Goal: Task Accomplishment & Management: Complete application form

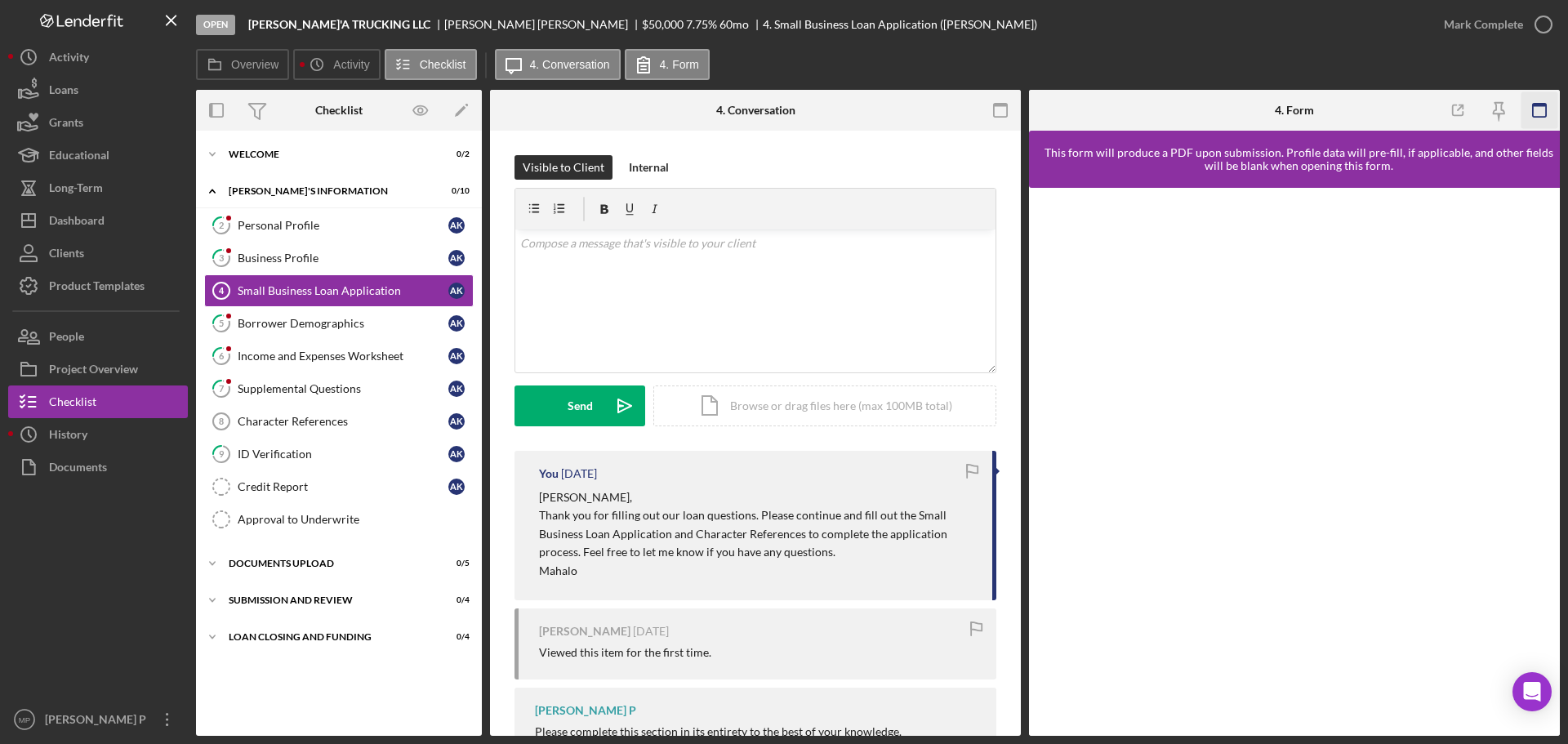
click at [1543, 108] on icon "button" at bounding box center [1540, 111] width 37 height 37
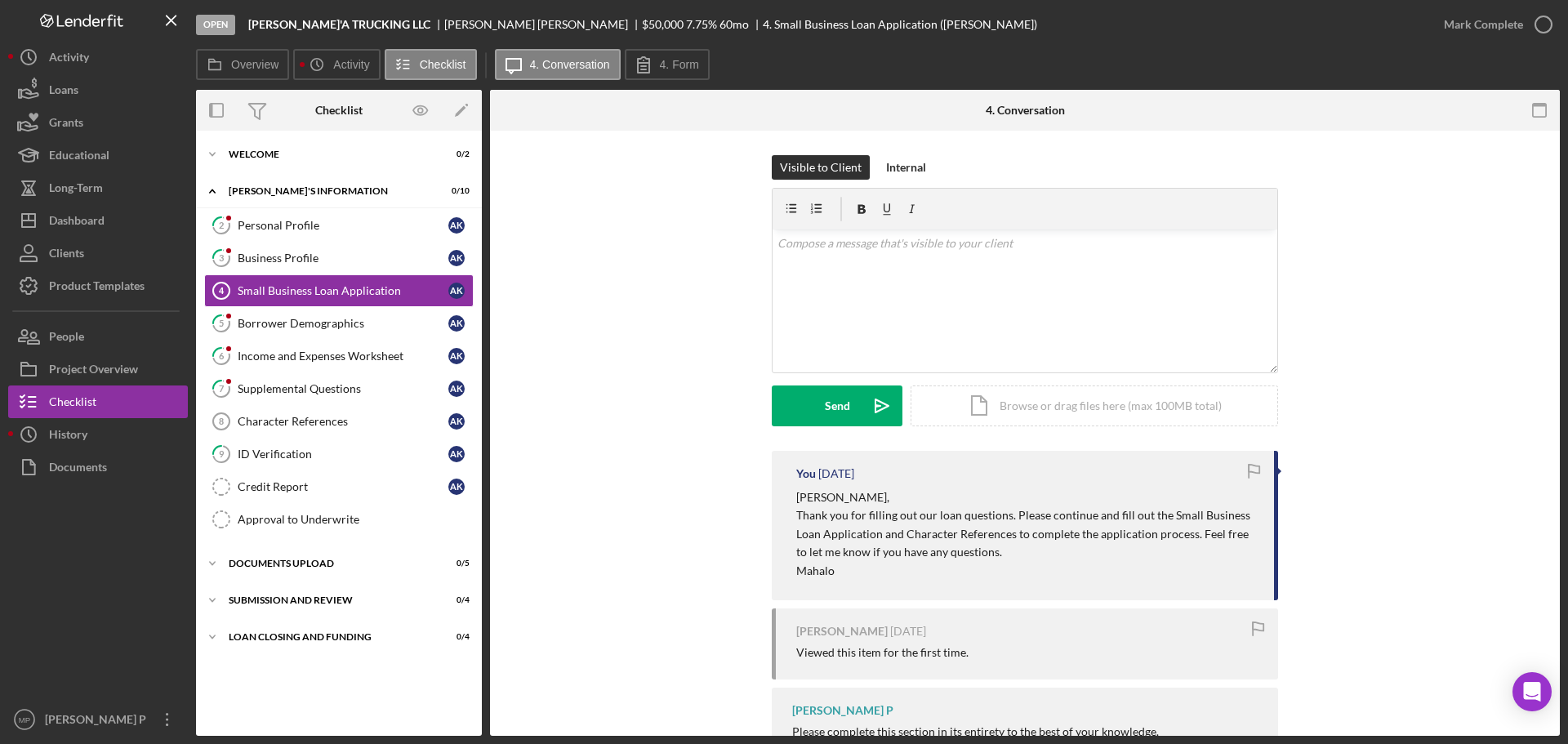
click at [656, 348] on div "Visible to Client Internal v Color teal Color pink Remove color Add row above A…" at bounding box center [1024, 303] width 1020 height 295
click at [80, 427] on div "History" at bounding box center [67, 436] width 38 height 37
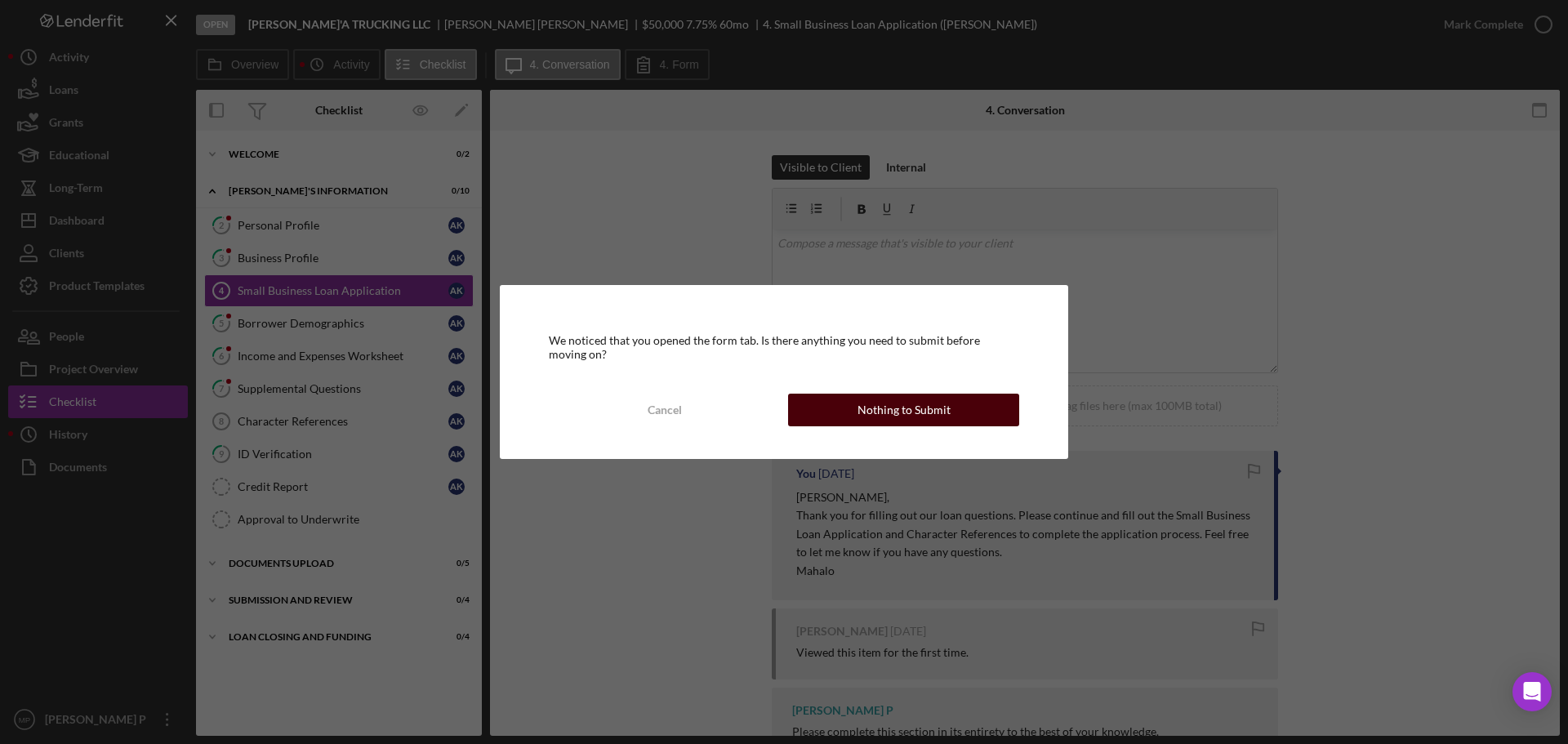
click at [868, 404] on div "Nothing to Submit" at bounding box center [903, 410] width 93 height 33
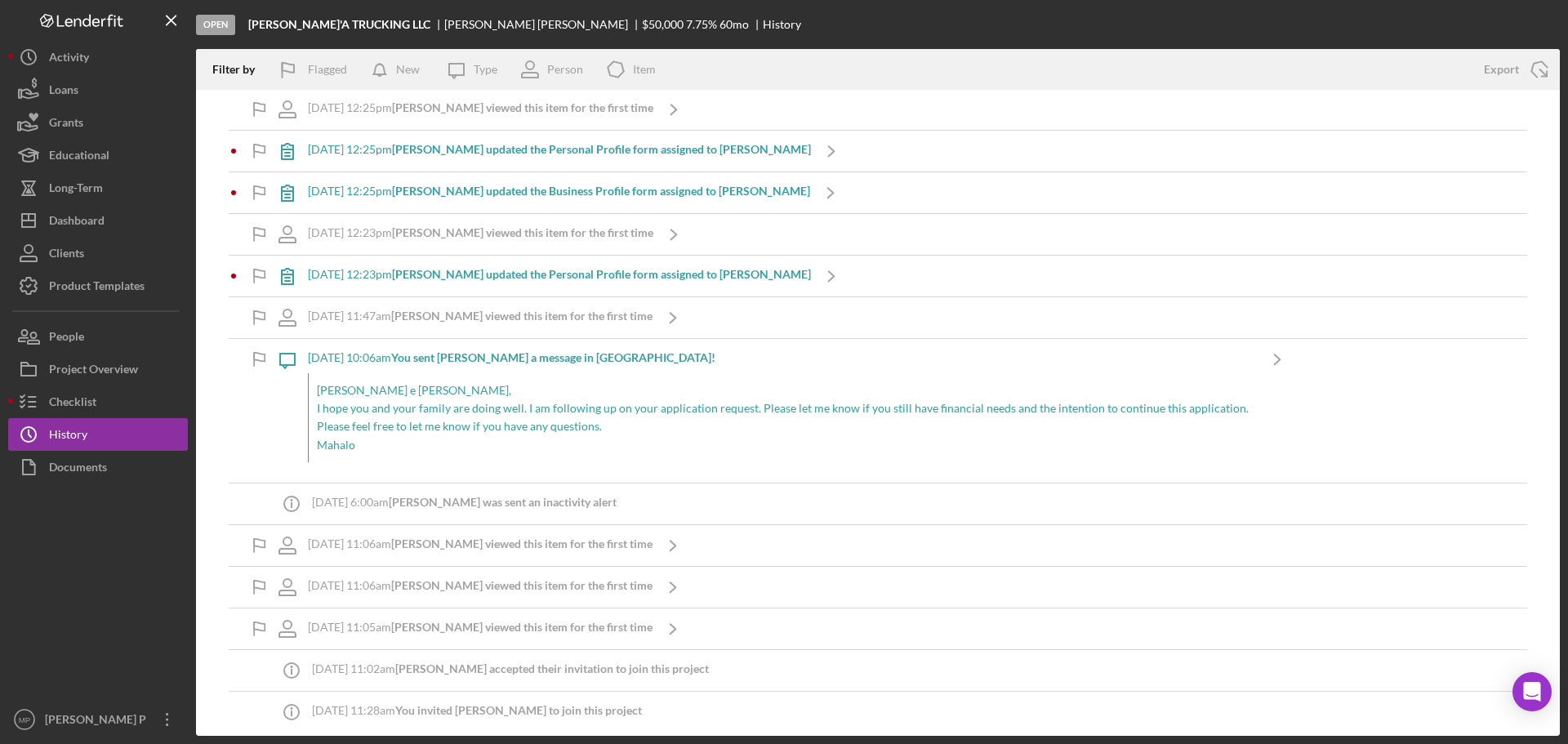
scroll to position [597, 0]
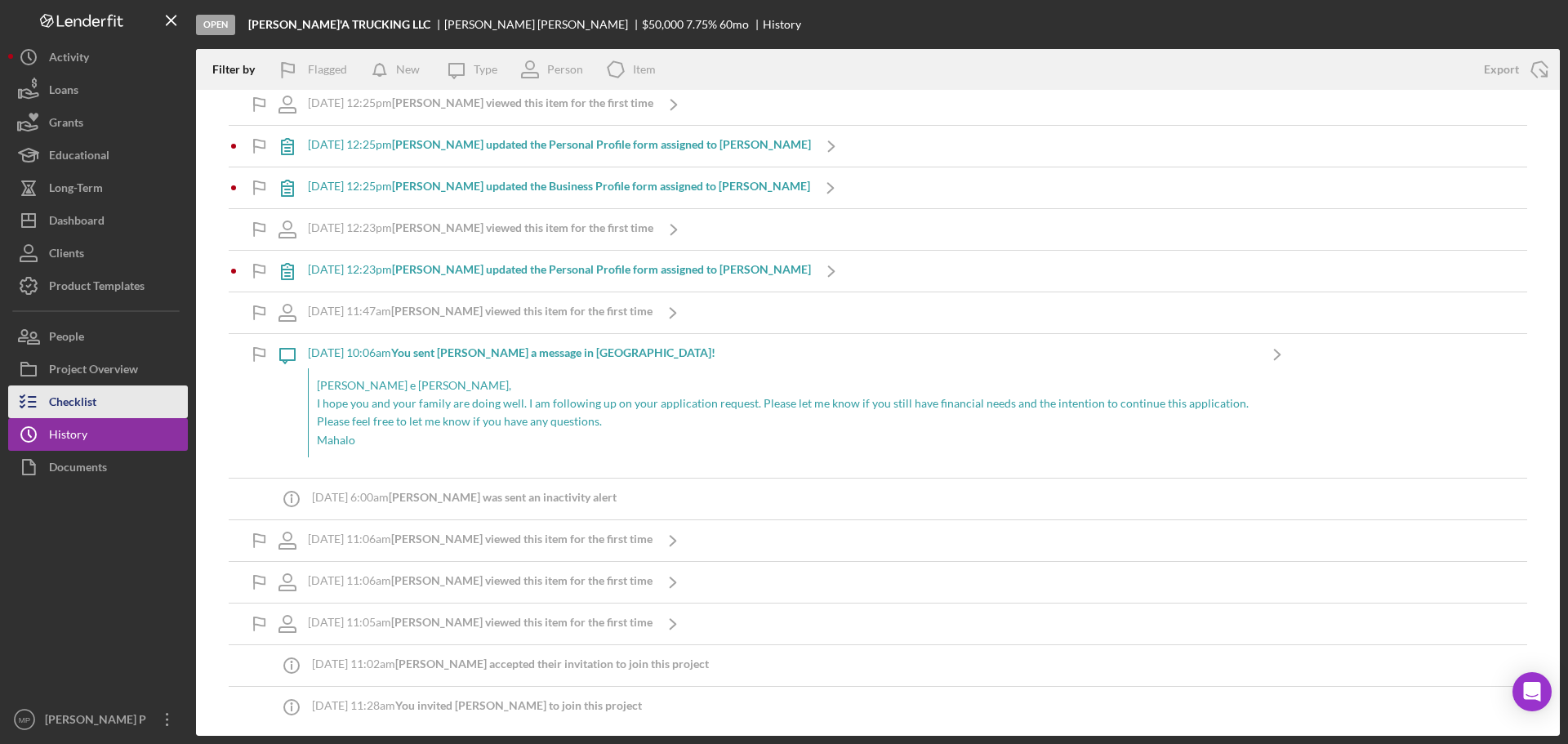
click at [97, 397] on button "Checklist" at bounding box center [97, 402] width 180 height 33
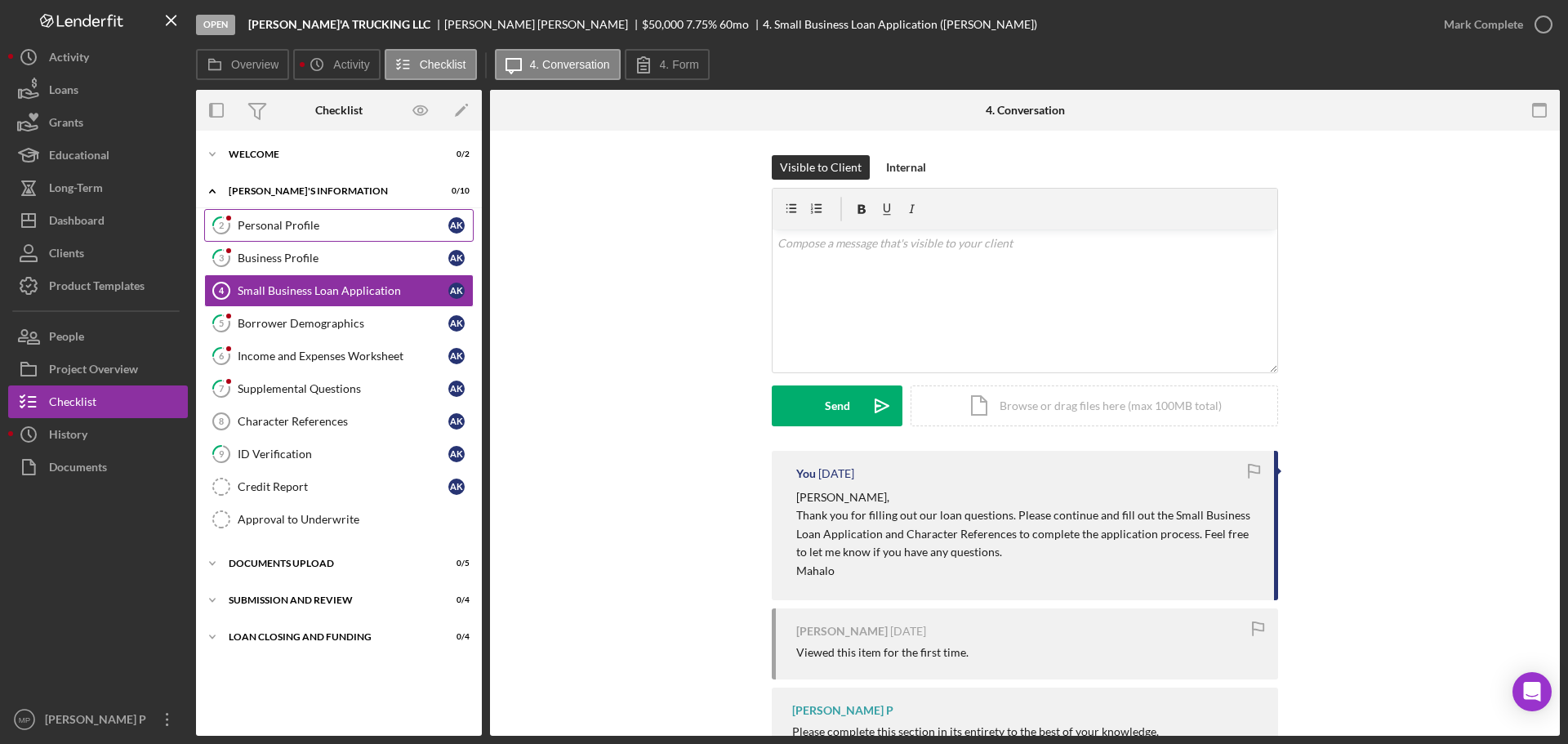
click at [283, 224] on div "Personal Profile" at bounding box center [343, 224] width 211 height 13
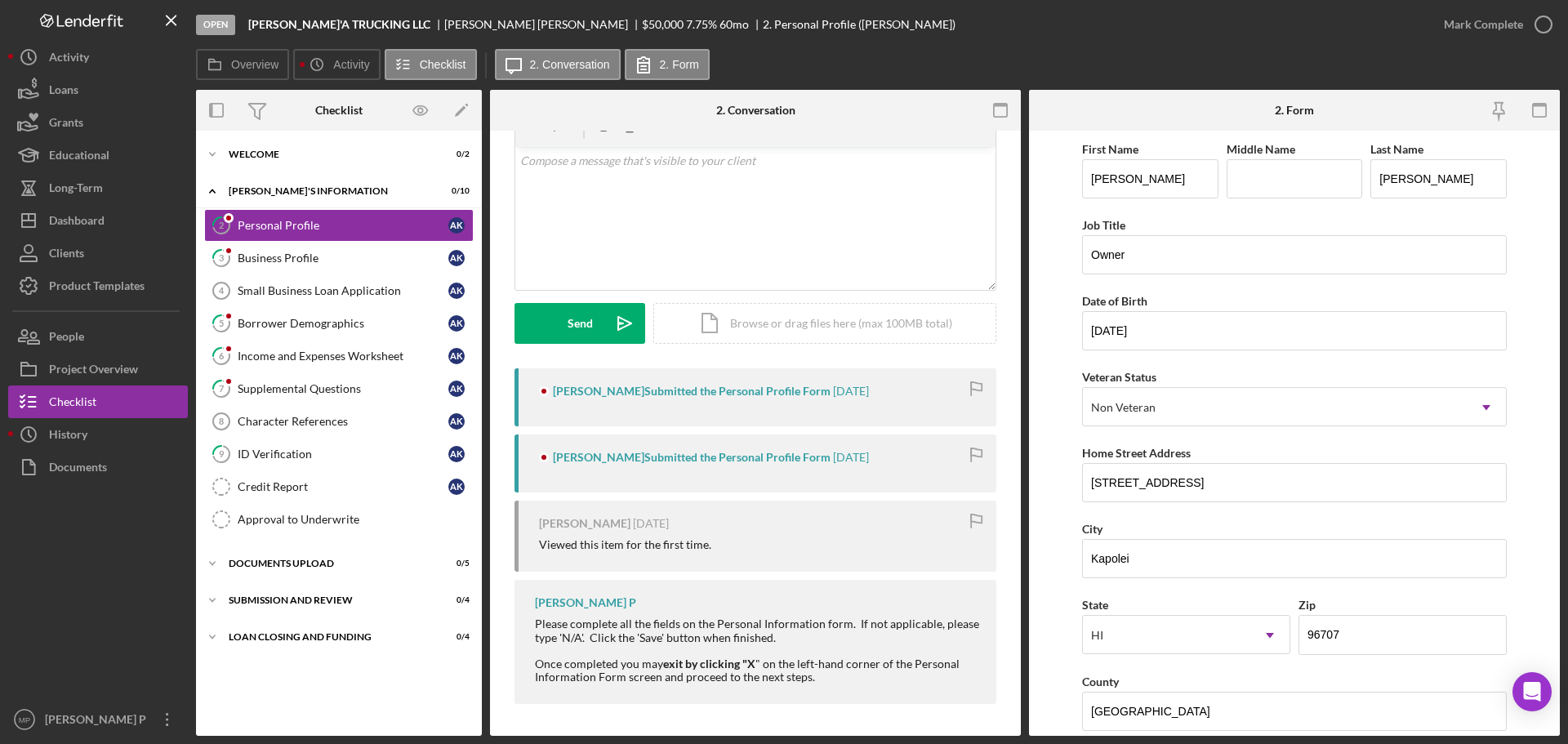
scroll to position [84, 0]
click at [1534, 262] on form "First Name [PERSON_NAME] Middle Name Last Name [PERSON_NAME] Job Title Owner Da…" at bounding box center [1294, 432] width 530 height 605
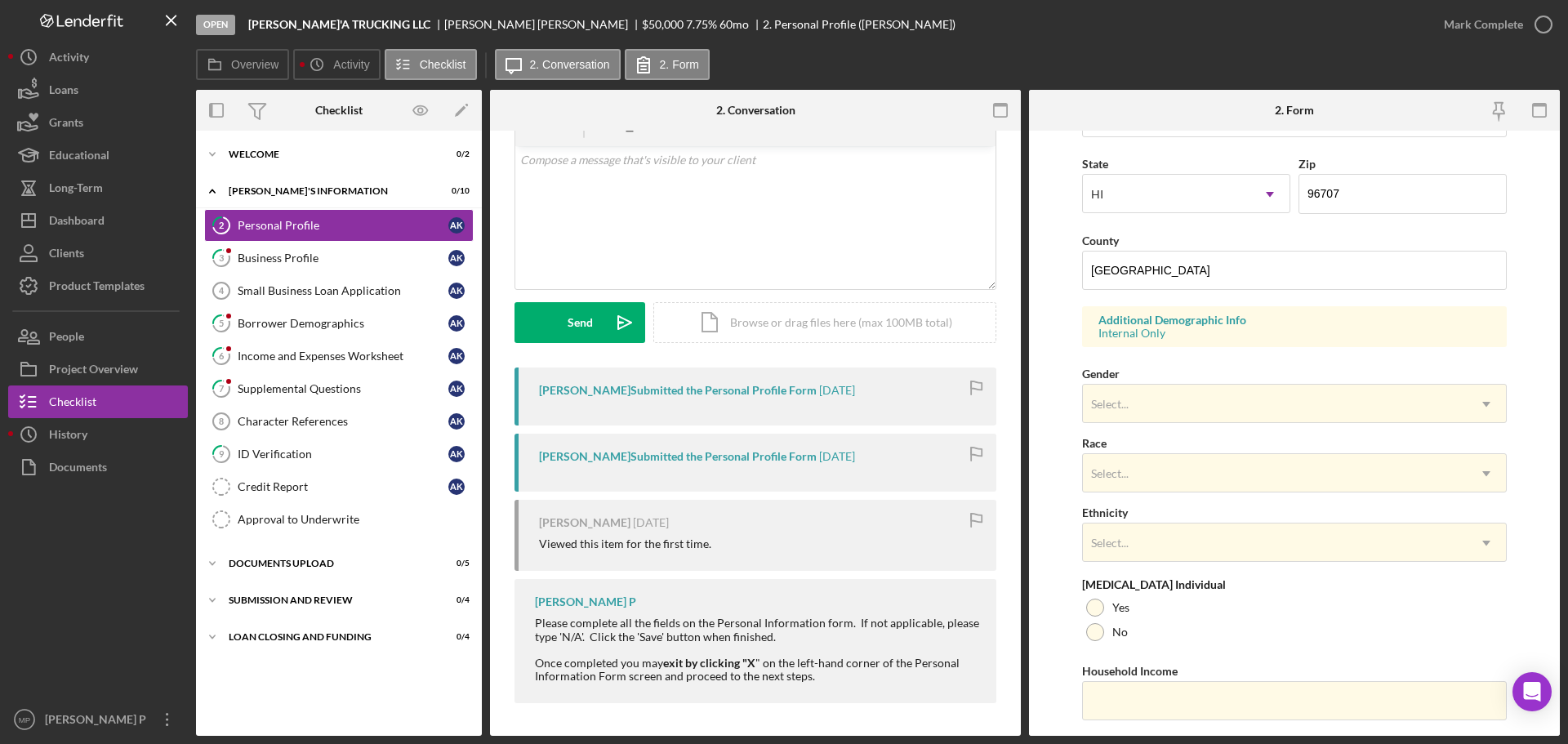
scroll to position [485, 0]
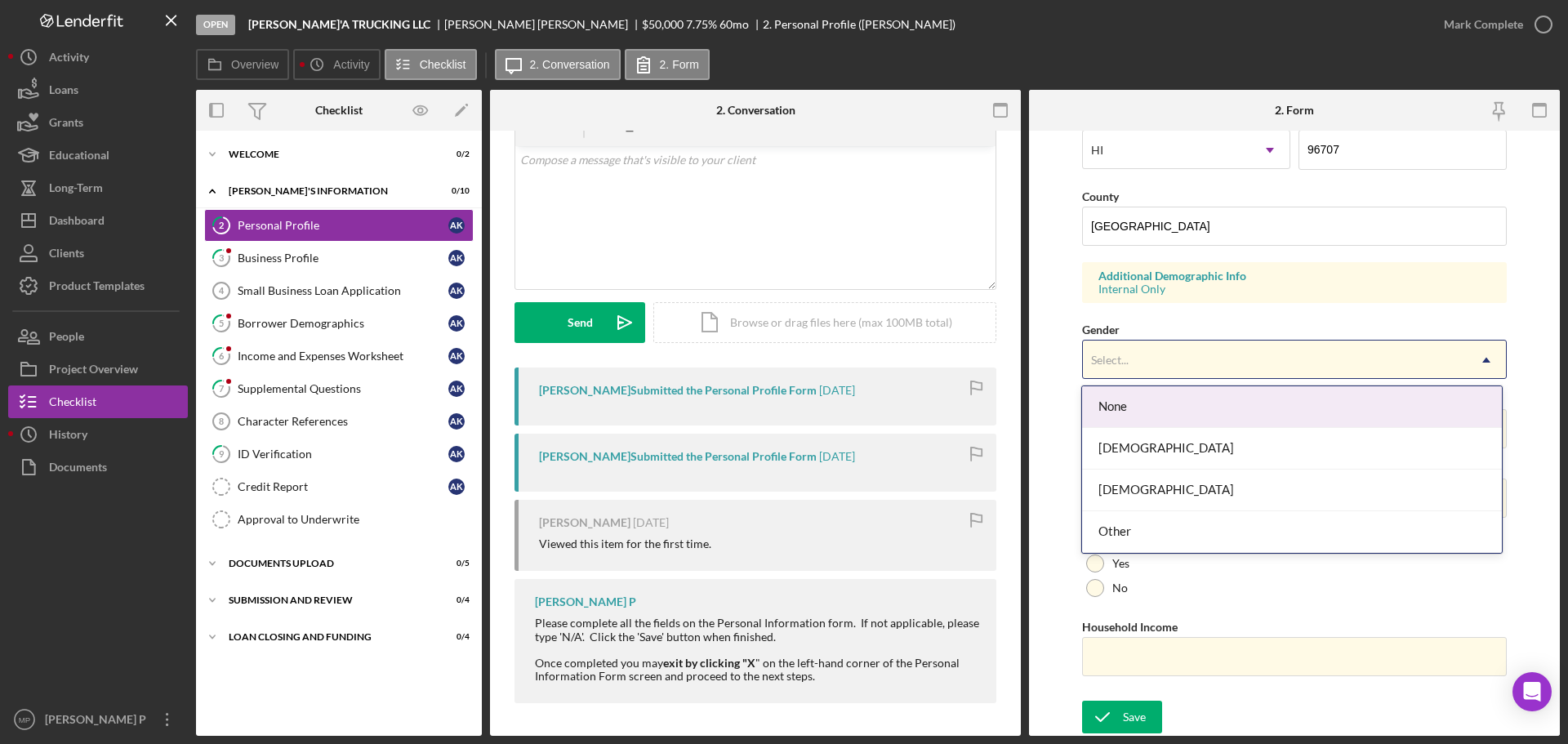
click at [1483, 353] on icon "Icon/Dropdown Arrow" at bounding box center [1485, 359] width 39 height 39
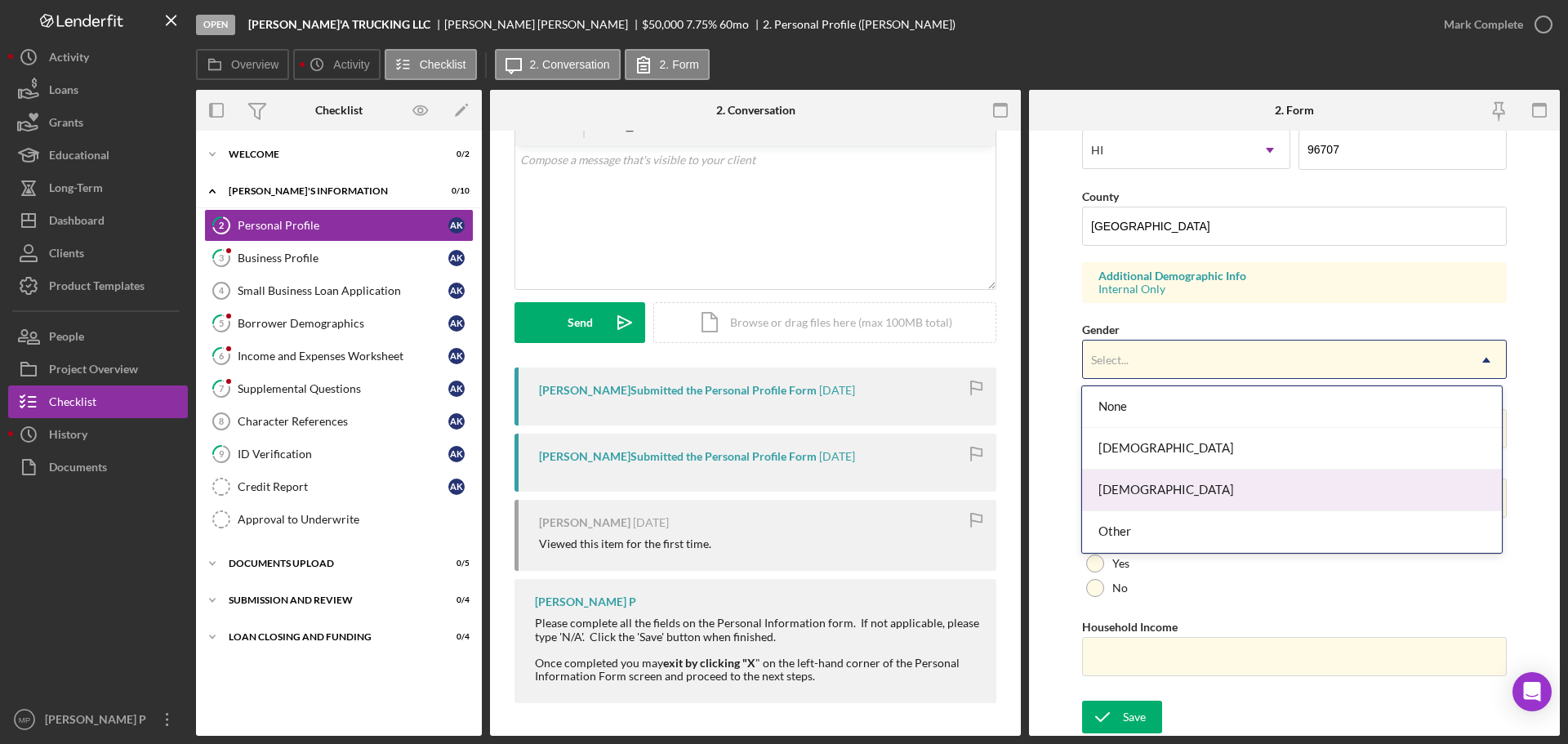
click at [1312, 490] on div "[DEMOGRAPHIC_DATA]" at bounding box center [1291, 490] width 419 height 42
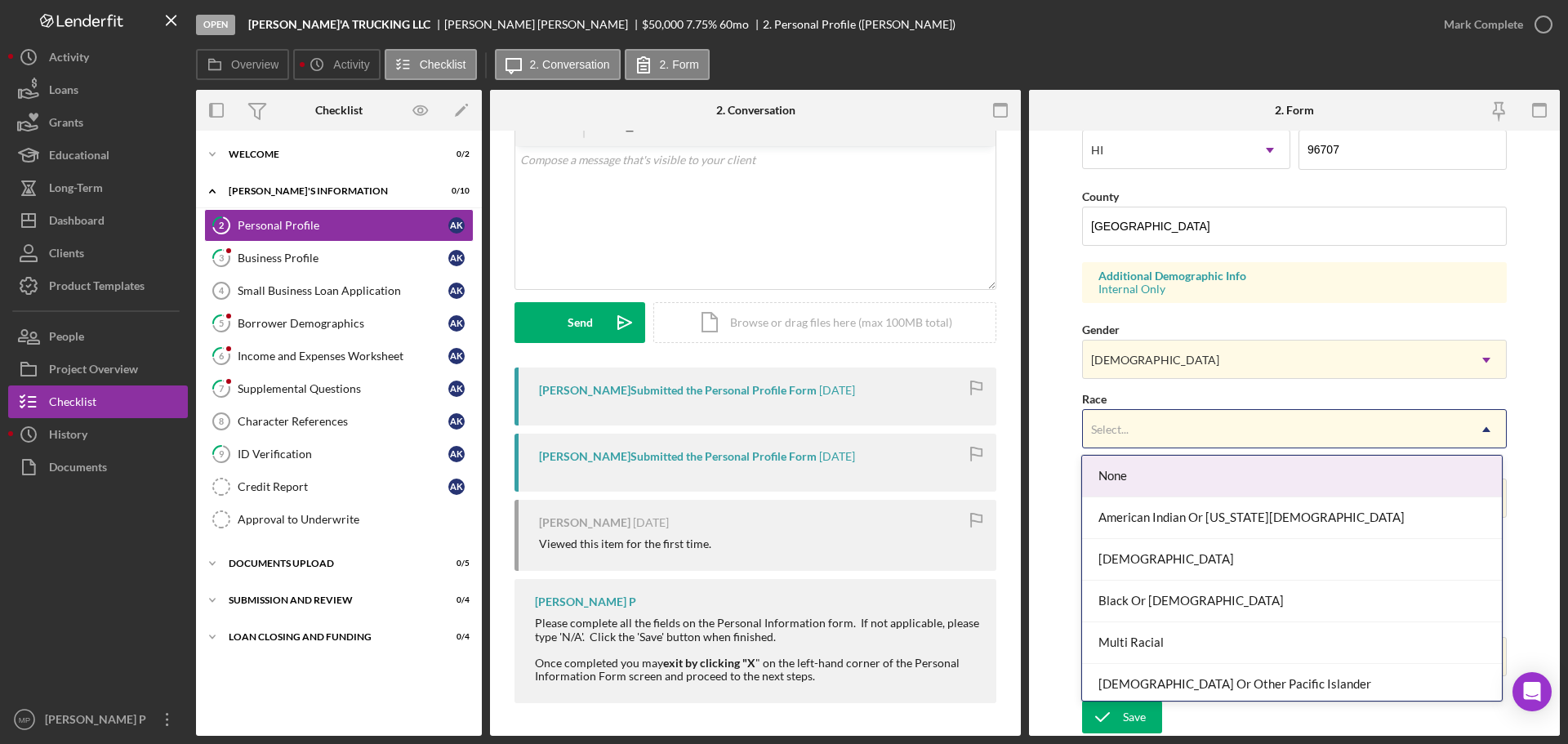
click at [1452, 431] on div "Select..." at bounding box center [1274, 429] width 384 height 38
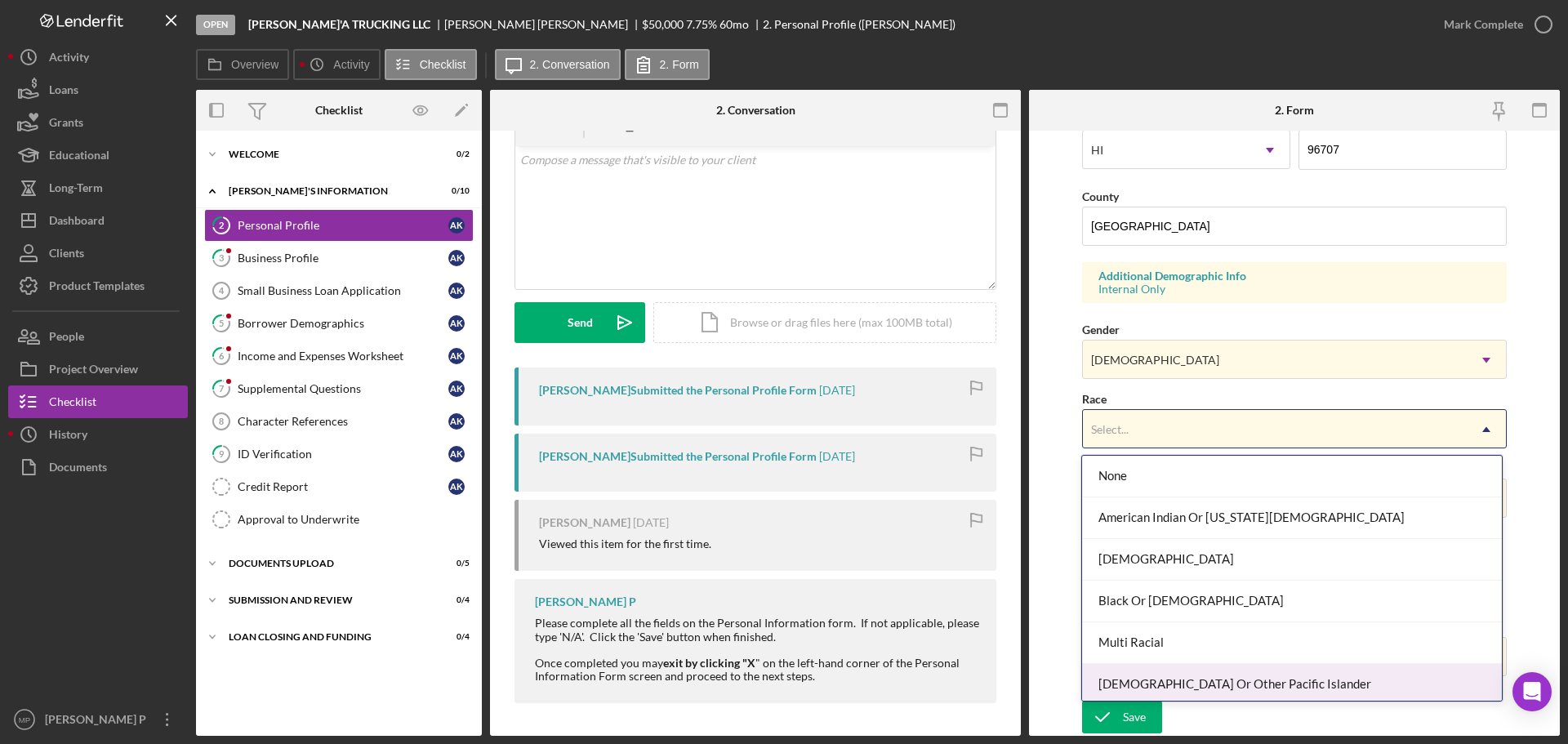
click at [1389, 668] on div "[DEMOGRAPHIC_DATA] Or Other Pacific Islander" at bounding box center [1291, 684] width 419 height 42
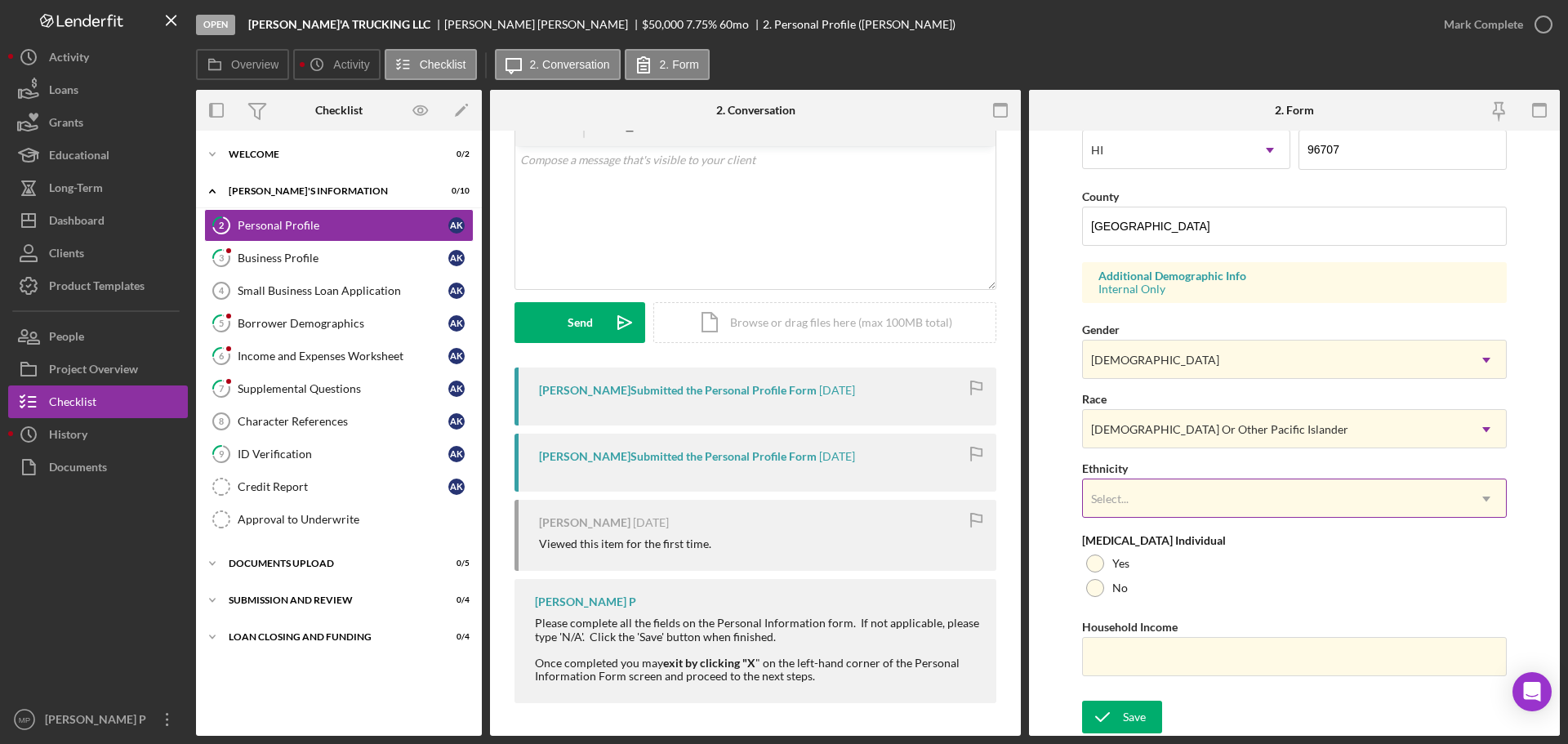
click at [1321, 501] on div "Select..." at bounding box center [1274, 498] width 384 height 38
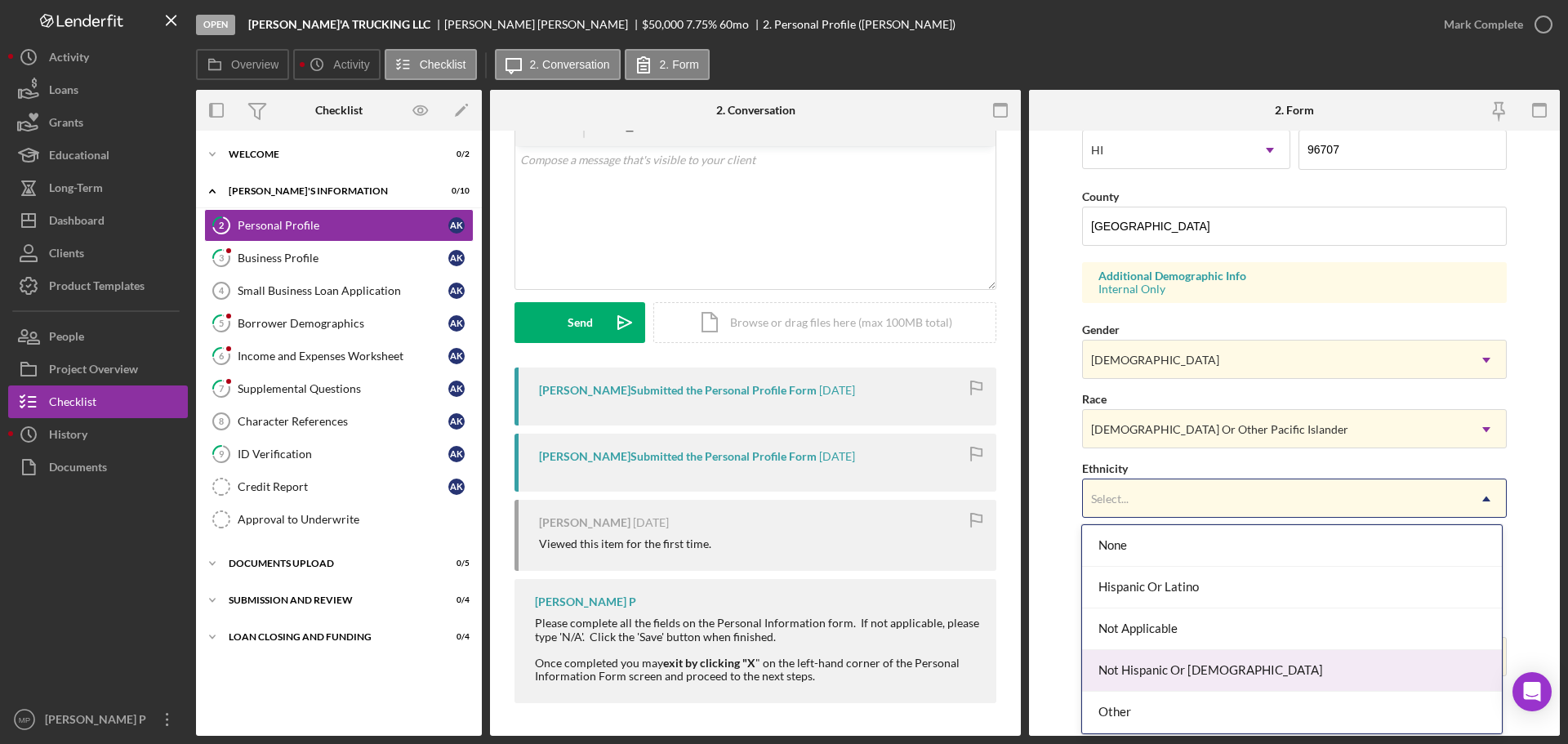
click at [1347, 668] on div "Not Hispanic Or [DEMOGRAPHIC_DATA]" at bounding box center [1291, 670] width 419 height 42
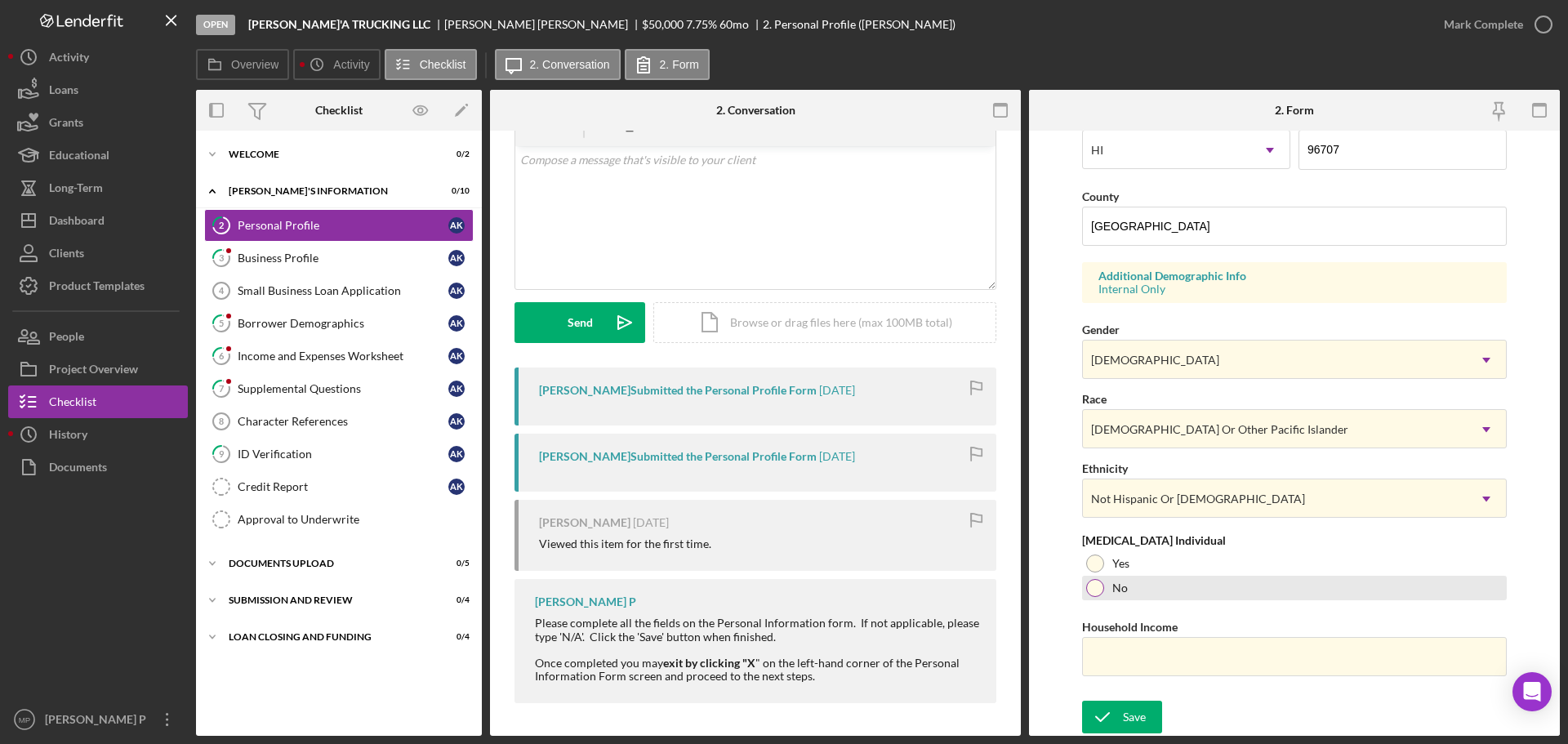
click at [1093, 591] on div at bounding box center [1095, 588] width 17 height 17
click at [1268, 656] on input "Household Income" at bounding box center [1294, 657] width 425 height 39
click at [1125, 716] on div "Save" at bounding box center [1135, 717] width 23 height 33
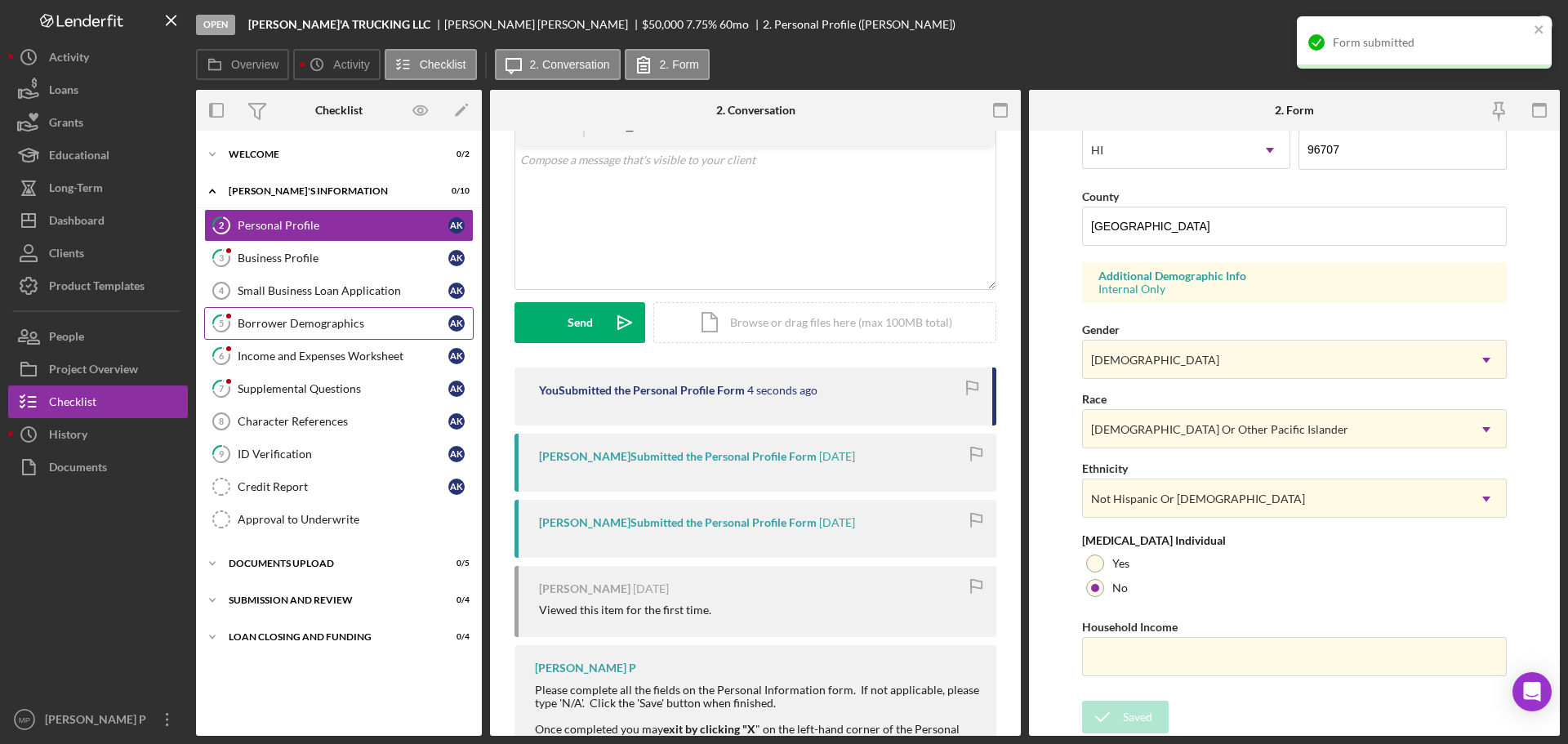
click at [319, 326] on div "Borrower Demographics" at bounding box center [343, 322] width 211 height 13
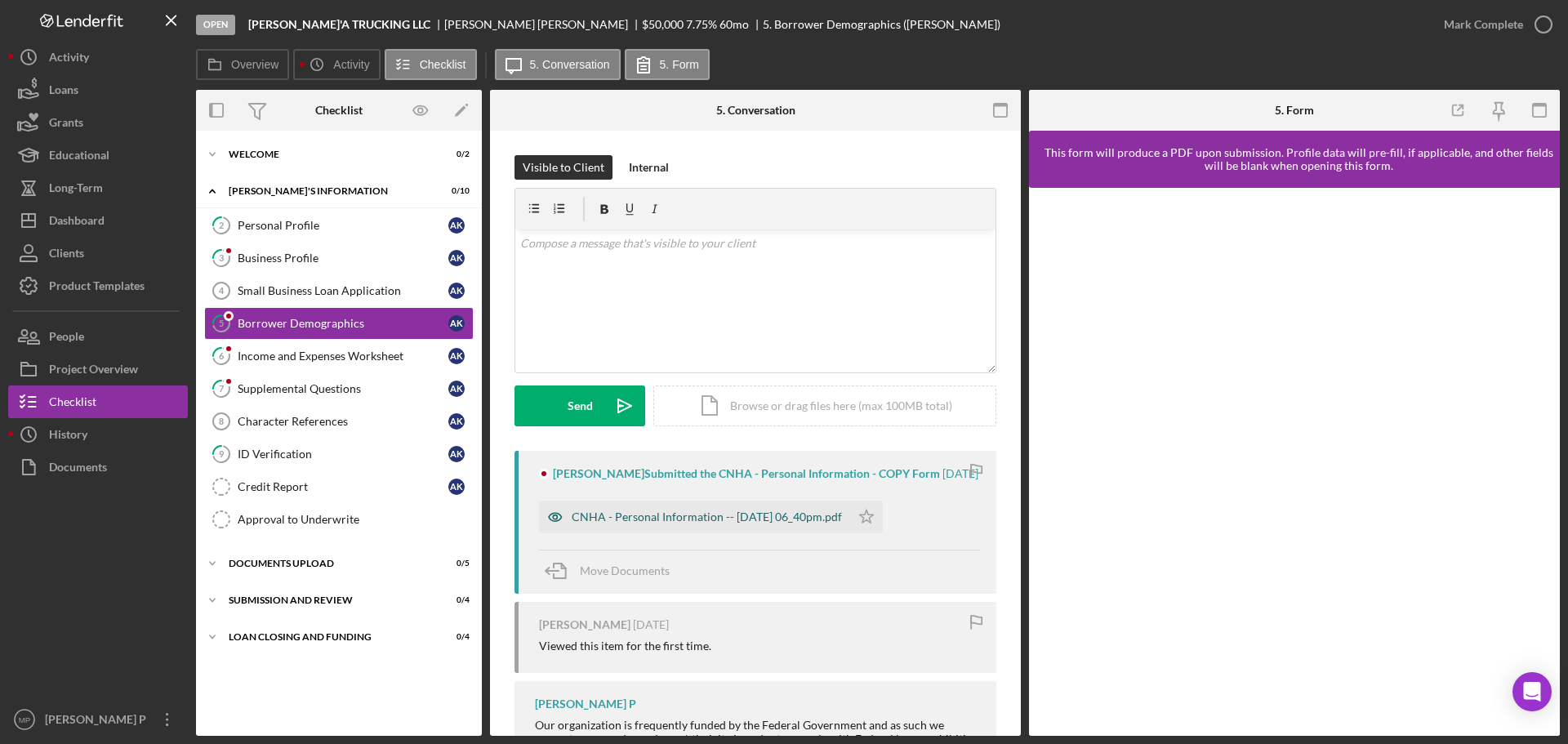
click at [724, 524] on div "CNHA - Personal Information -- [DATE] 06_40pm.pdf" at bounding box center [706, 516] width 270 height 13
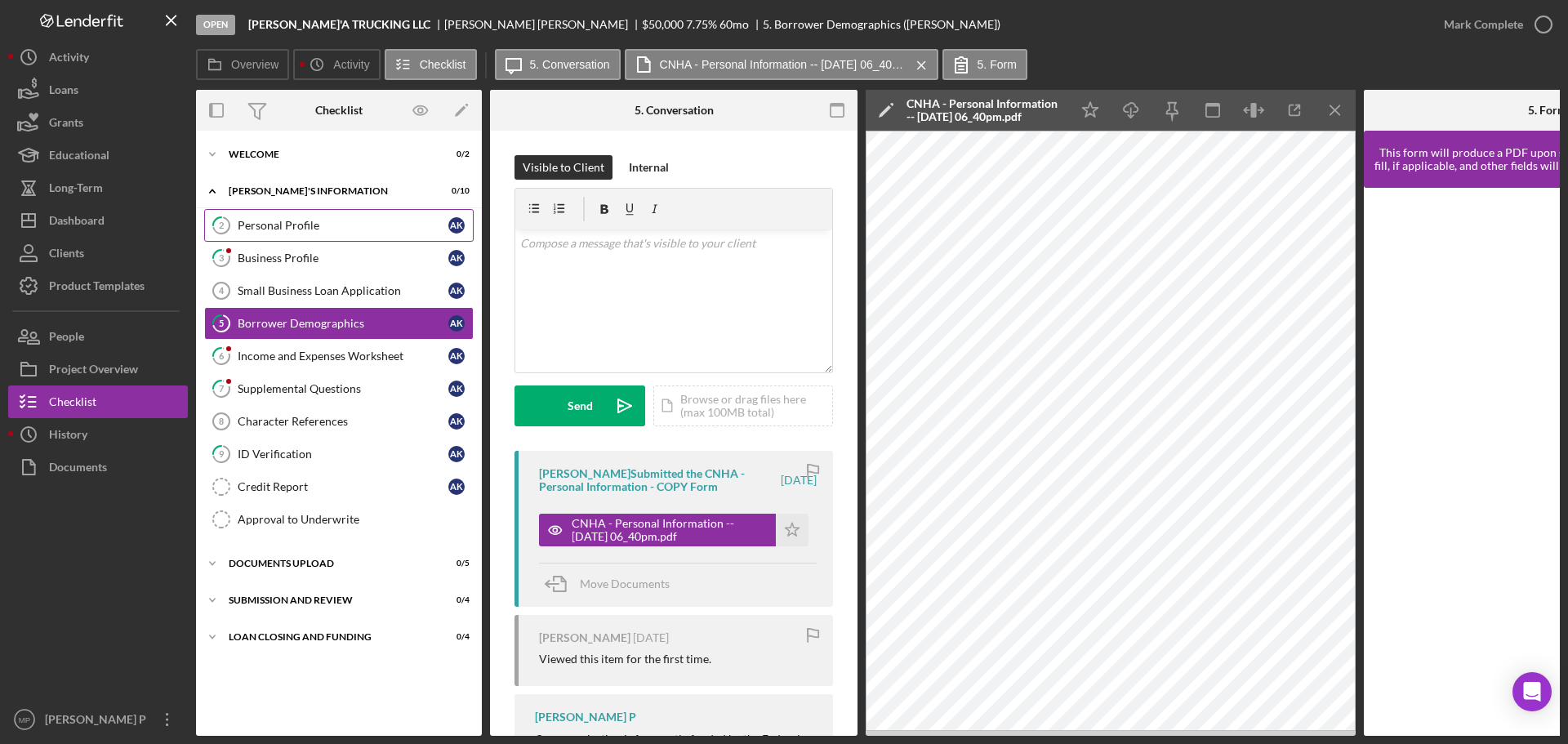
click at [323, 235] on link "2 Personal Profile A K" at bounding box center [338, 225] width 269 height 33
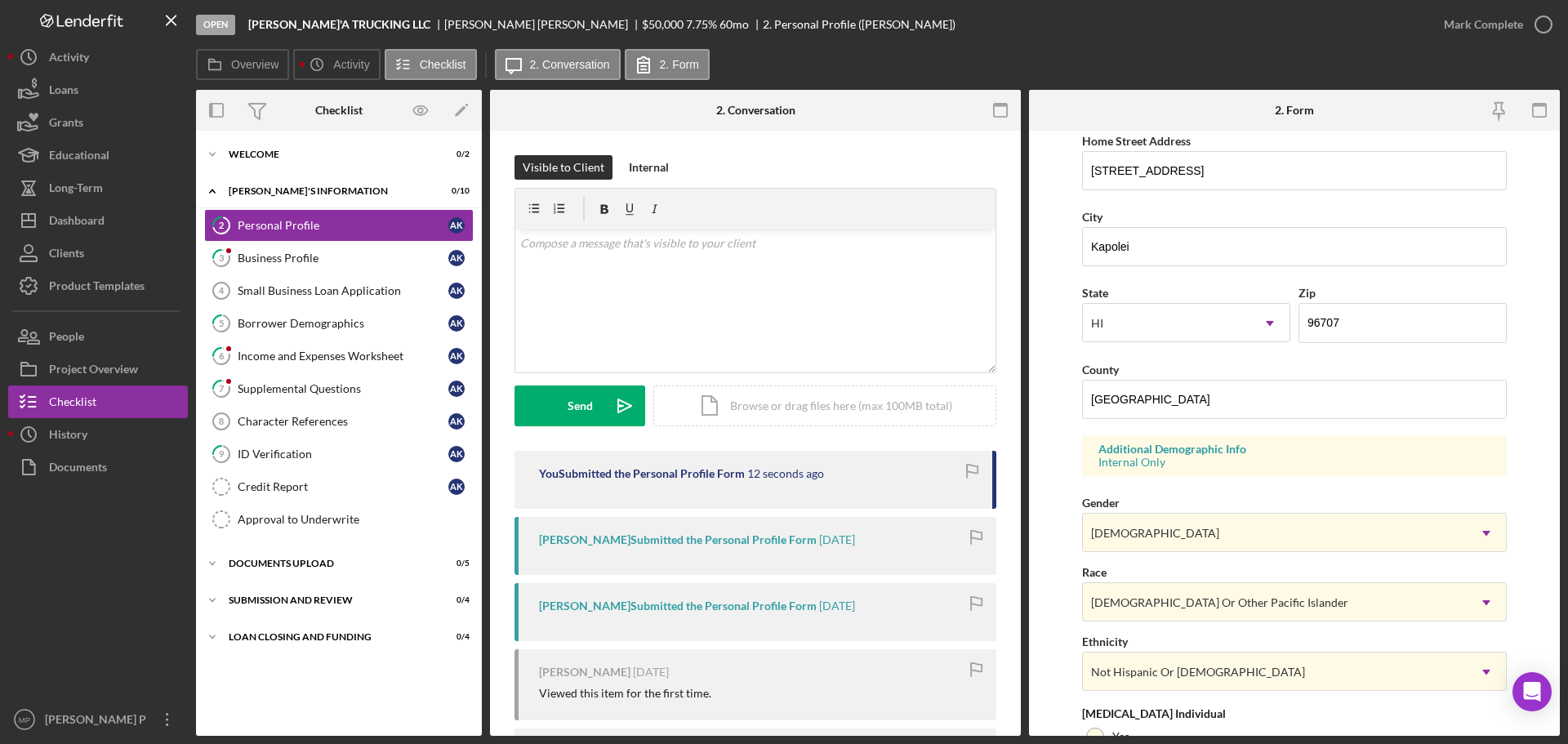
scroll to position [485, 0]
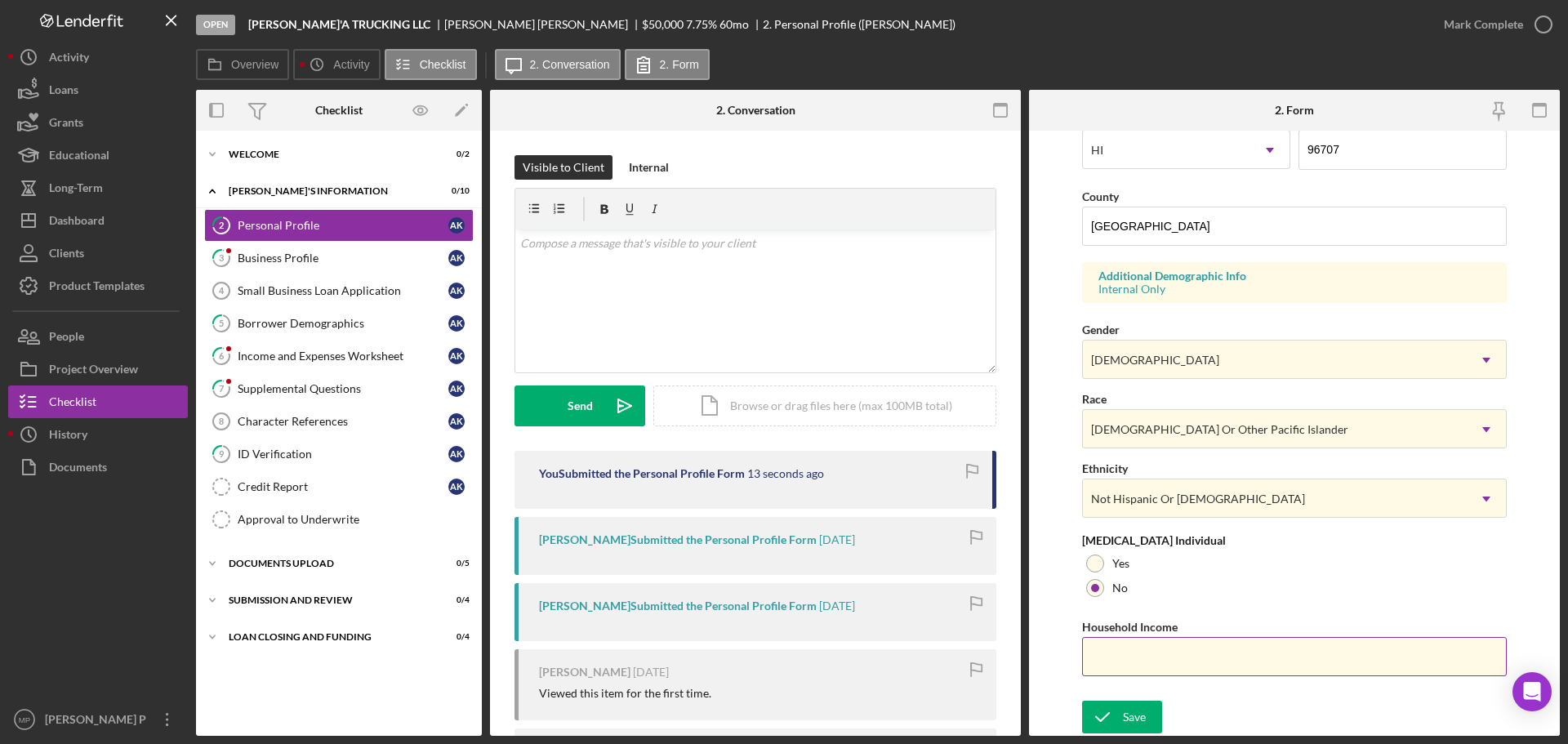
click at [1219, 658] on input "Household Income" at bounding box center [1294, 657] width 425 height 39
type input "$150,000"
click at [1116, 724] on icon "submit" at bounding box center [1103, 717] width 41 height 41
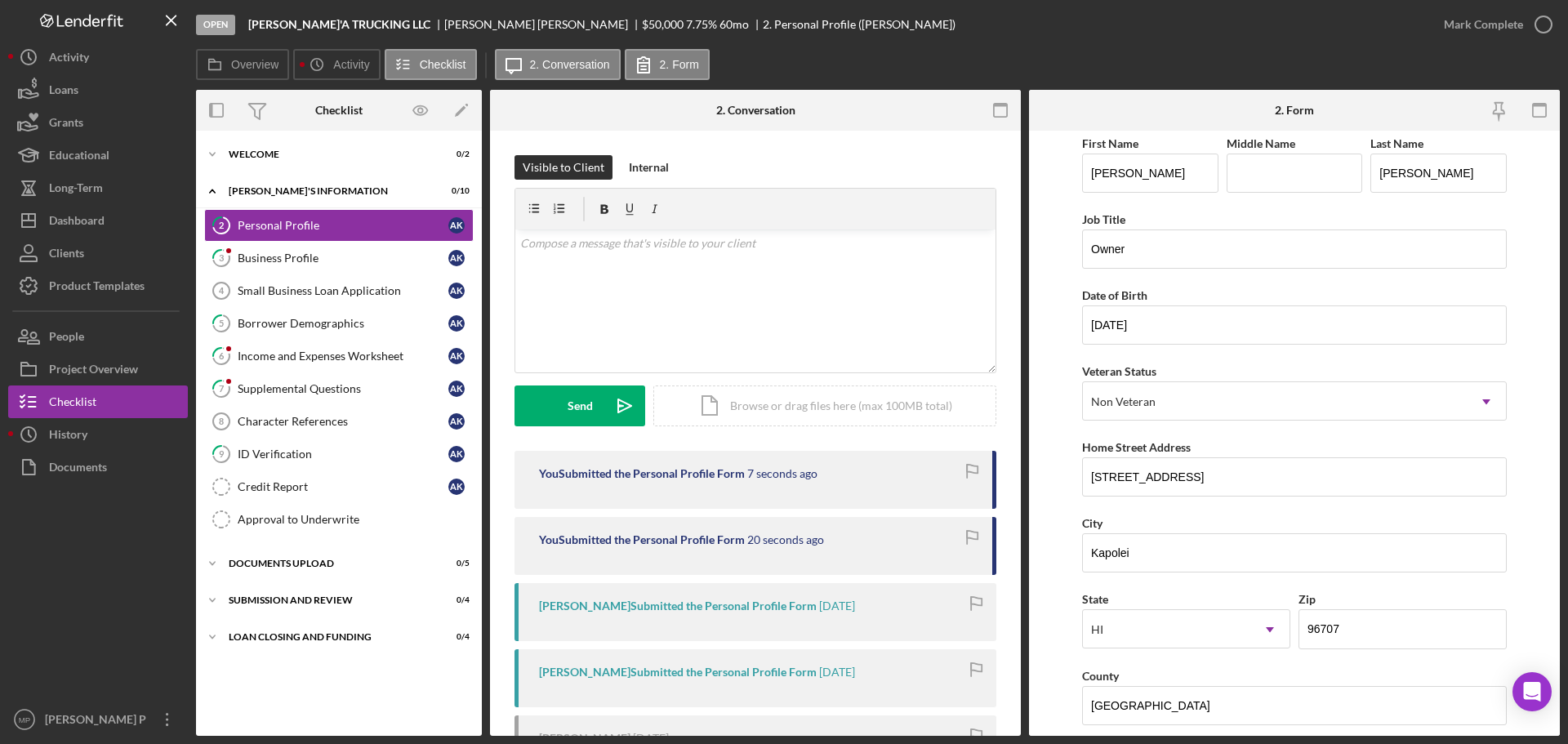
scroll to position [0, 0]
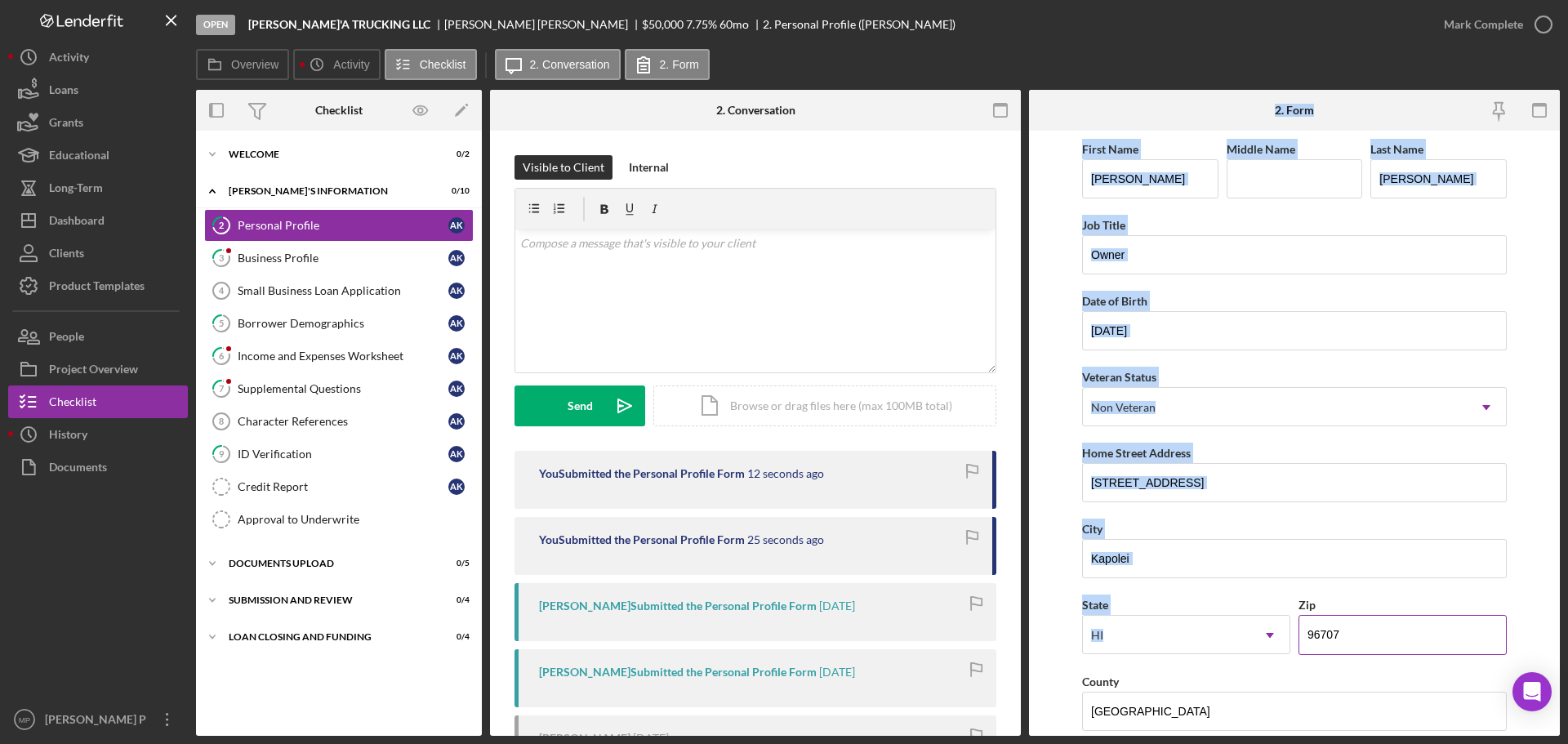
drag, startPoint x: 1275, startPoint y: 96, endPoint x: 1378, endPoint y: 632, distance: 545.8
click at [1389, 647] on div "2. Form First Name [PERSON_NAME] Middle Name Last Name [PERSON_NAME] Job Title …" at bounding box center [1294, 412] width 530 height 646
click at [1523, 503] on form "First Name [PERSON_NAME] Middle Name Last Name [PERSON_NAME] Job Title Owner Da…" at bounding box center [1294, 432] width 530 height 605
click at [300, 259] on div "Business Profile" at bounding box center [343, 257] width 211 height 13
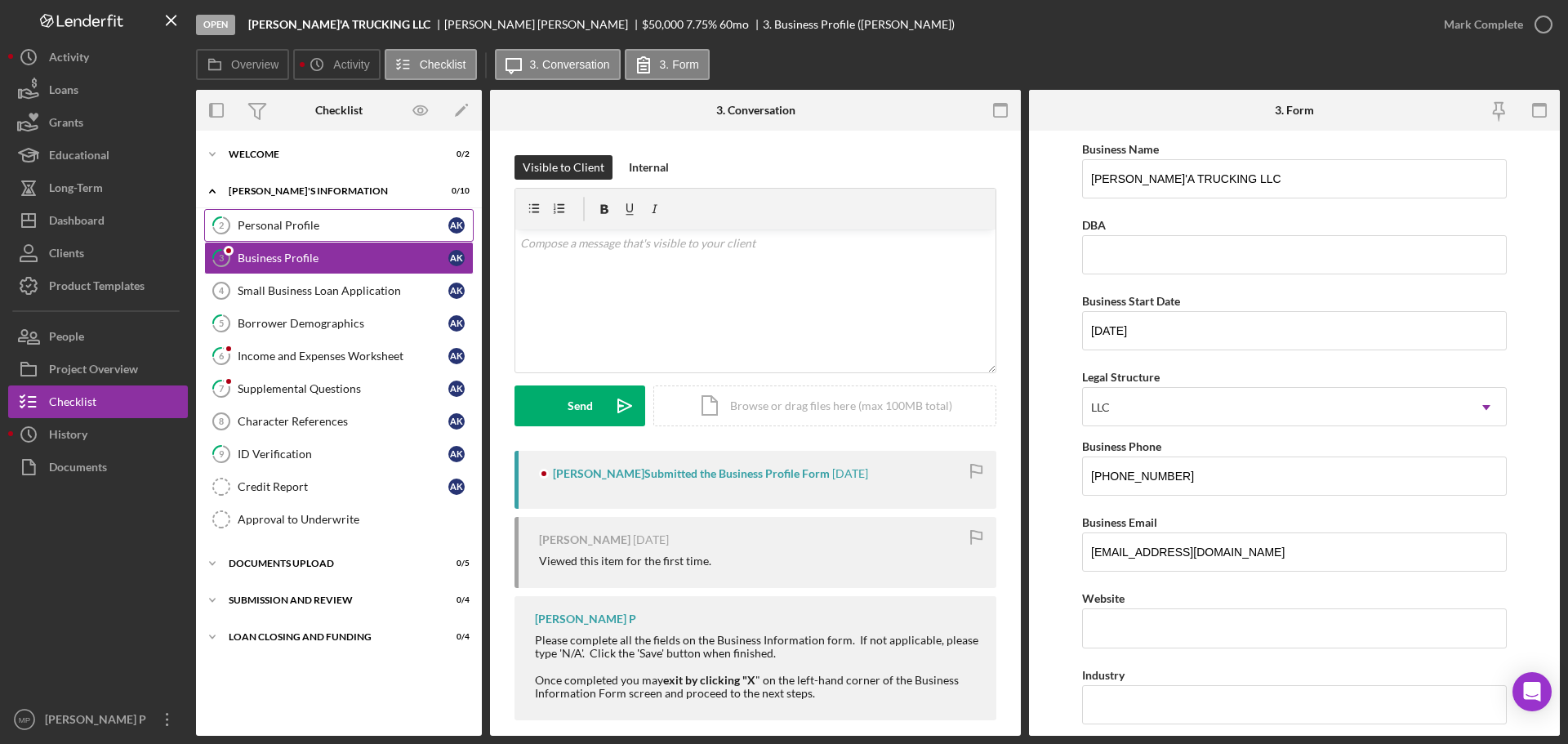
click at [298, 227] on div "Personal Profile" at bounding box center [343, 224] width 211 height 13
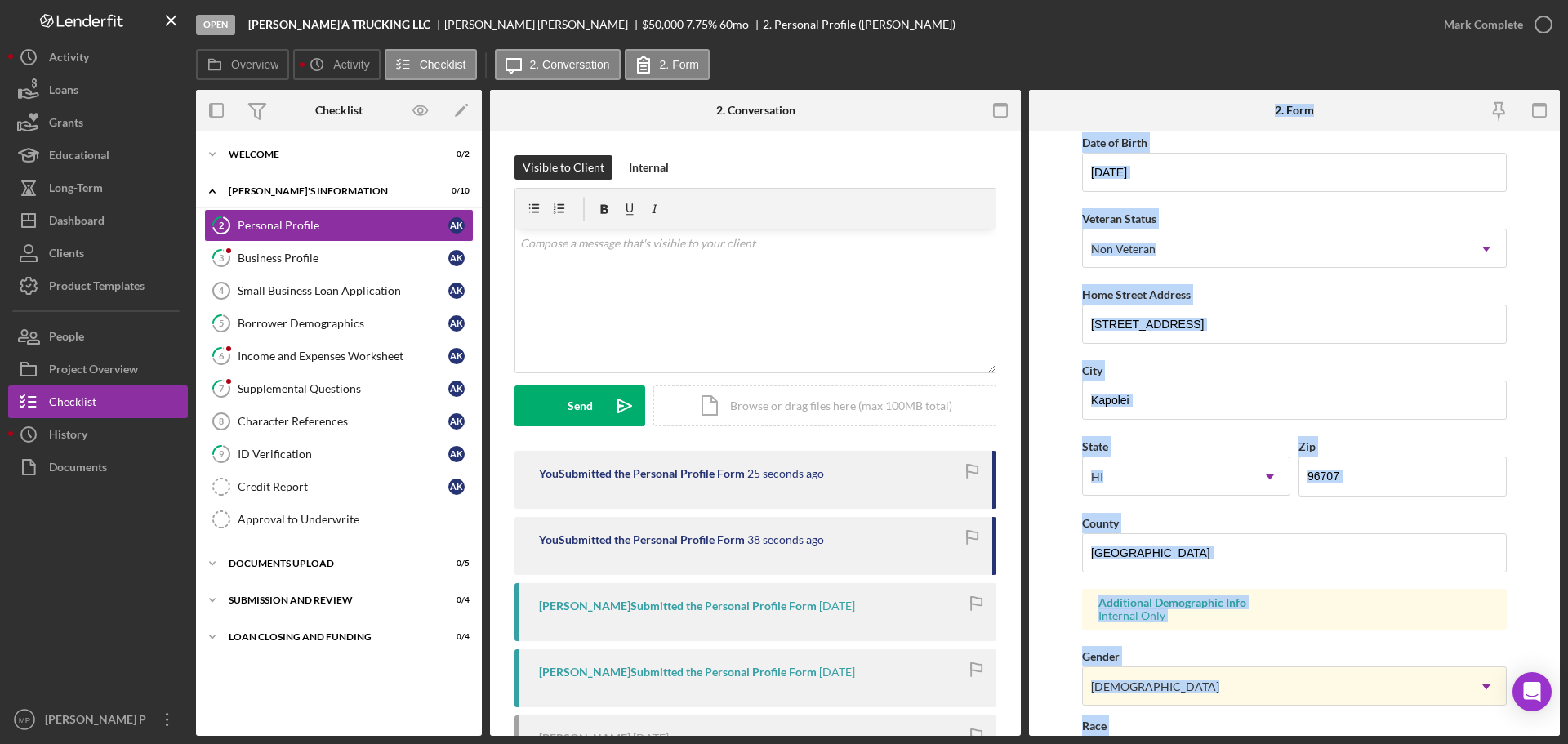
scroll to position [485, 0]
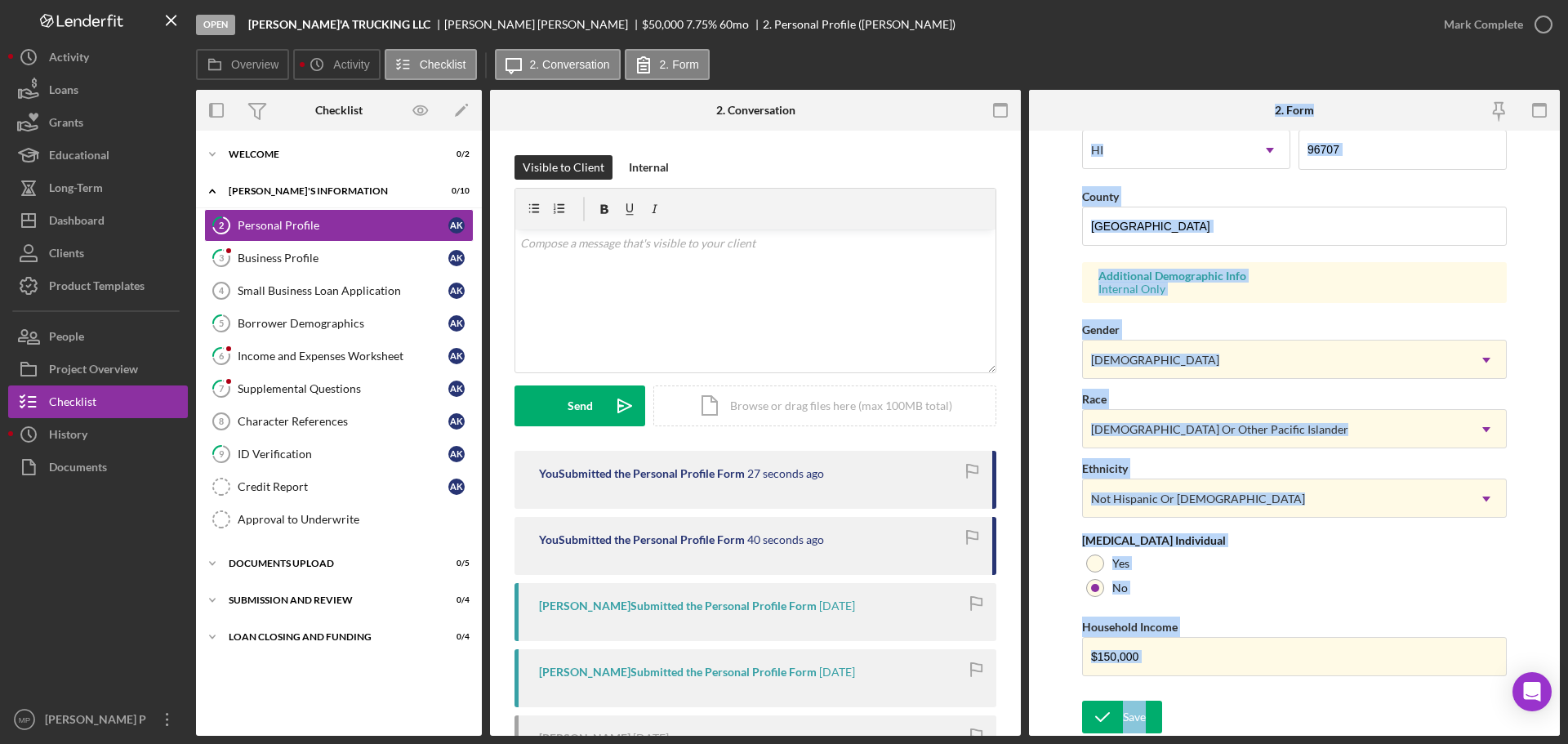
drag, startPoint x: 1266, startPoint y: 101, endPoint x: 1342, endPoint y: 757, distance: 660.4
click at [1342, 743] on html "Open [PERSON_NAME]'A TRUCKING LLC [PERSON_NAME] $50,000 $50,000 7.75 % 60 mo 2.…" at bounding box center [784, 372] width 1568 height 744
click at [293, 267] on link "3 Business Profile A K" at bounding box center [338, 258] width 269 height 33
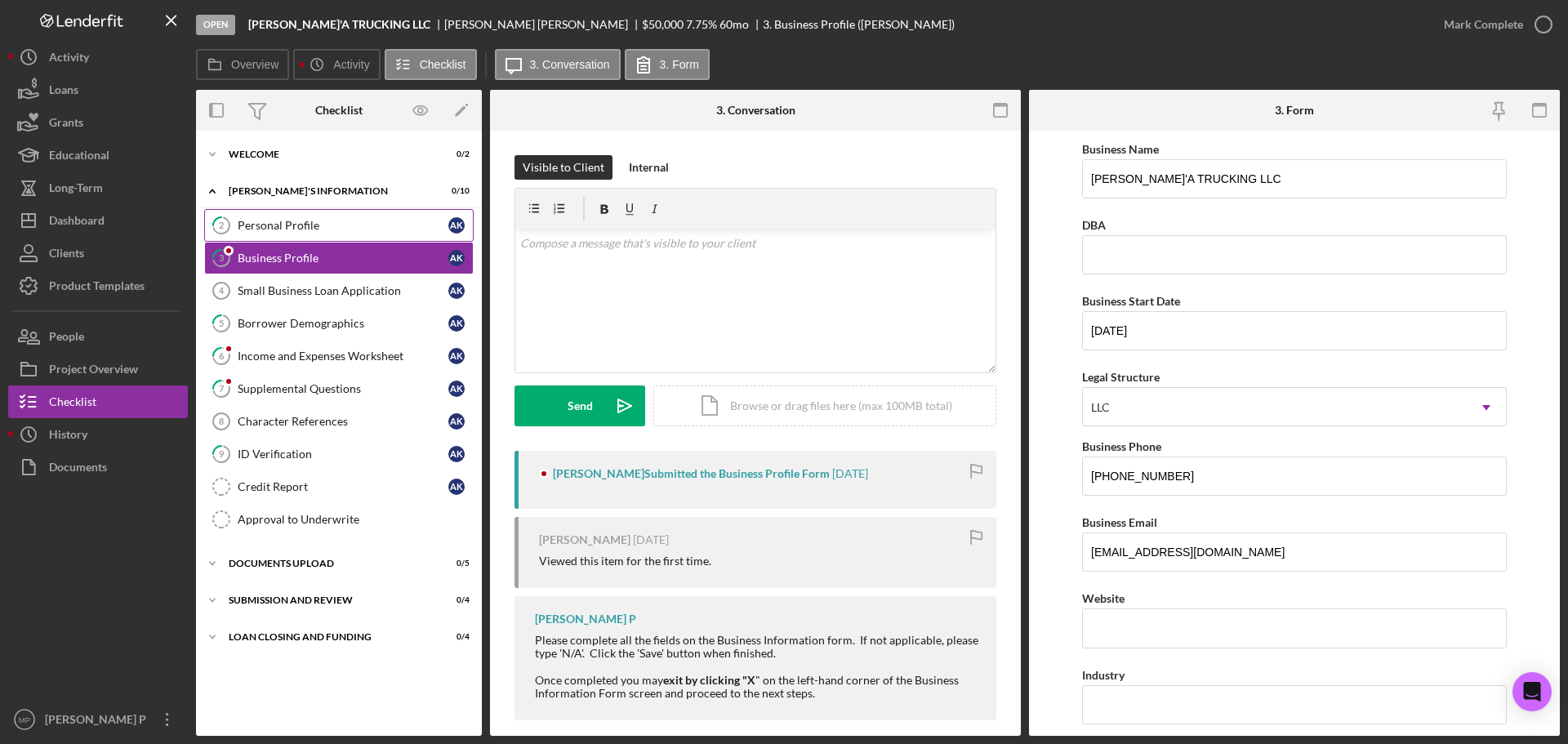
click at [306, 225] on div "Personal Profile" at bounding box center [343, 224] width 211 height 13
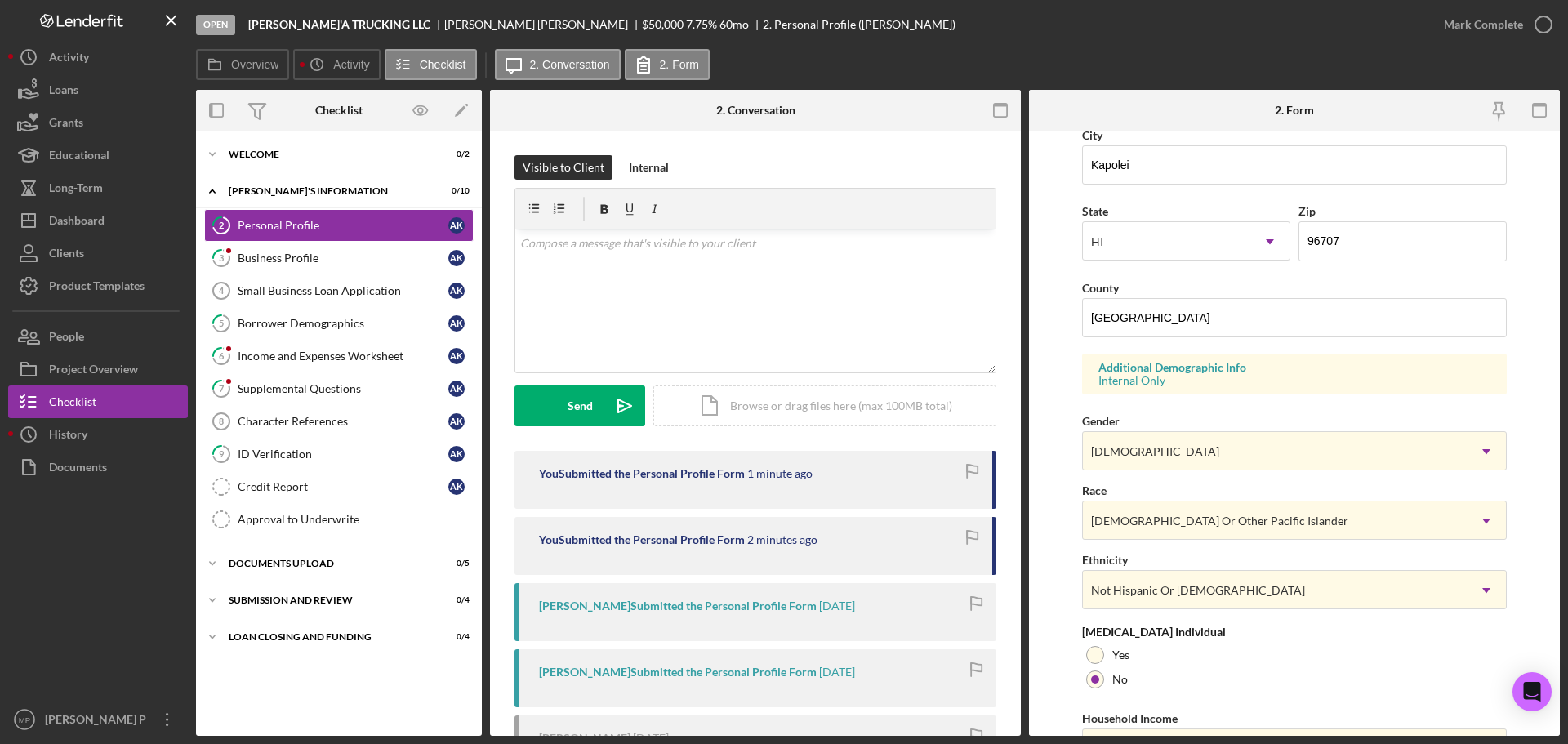
scroll to position [485, 0]
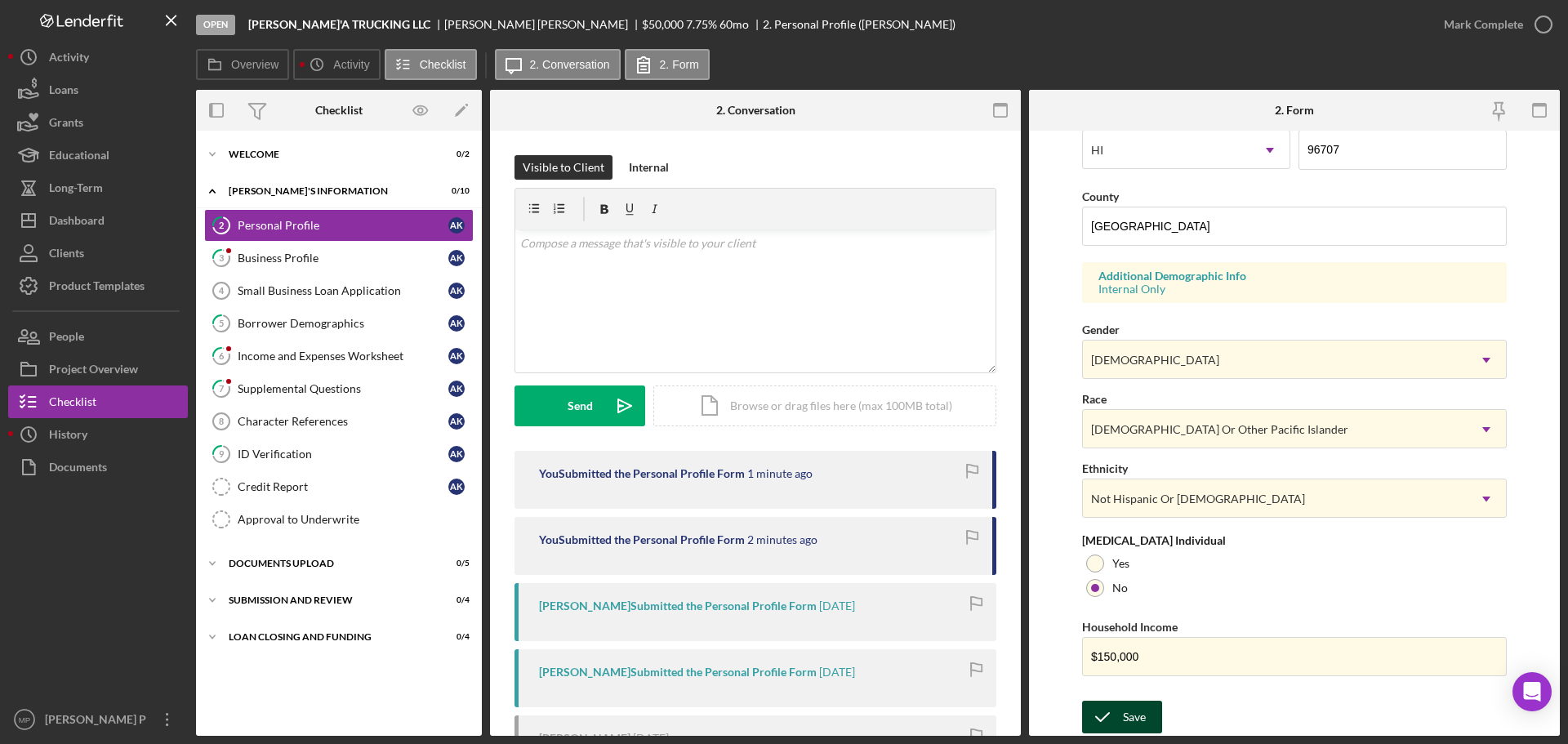
click at [1136, 714] on div "Save" at bounding box center [1135, 717] width 23 height 33
click at [1484, 16] on div "Mark Complete" at bounding box center [1483, 24] width 80 height 33
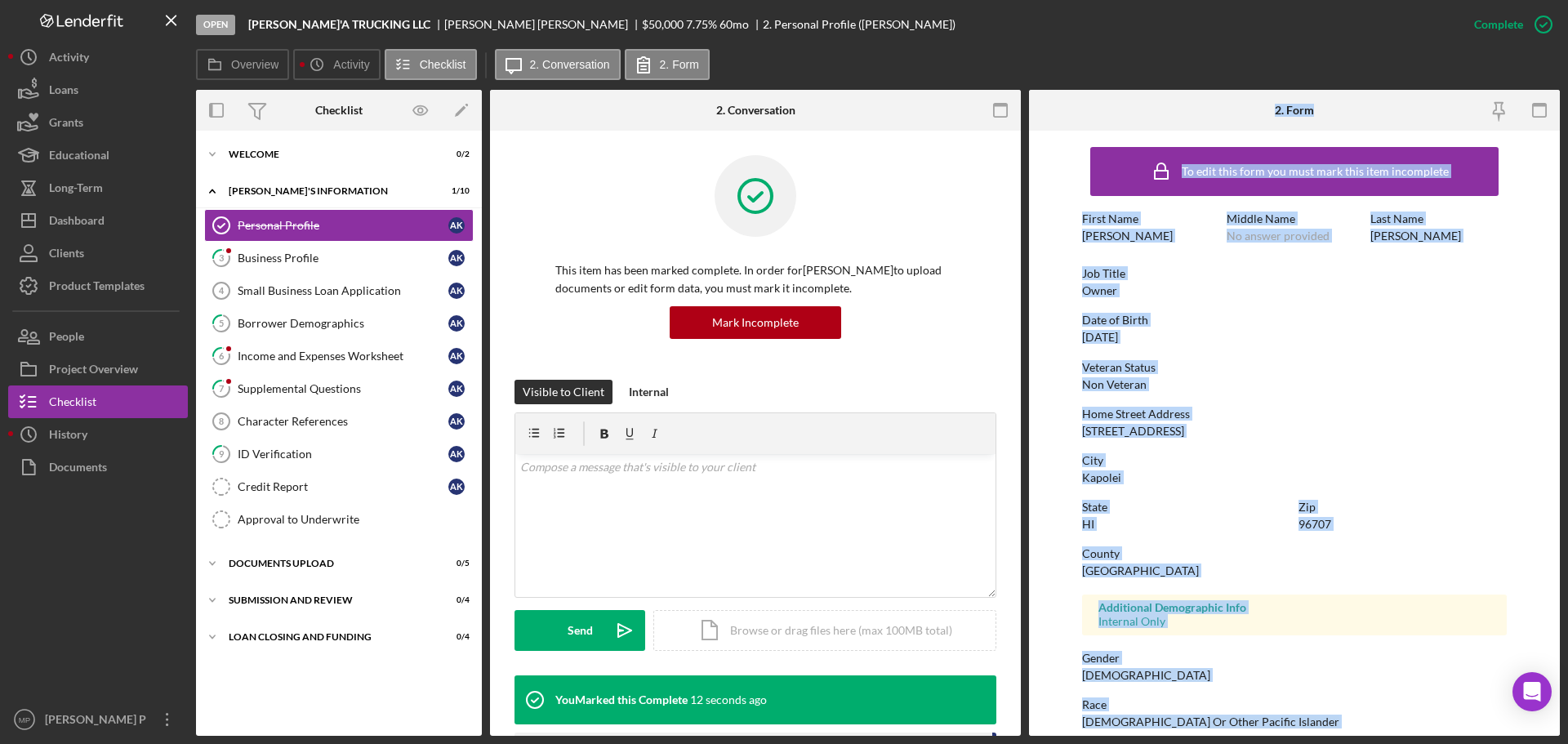
scroll to position [156, 0]
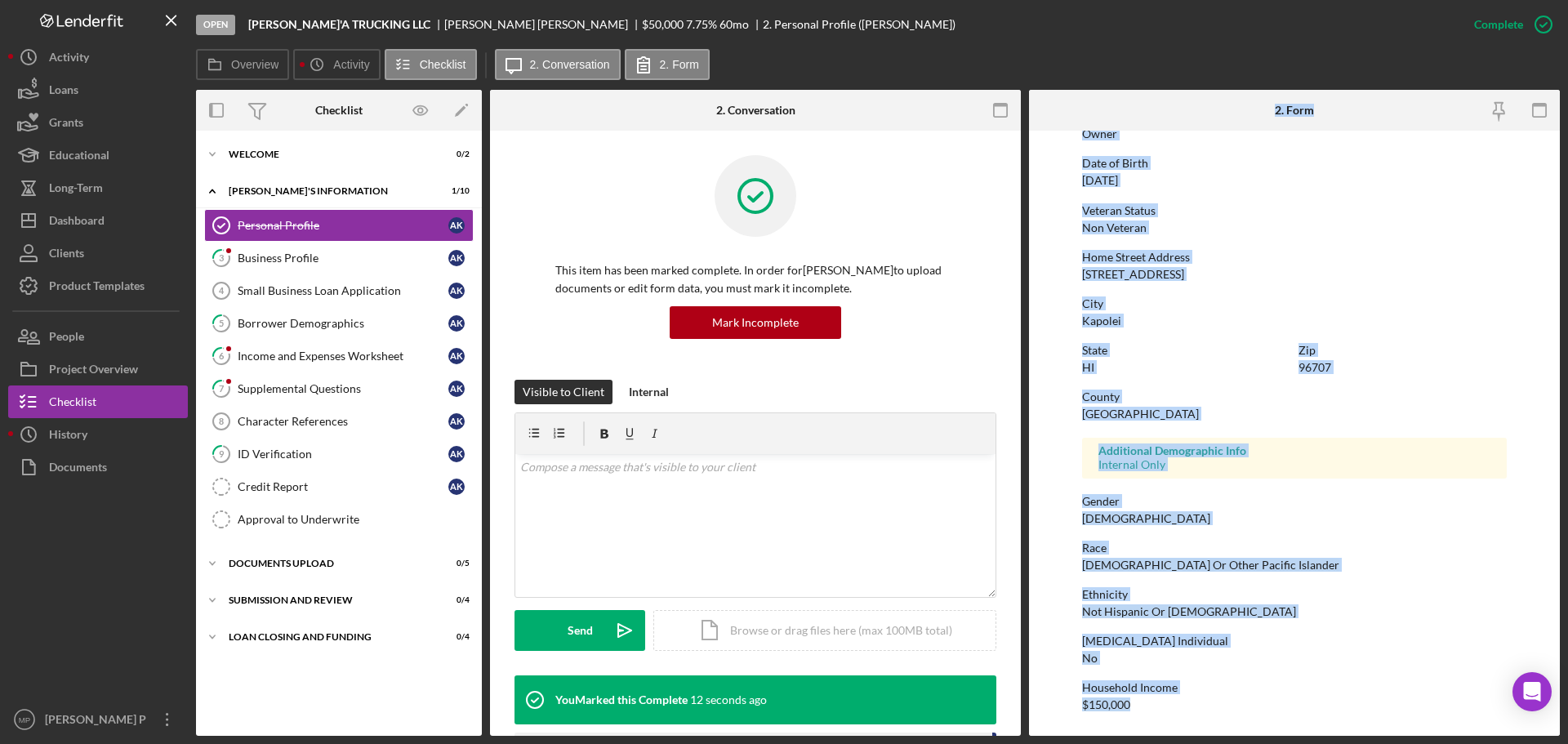
drag, startPoint x: 1264, startPoint y: 99, endPoint x: 1213, endPoint y: 688, distance: 591.2
click at [1312, 743] on html "Open [PERSON_NAME]'A TRUCKING LLC [PERSON_NAME] $50,000 $50,000 7.75 % 60 mo 2.…" at bounding box center [784, 372] width 1568 height 744
click at [313, 259] on div "Business Profile" at bounding box center [343, 257] width 211 height 13
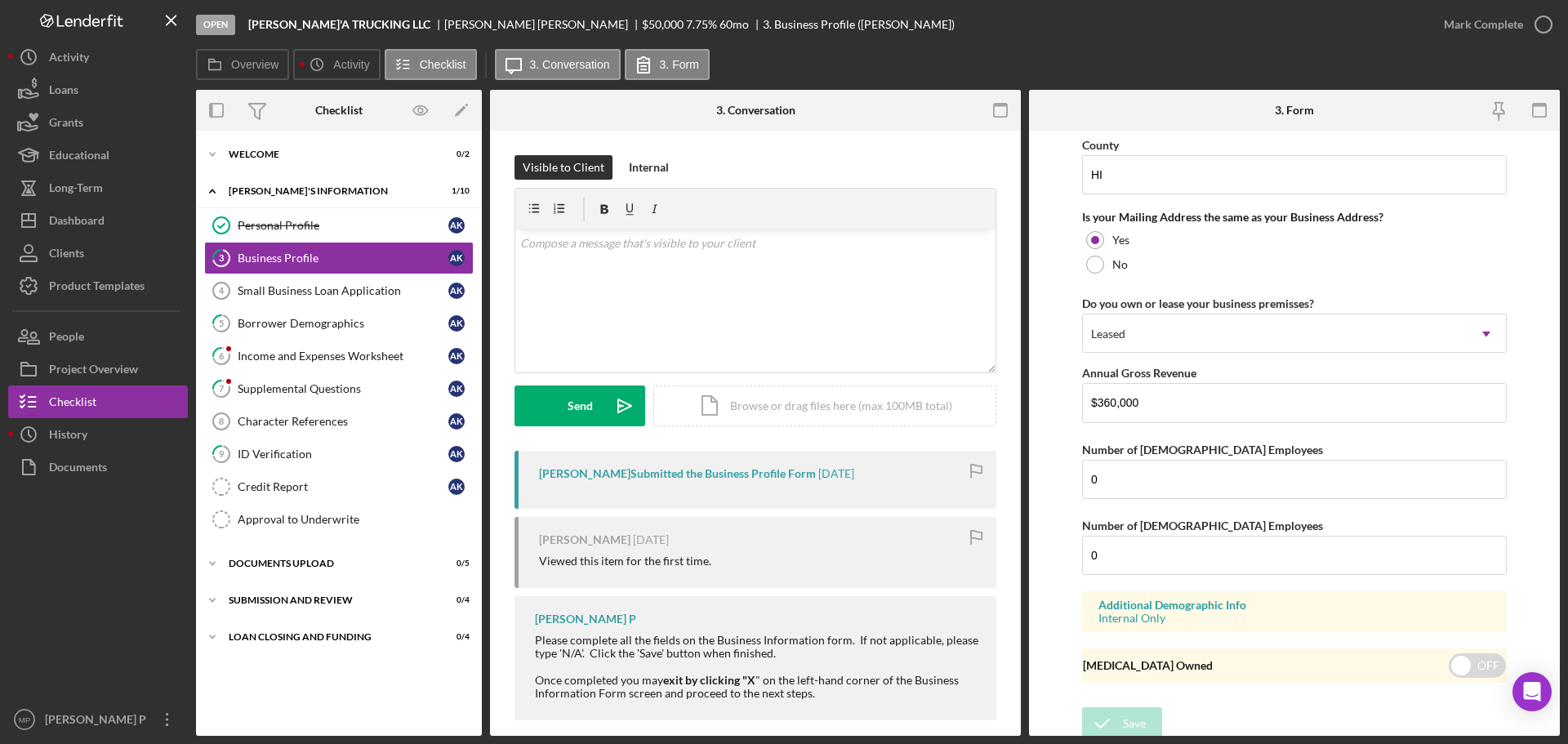
scroll to position [1207, 0]
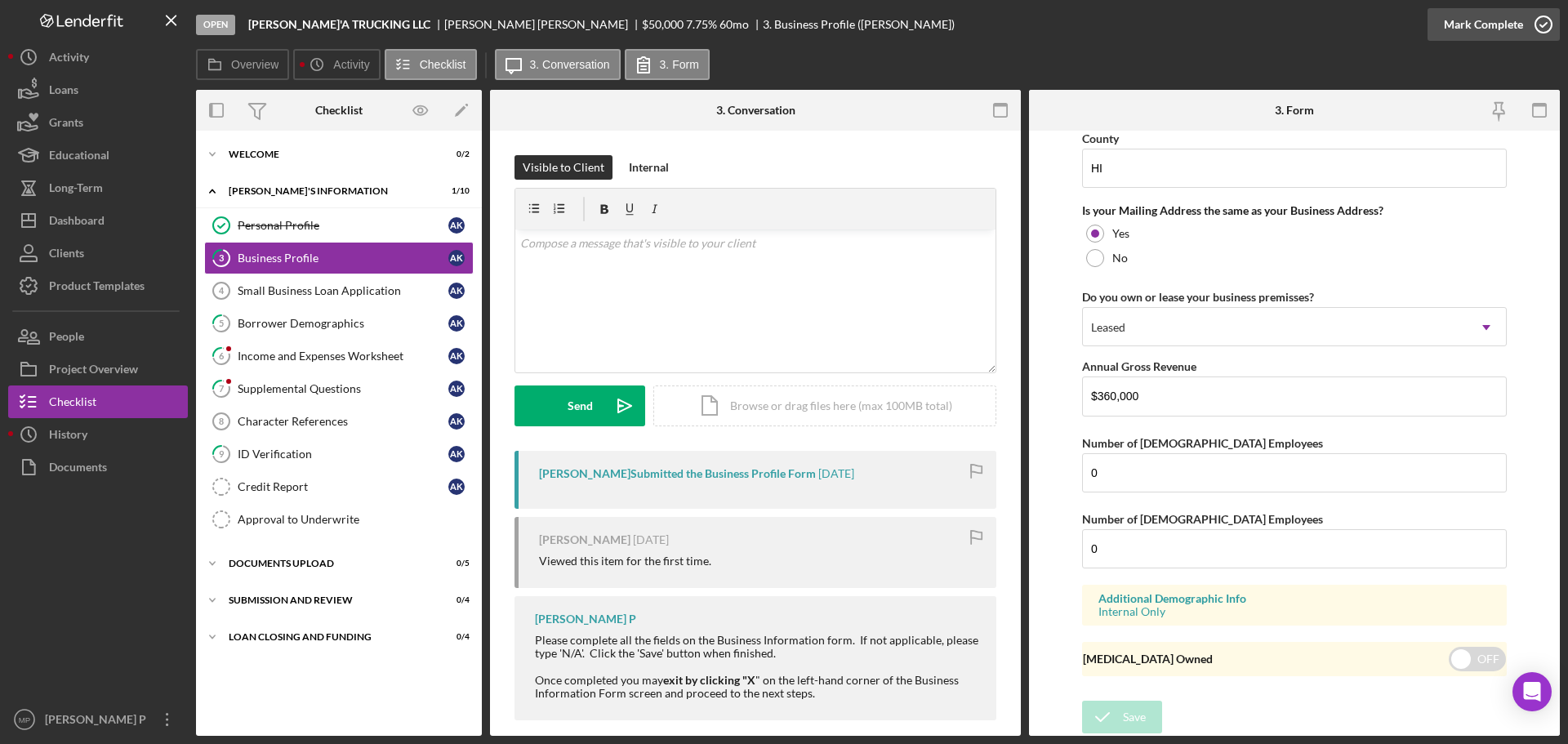
click at [1484, 28] on div "Mark Complete" at bounding box center [1483, 24] width 80 height 33
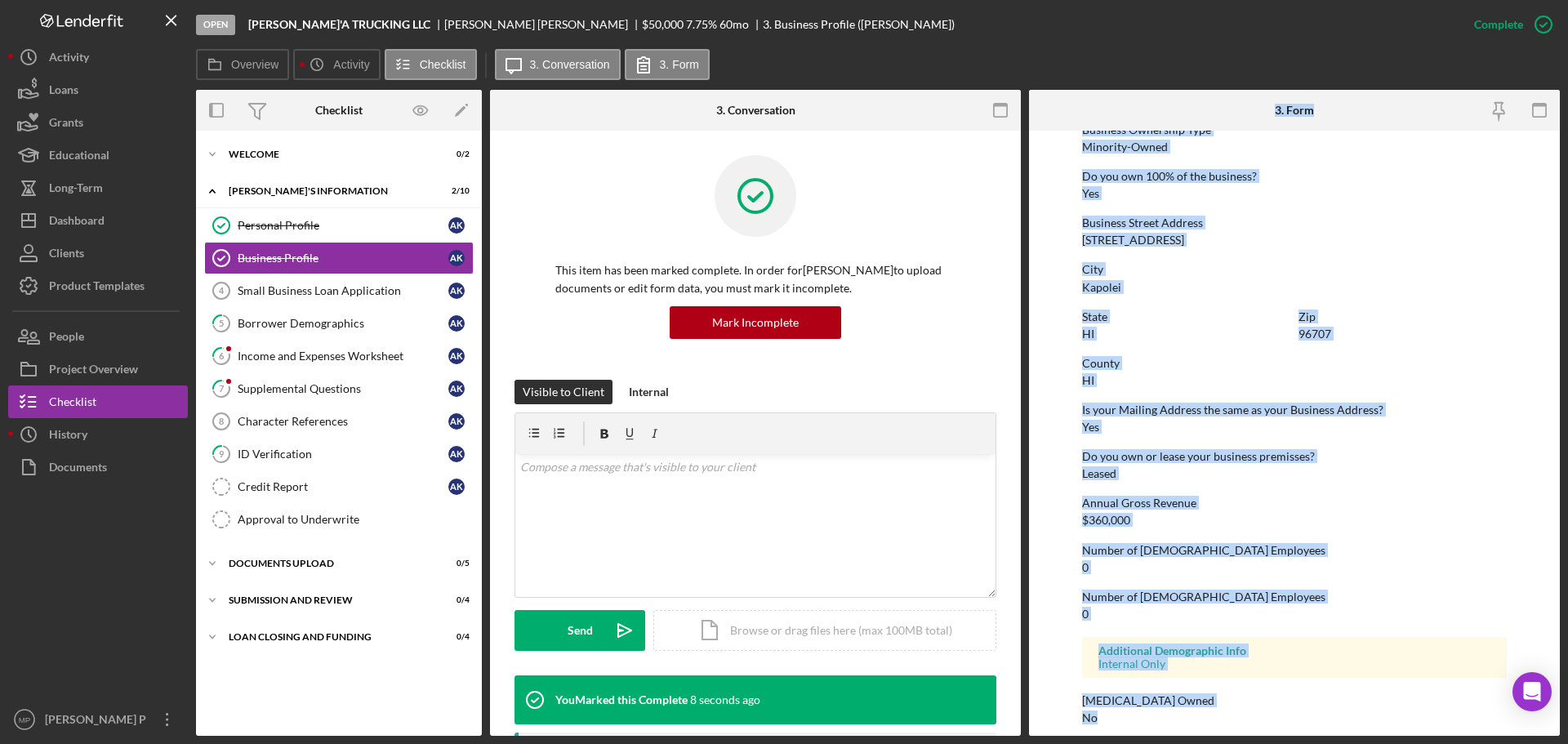
scroll to position [626, 0]
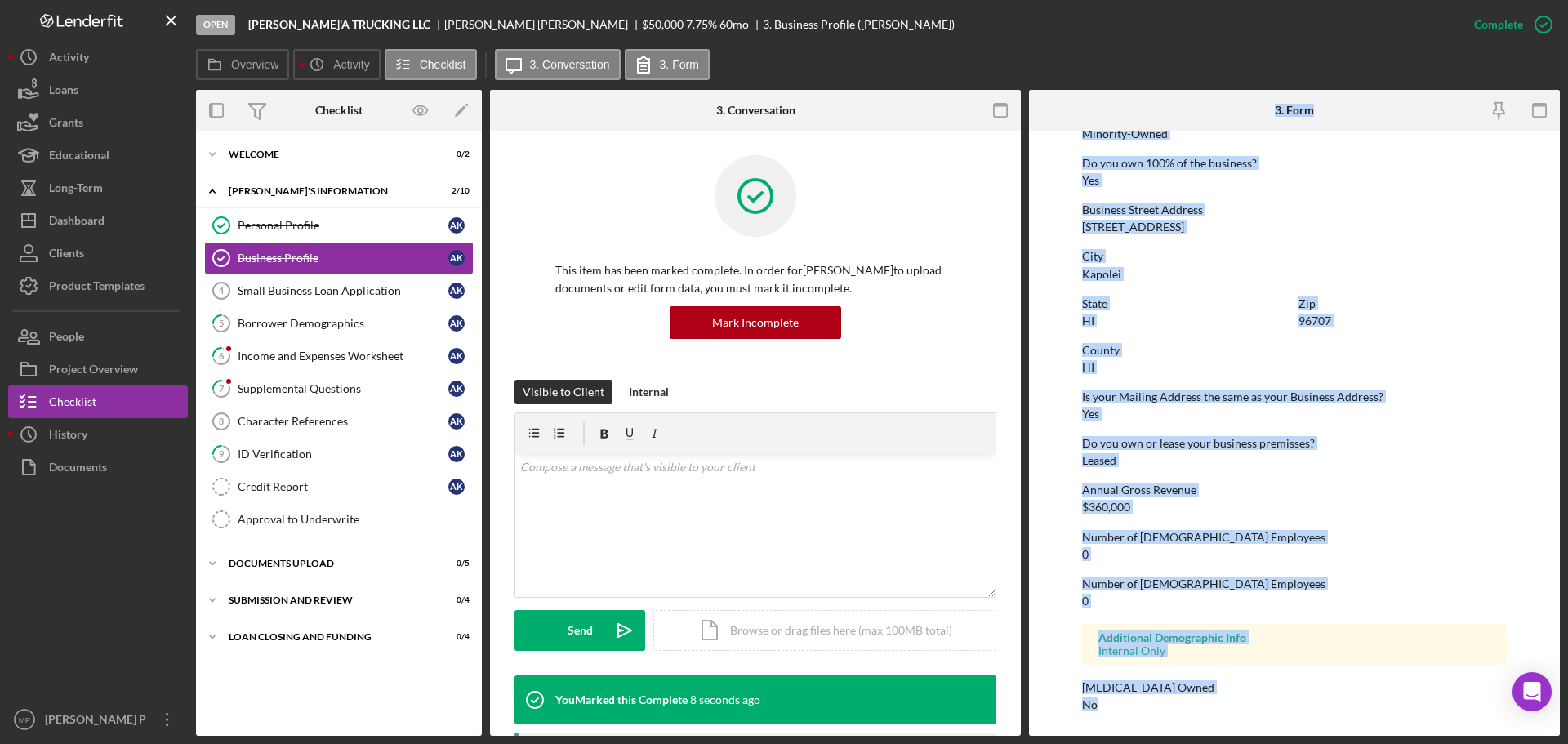
drag, startPoint x: 1271, startPoint y: 94, endPoint x: 1304, endPoint y: 766, distance: 672.8
click at [1304, 743] on html "Open [PERSON_NAME]'A TRUCKING LLC [PERSON_NAME] $50,000 $50,000 7.75 % 60 mo 3.…" at bounding box center [784, 372] width 1568 height 744
click at [1418, 329] on div "State [US_STATE] Zip 96707" at bounding box center [1294, 321] width 425 height 47
click at [356, 302] on link "Small Business Loan Application 4 Small Business Loan Application A K" at bounding box center [338, 290] width 269 height 33
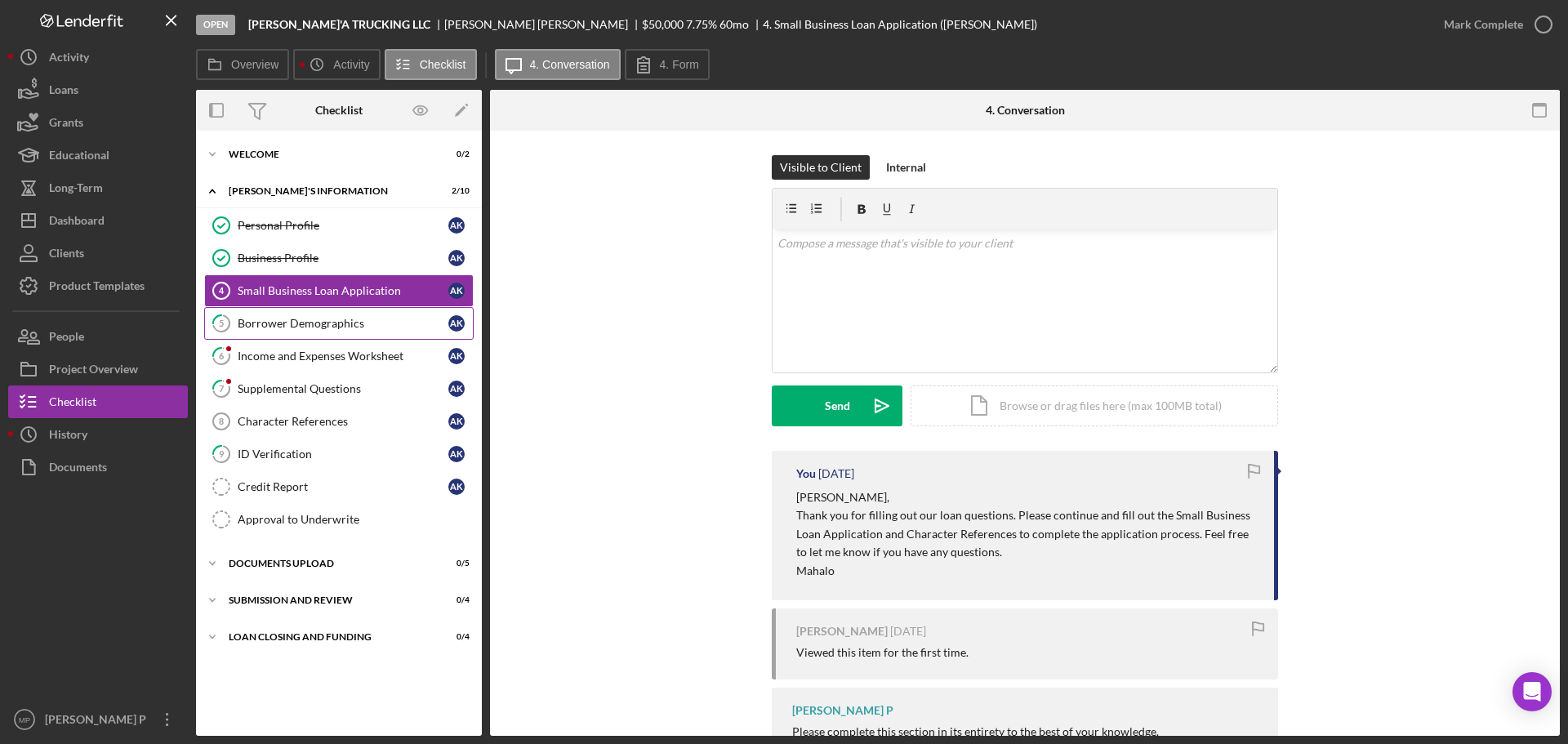
click at [341, 336] on link "5 Borrower Demographics A K" at bounding box center [338, 323] width 269 height 33
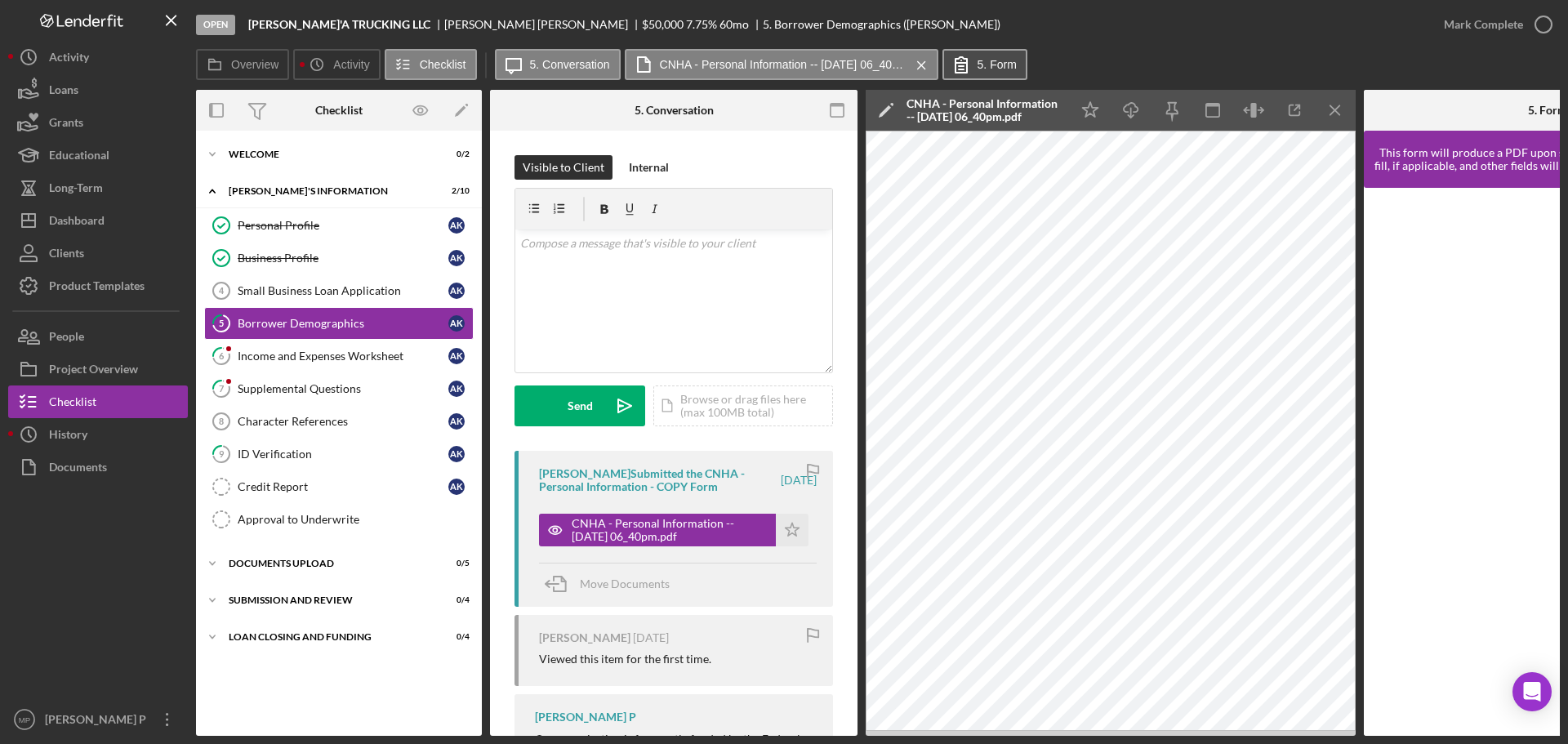
click at [1000, 68] on label "5. Form" at bounding box center [997, 64] width 39 height 13
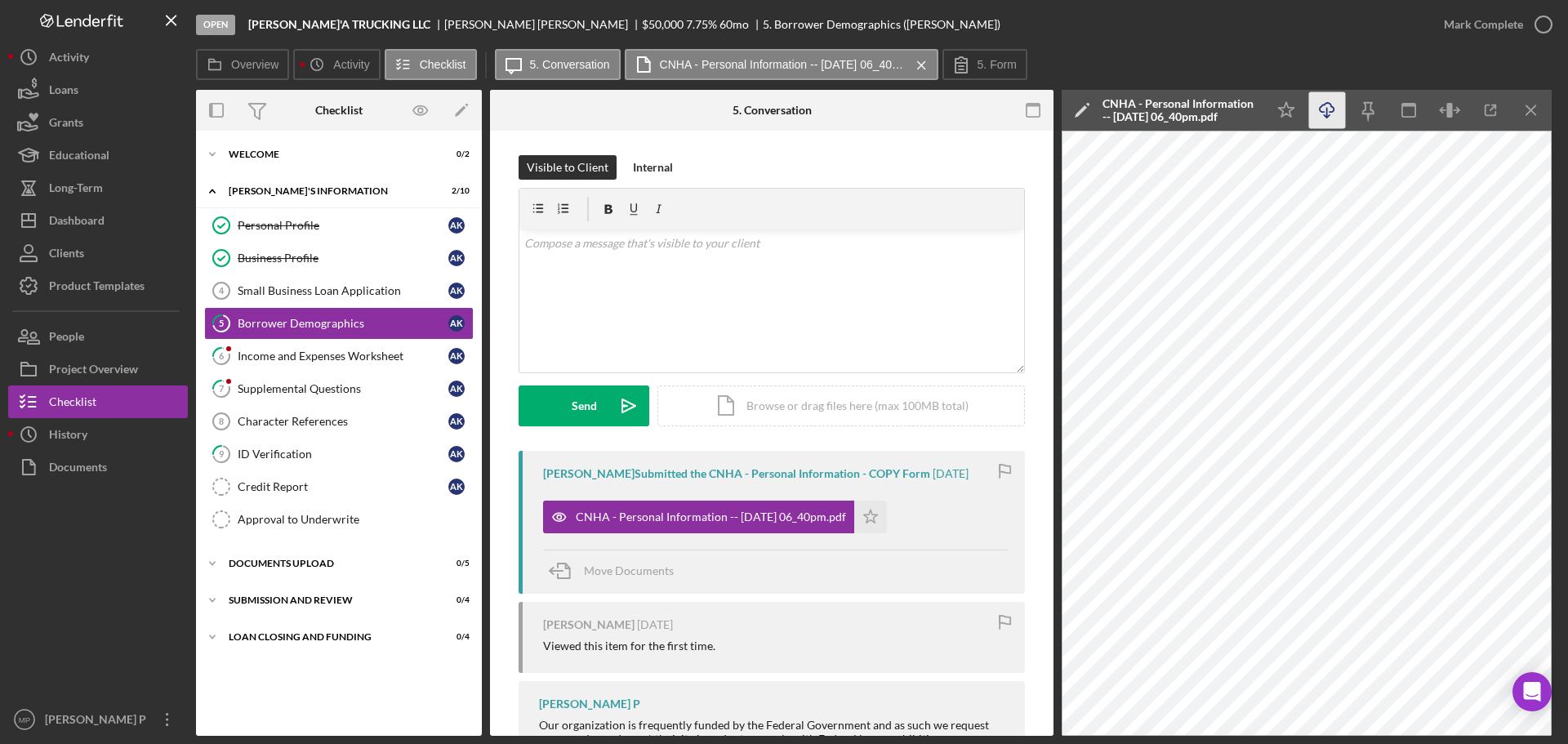
click at [1325, 111] on icon "Icon/Download" at bounding box center [1327, 111] width 37 height 37
drag, startPoint x: 1529, startPoint y: 106, endPoint x: 1533, endPoint y: 126, distance: 20.4
click at [1529, 108] on icon "Icon/Menu Close" at bounding box center [1531, 111] width 37 height 37
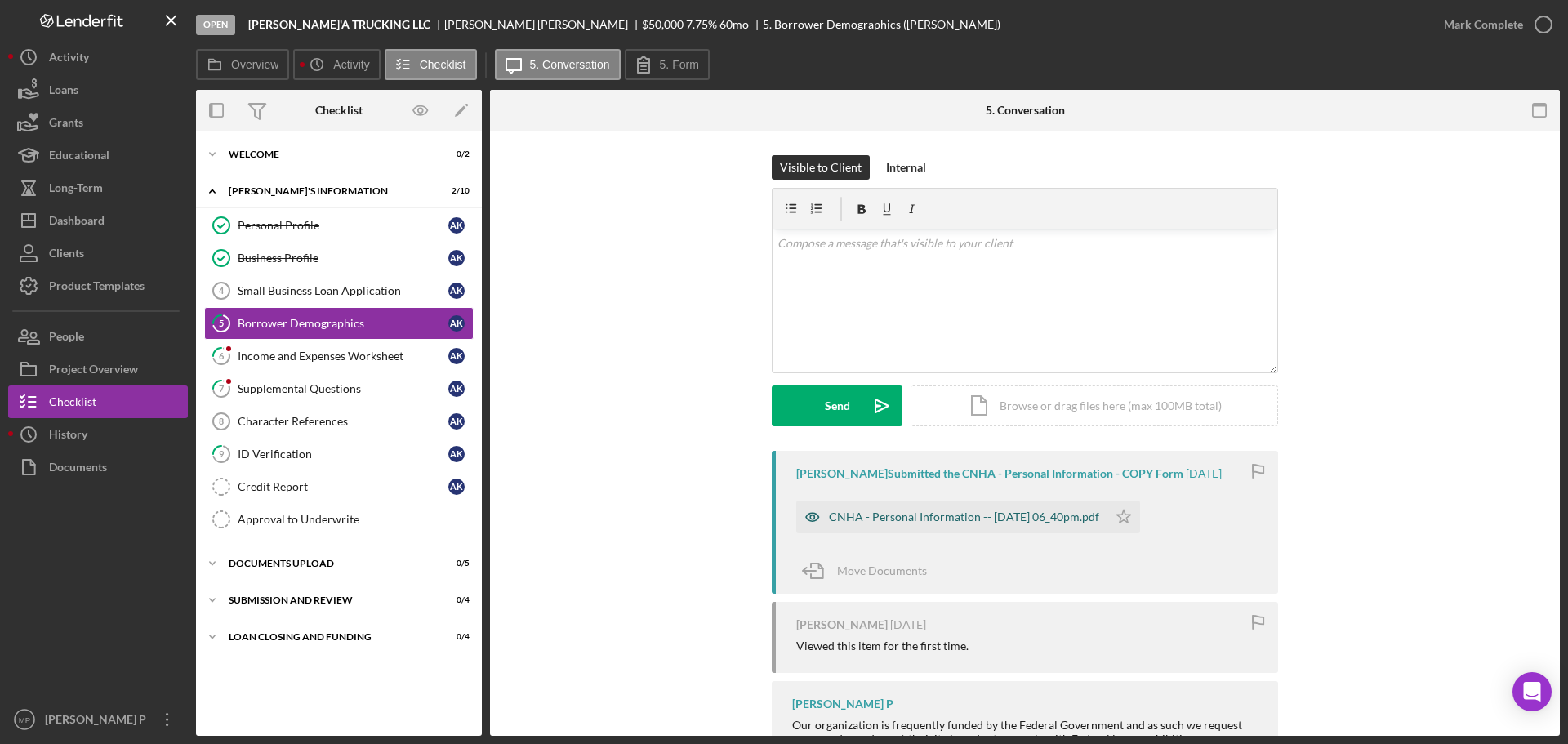
click at [979, 514] on div "CNHA - Personal Information -- [DATE] 06_40pm.pdf" at bounding box center [964, 516] width 270 height 13
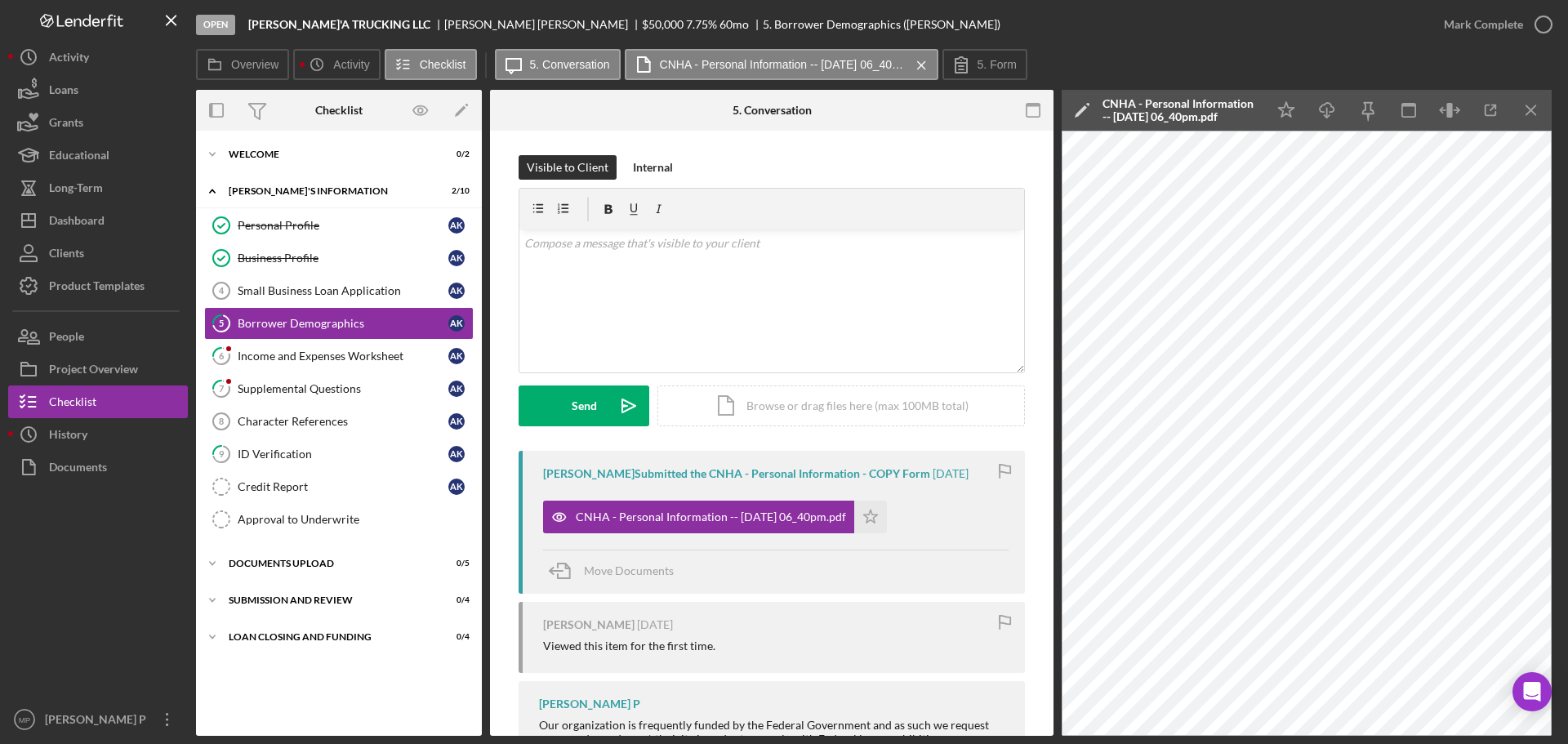
drag, startPoint x: 1525, startPoint y: 110, endPoint x: 1509, endPoint y: 81, distance: 33.1
click at [1526, 110] on icon "Icon/Menu Close" at bounding box center [1531, 111] width 37 height 37
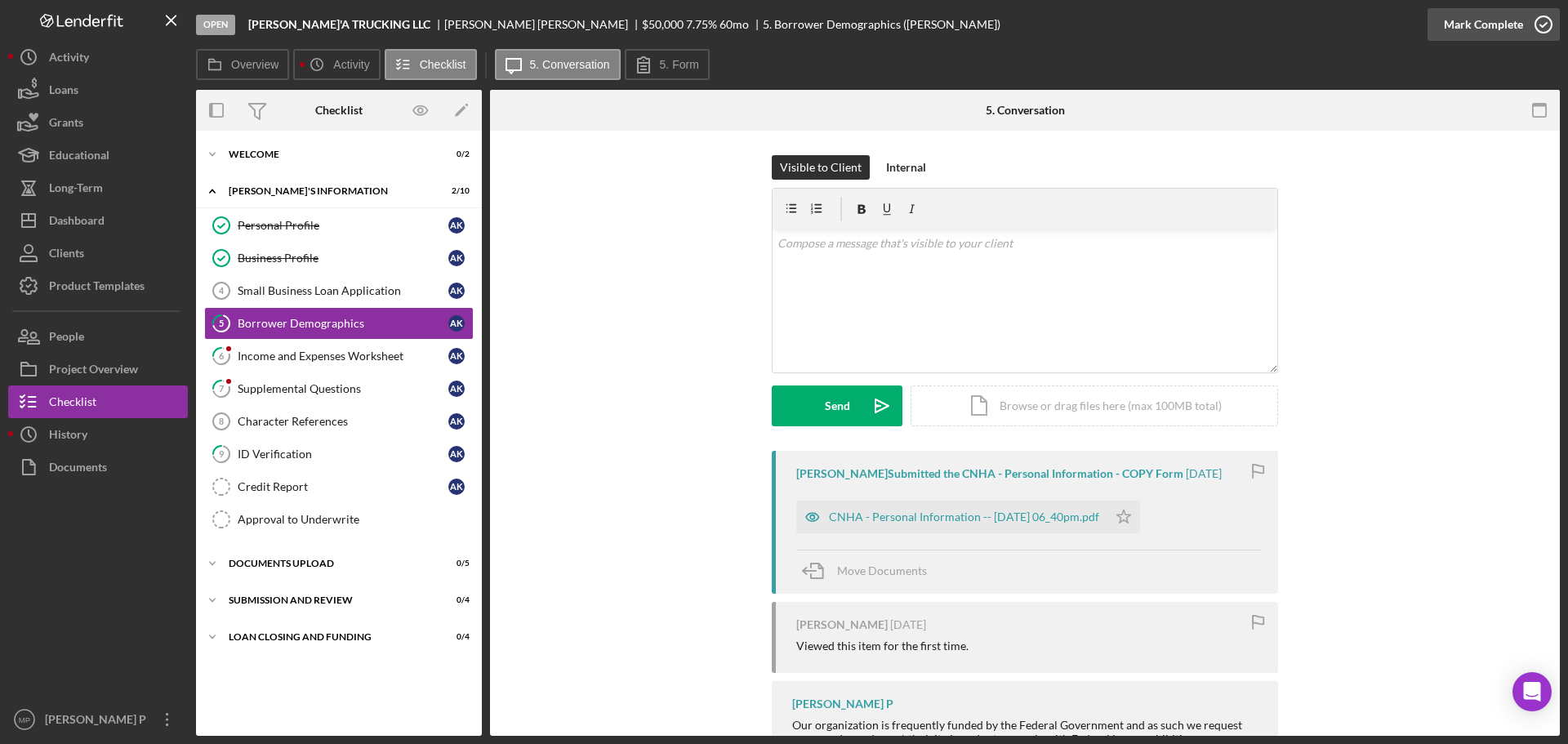
click at [1486, 25] on div "Mark Complete" at bounding box center [1483, 24] width 80 height 33
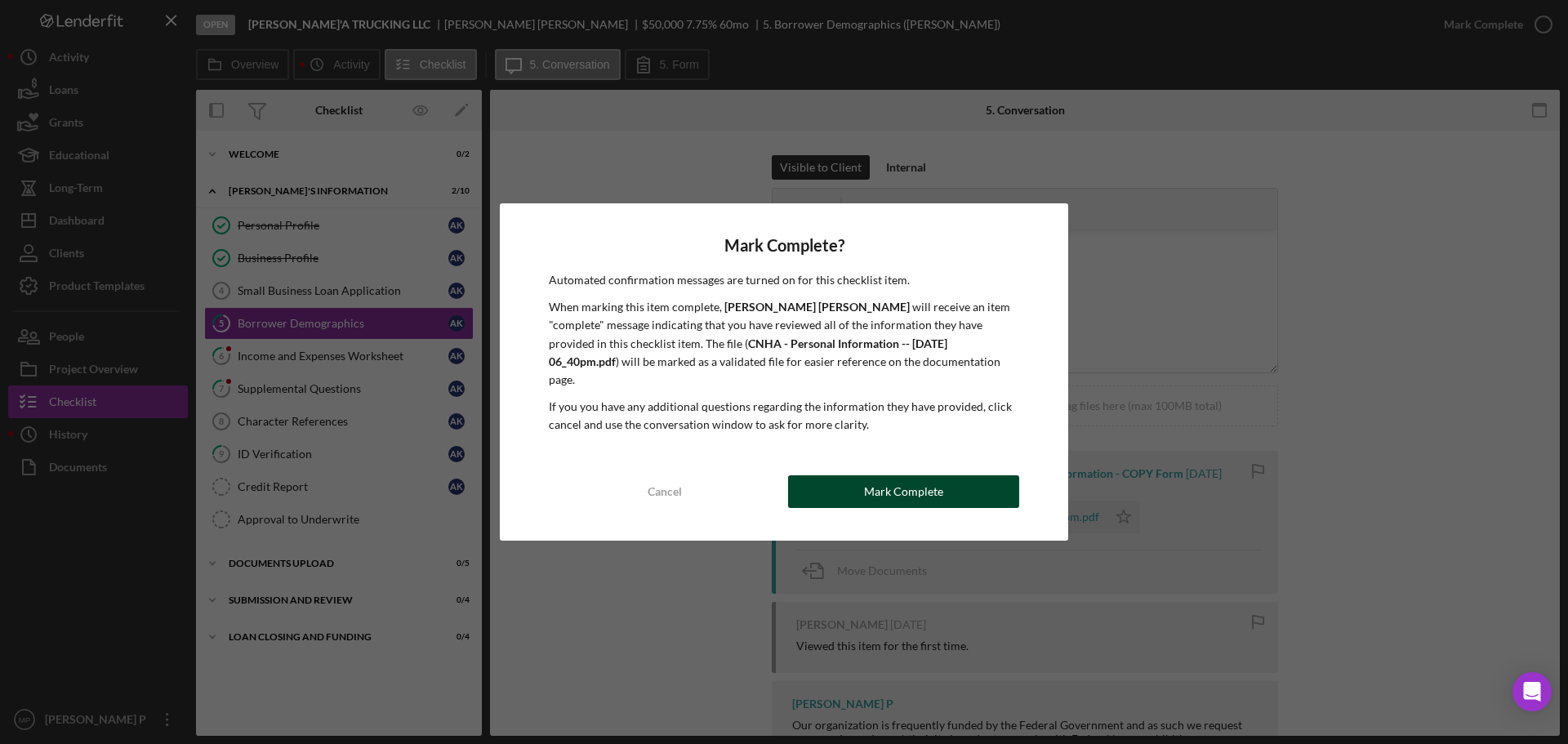
click at [816, 480] on button "Mark Complete" at bounding box center [903, 491] width 231 height 33
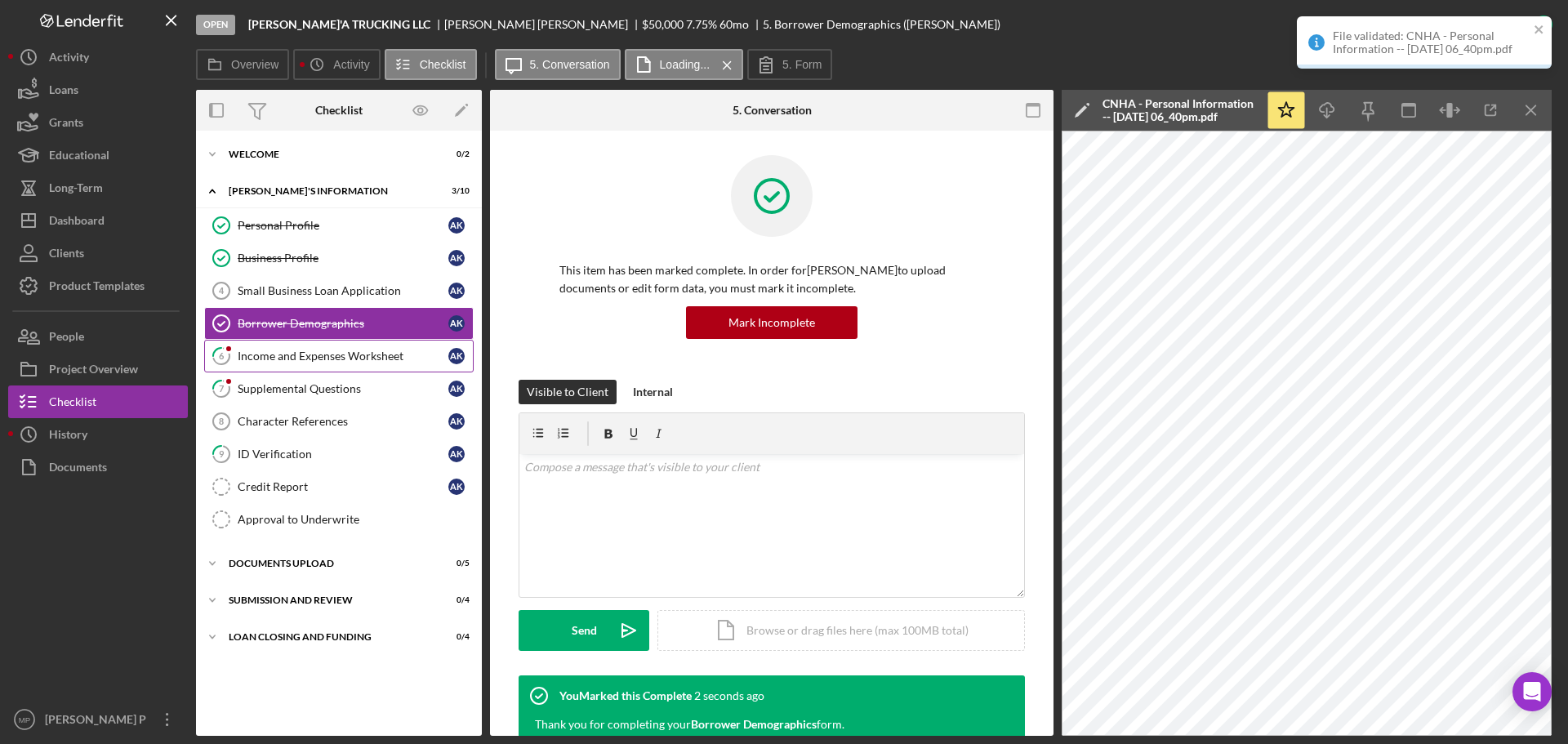
click at [326, 360] on div "Income and Expenses Worksheet" at bounding box center [343, 355] width 211 height 13
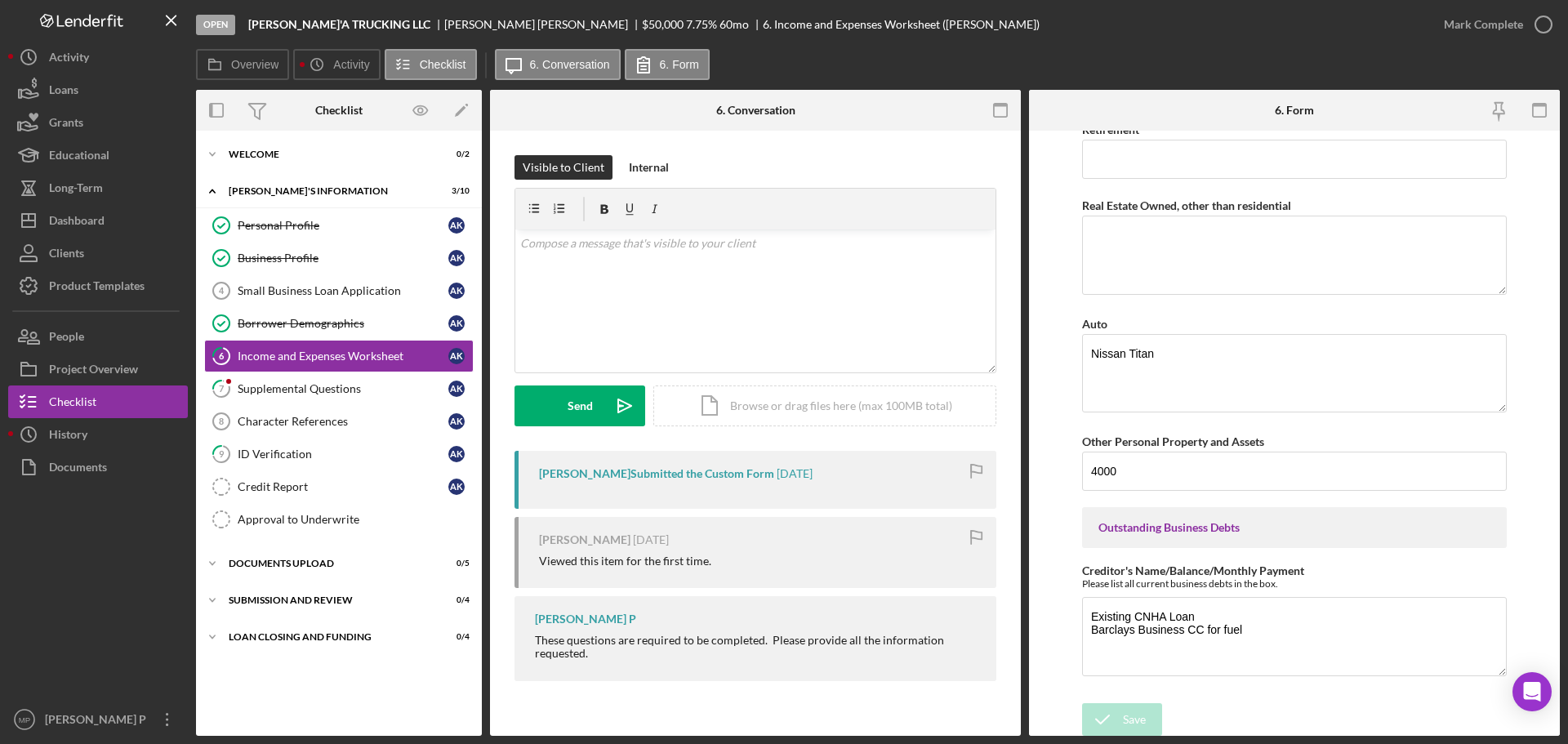
scroll to position [1376, 0]
click at [1498, 20] on div "Mark Complete" at bounding box center [1483, 24] width 80 height 33
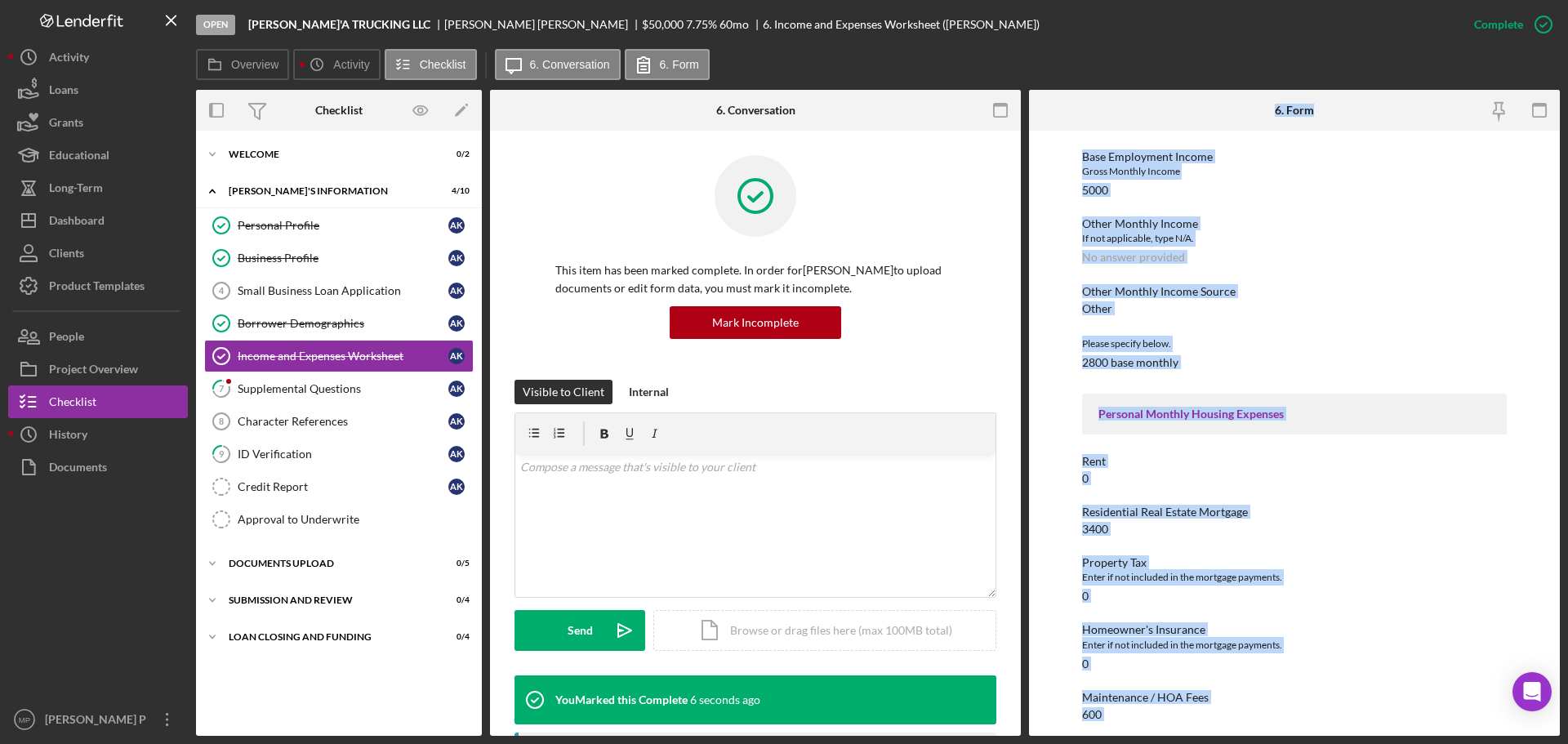
scroll to position [757, 0]
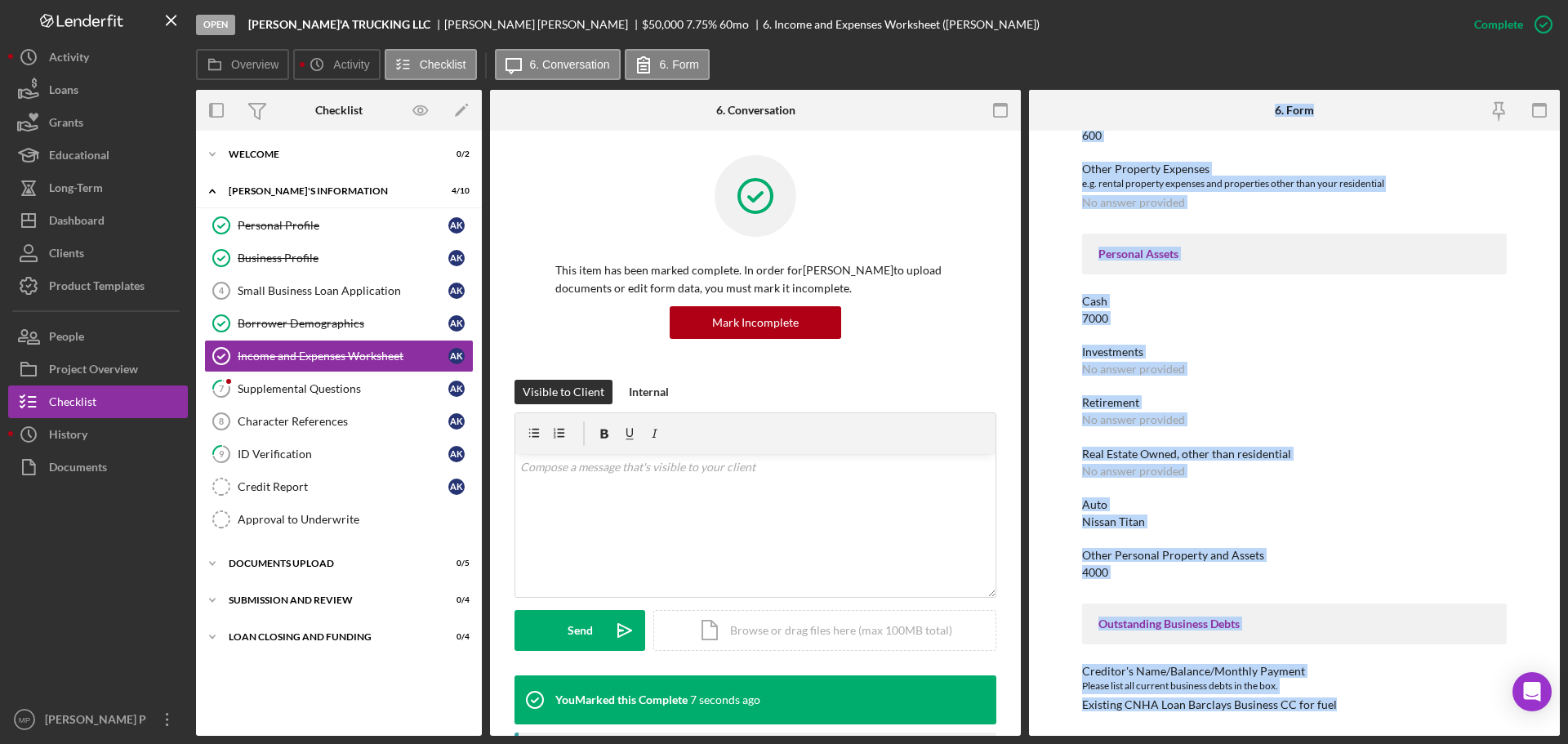
drag, startPoint x: 1266, startPoint y: 89, endPoint x: 1388, endPoint y: 760, distance: 682.0
click at [1388, 743] on html "Open [PERSON_NAME]'A TRUCKING LLC [PERSON_NAME] $50,000 $50,000 7.75 % 60 mo 6.…" at bounding box center [784, 372] width 1568 height 744
click at [324, 389] on div "Supplemental Questions" at bounding box center [343, 388] width 211 height 13
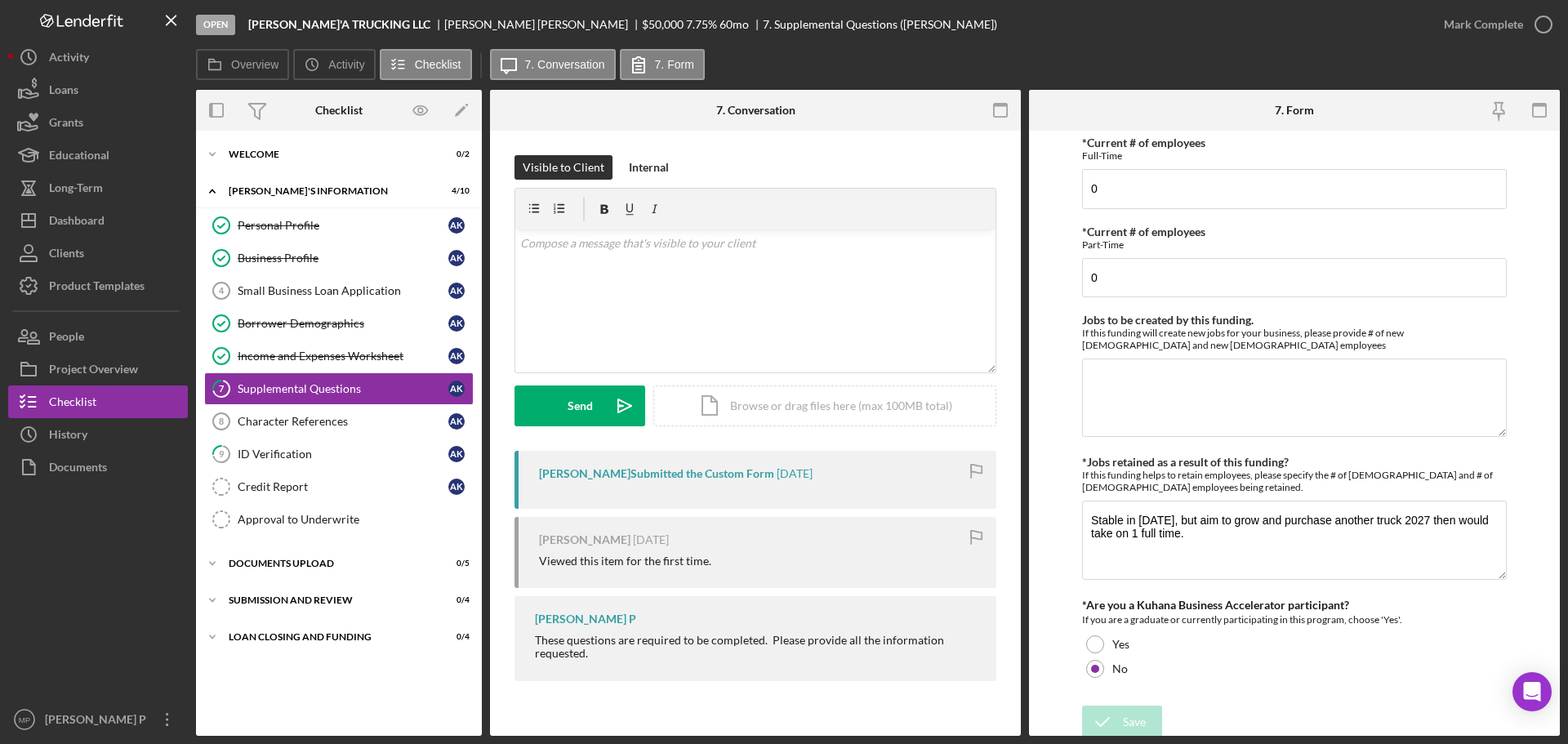
scroll to position [1000, 0]
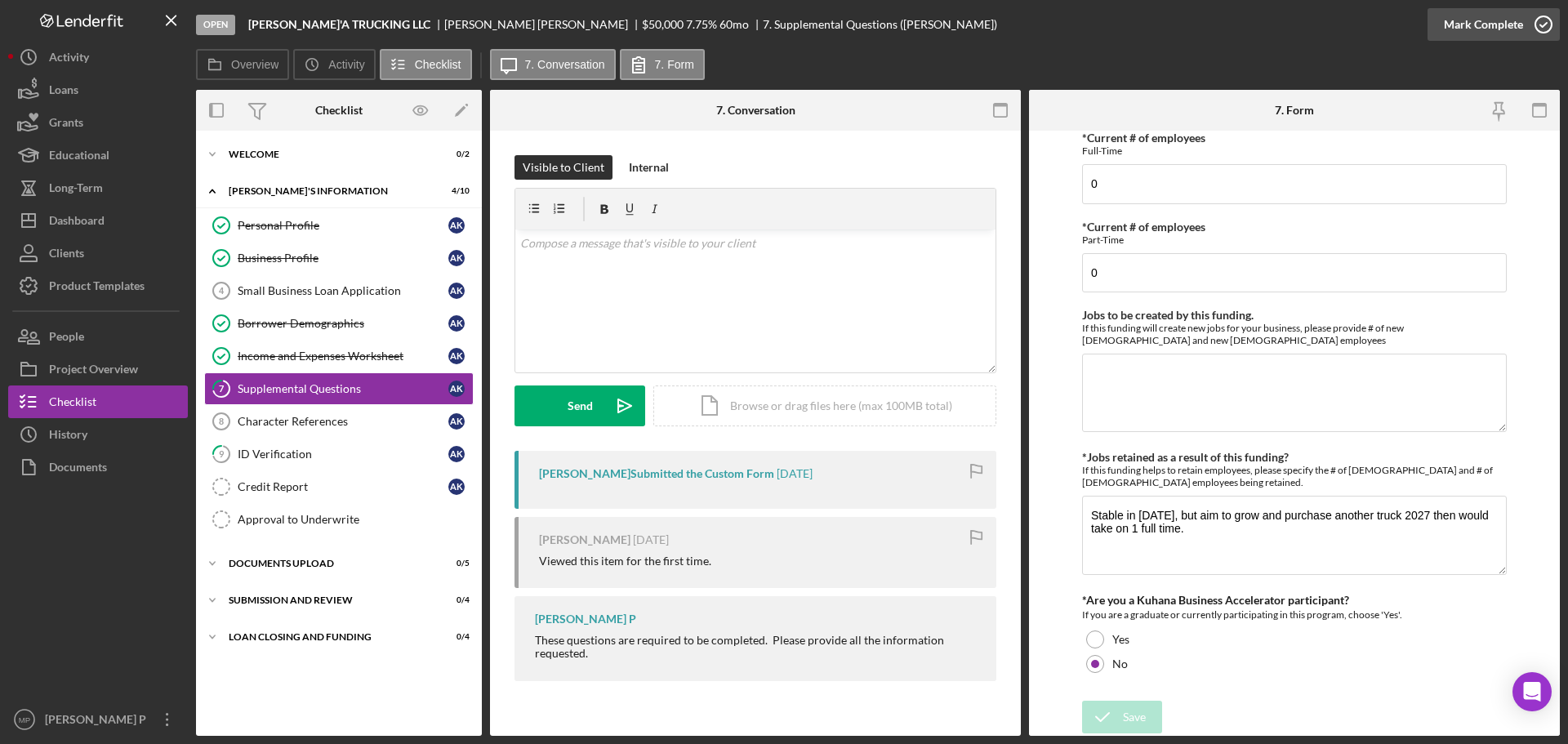
click at [1469, 21] on div "Mark Complete" at bounding box center [1483, 24] width 80 height 33
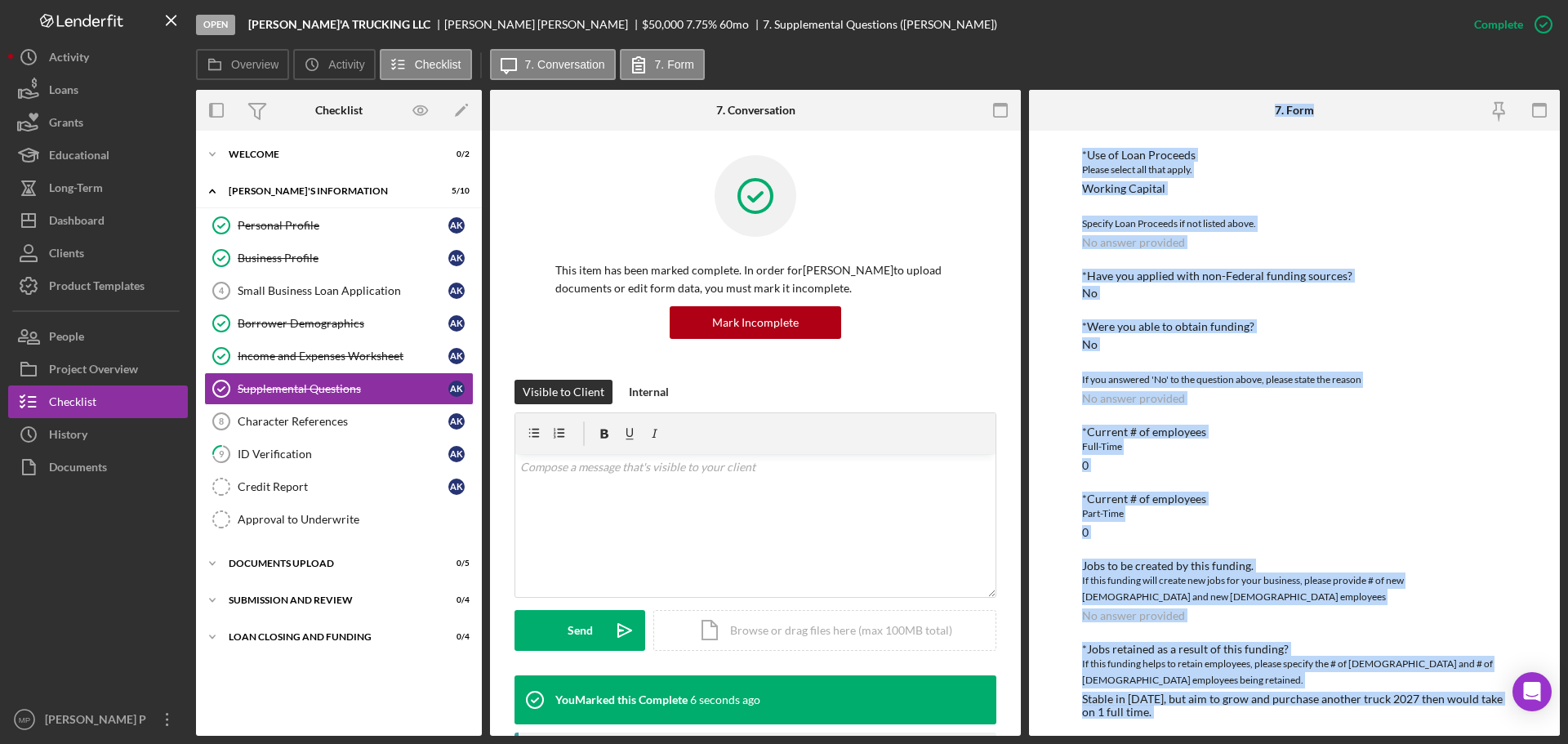
scroll to position [425, 0]
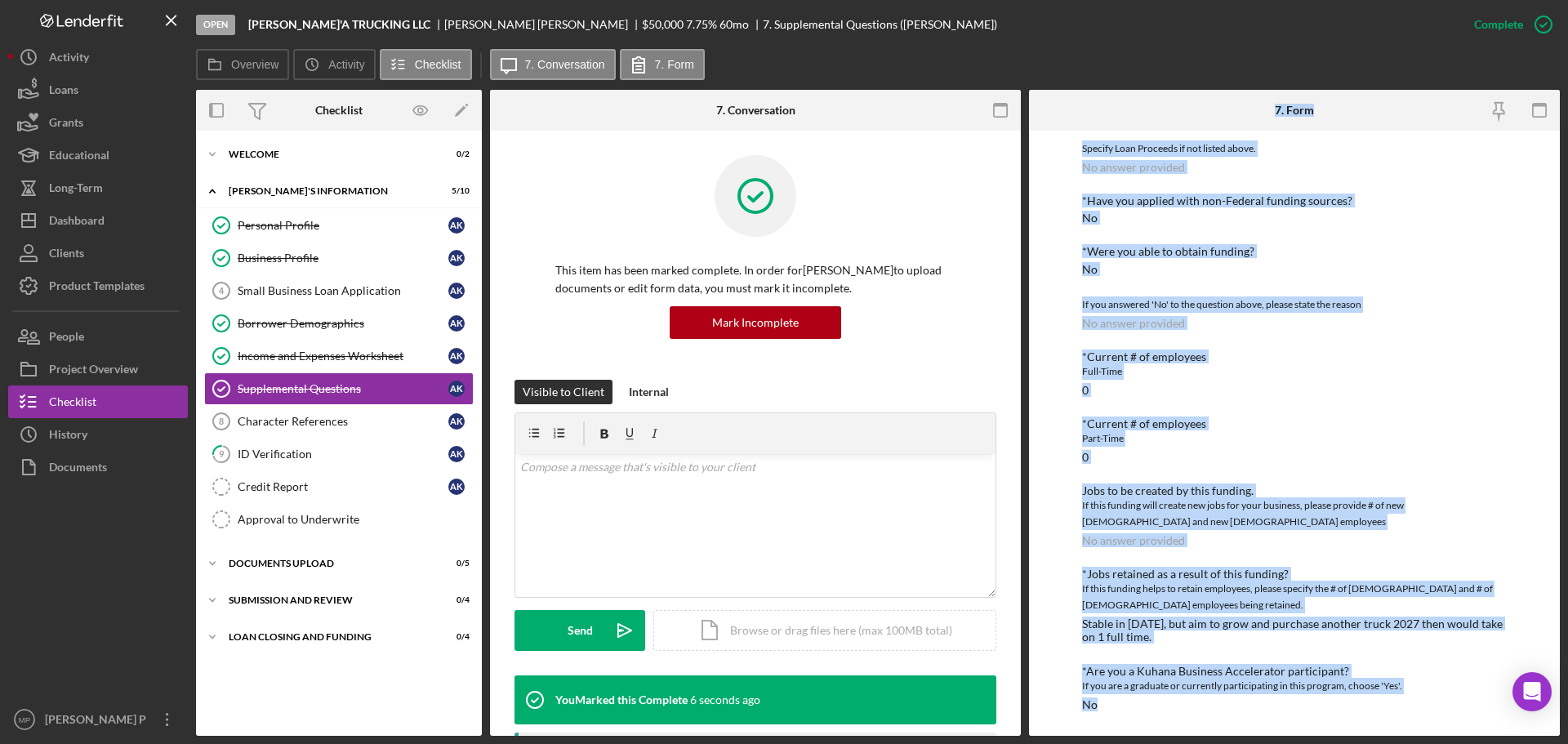
drag, startPoint x: 1268, startPoint y: 101, endPoint x: 1325, endPoint y: 738, distance: 639.5
click at [1325, 738] on div "Open [PERSON_NAME]'A TRUCKING LLC [PERSON_NAME] $50,000 $50,000 7.75 % 60 mo 7.…" at bounding box center [784, 372] width 1568 height 744
click at [326, 423] on div "Character References" at bounding box center [343, 421] width 211 height 13
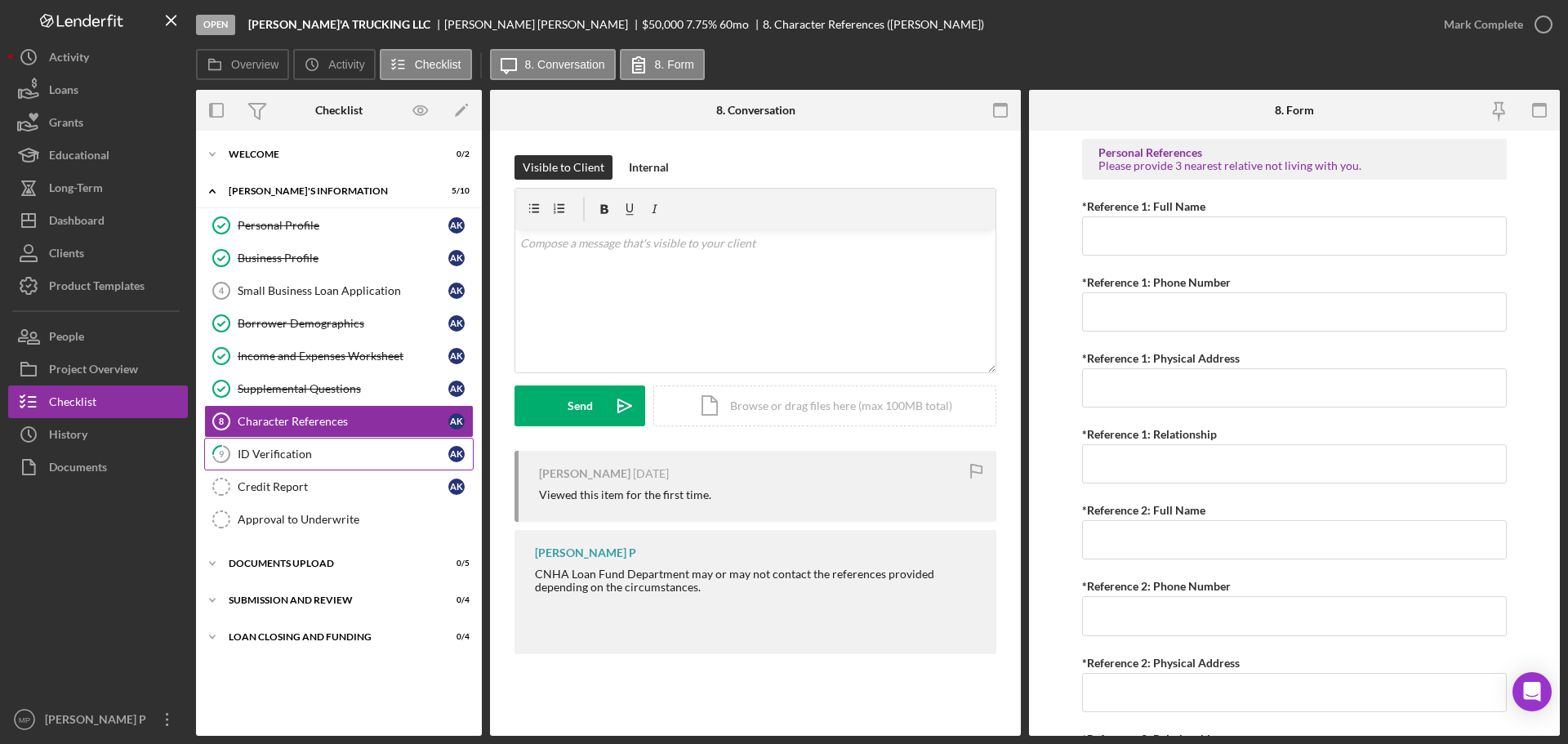
click at [315, 453] on div "ID Verification" at bounding box center [343, 454] width 211 height 13
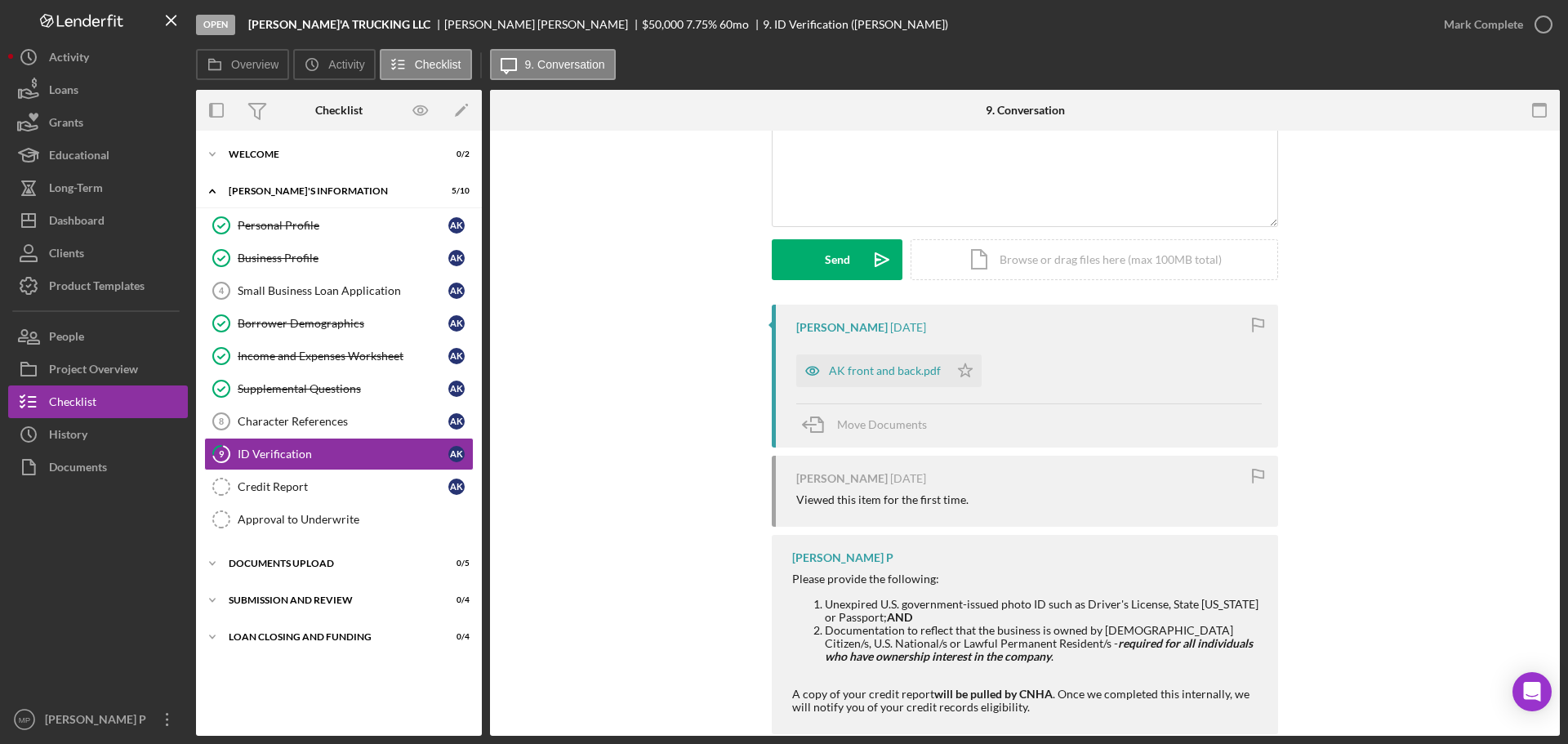
scroll to position [163, 0]
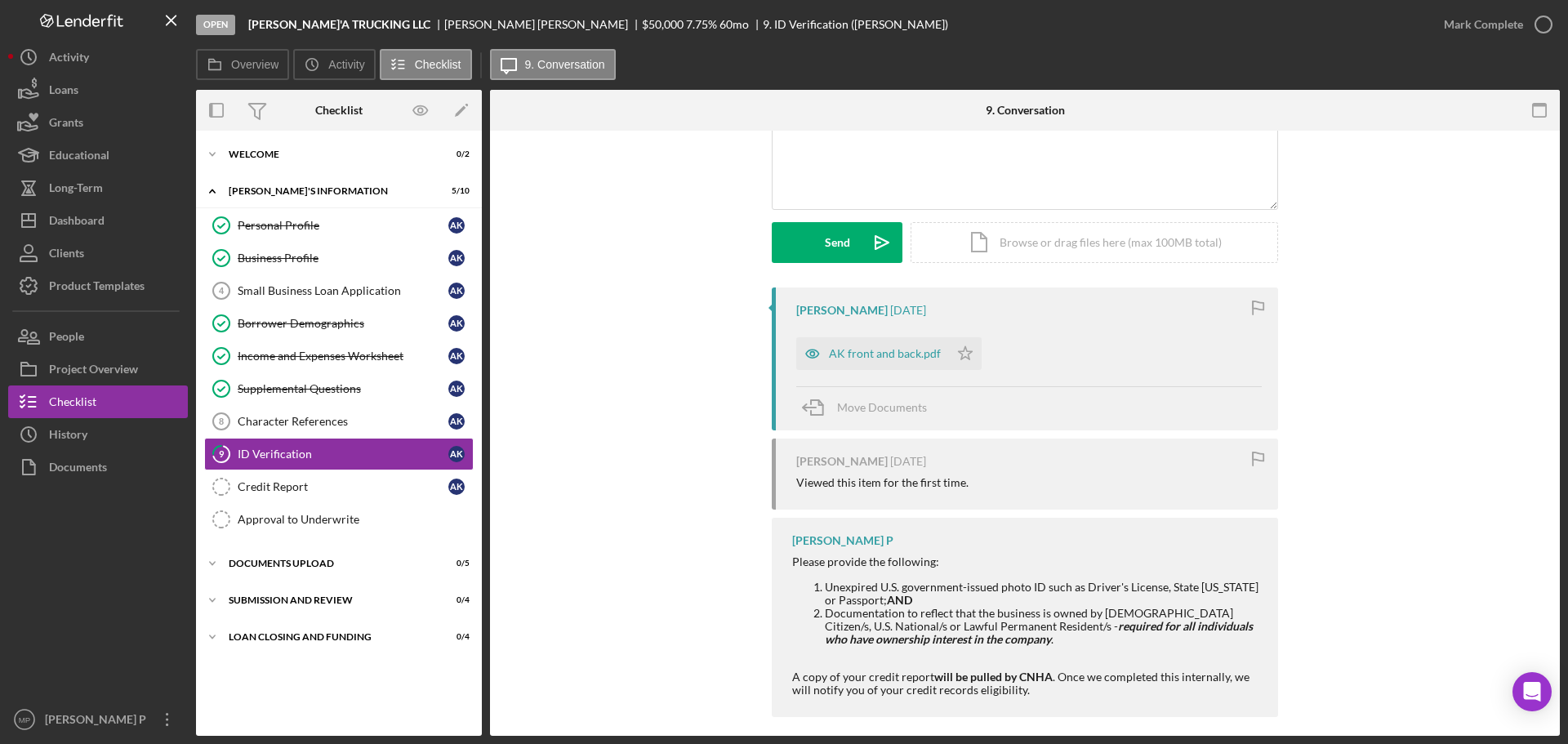
click at [889, 355] on div "AK front and back.pdf" at bounding box center [884, 353] width 112 height 13
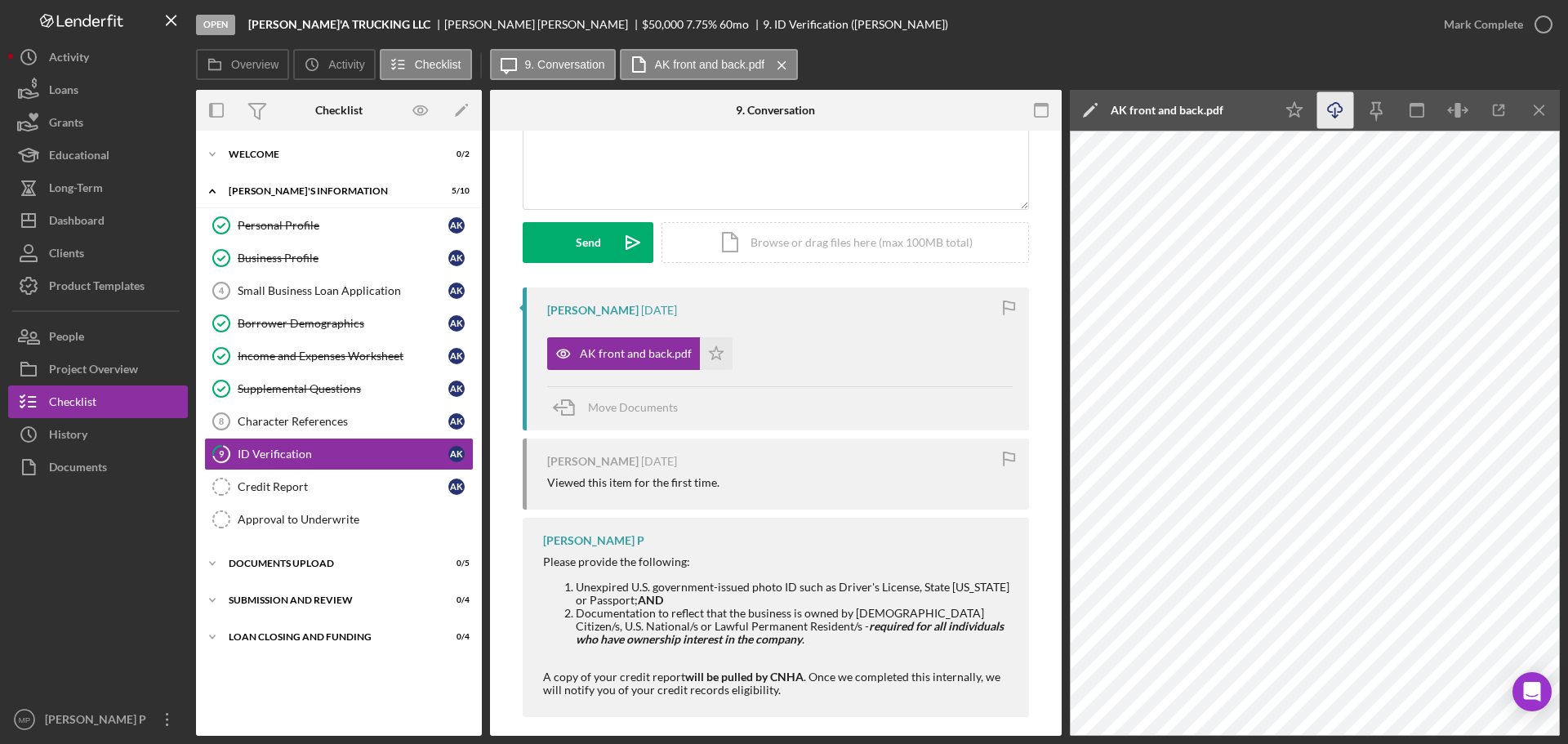
click at [1341, 111] on icon "button" at bounding box center [1334, 107] width 14 height 9
click at [1538, 110] on line "button" at bounding box center [1538, 109] width 9 height 9
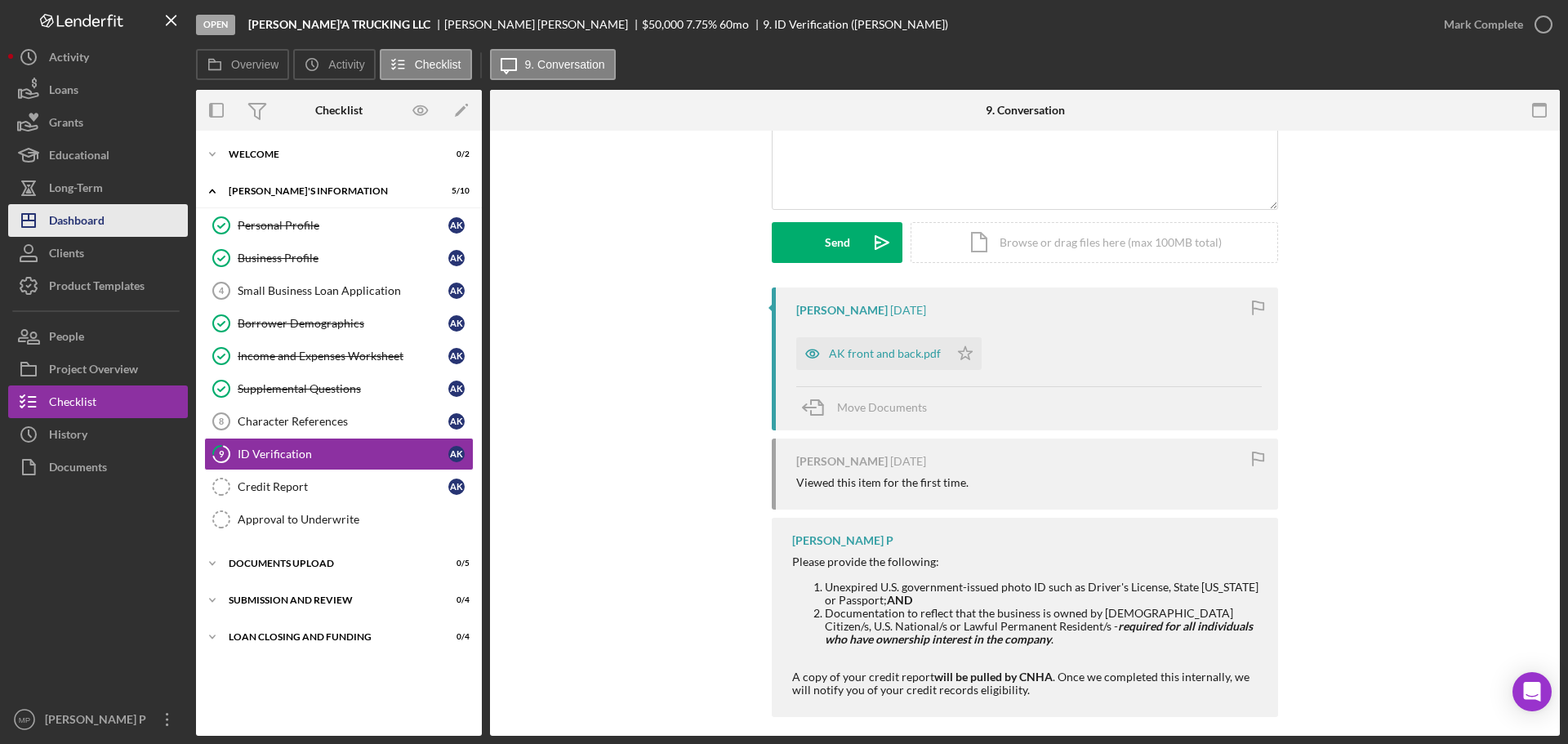
click at [104, 215] on div "Dashboard" at bounding box center [76, 222] width 55 height 37
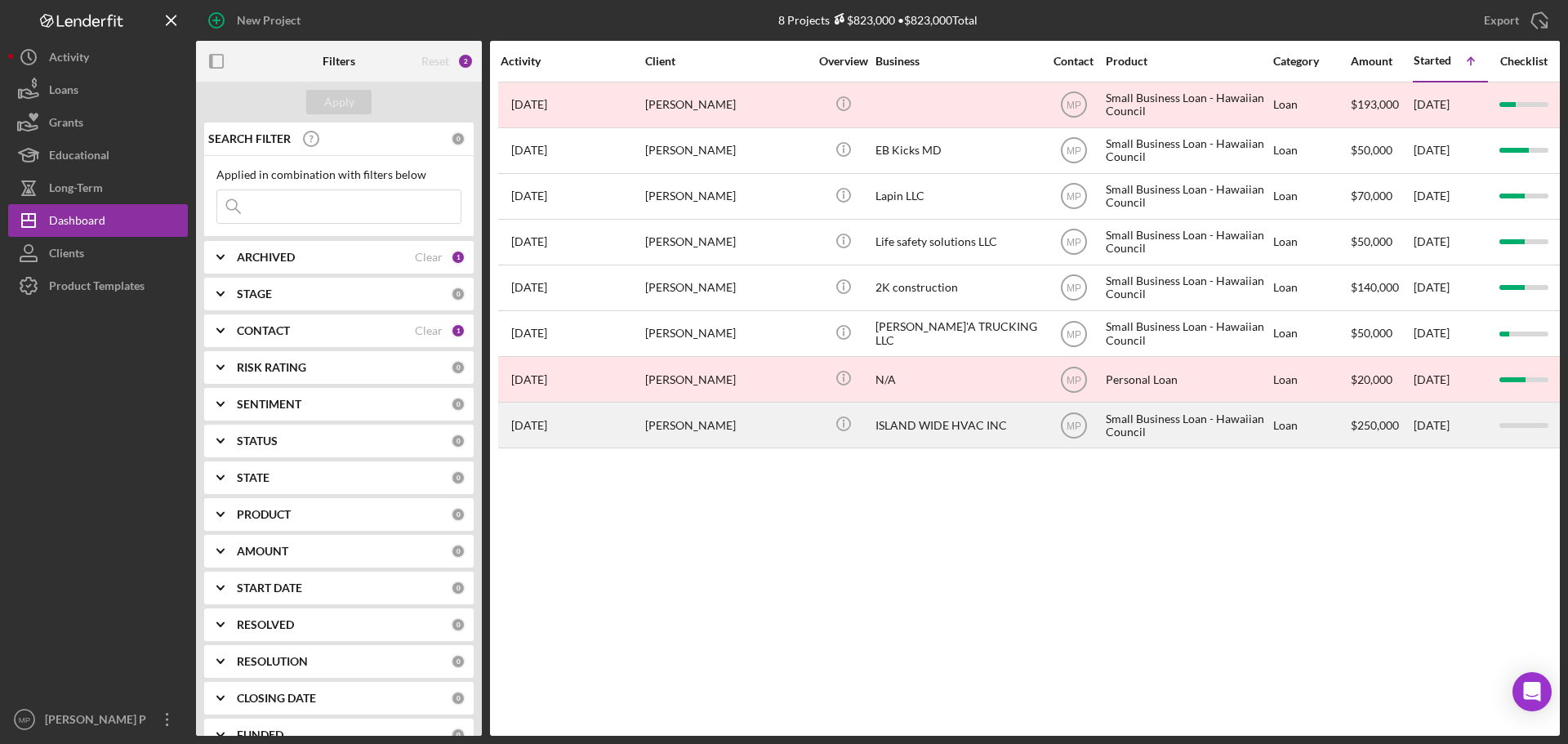
click at [924, 425] on div "ISLAND WIDE HVAC INC" at bounding box center [957, 424] width 163 height 44
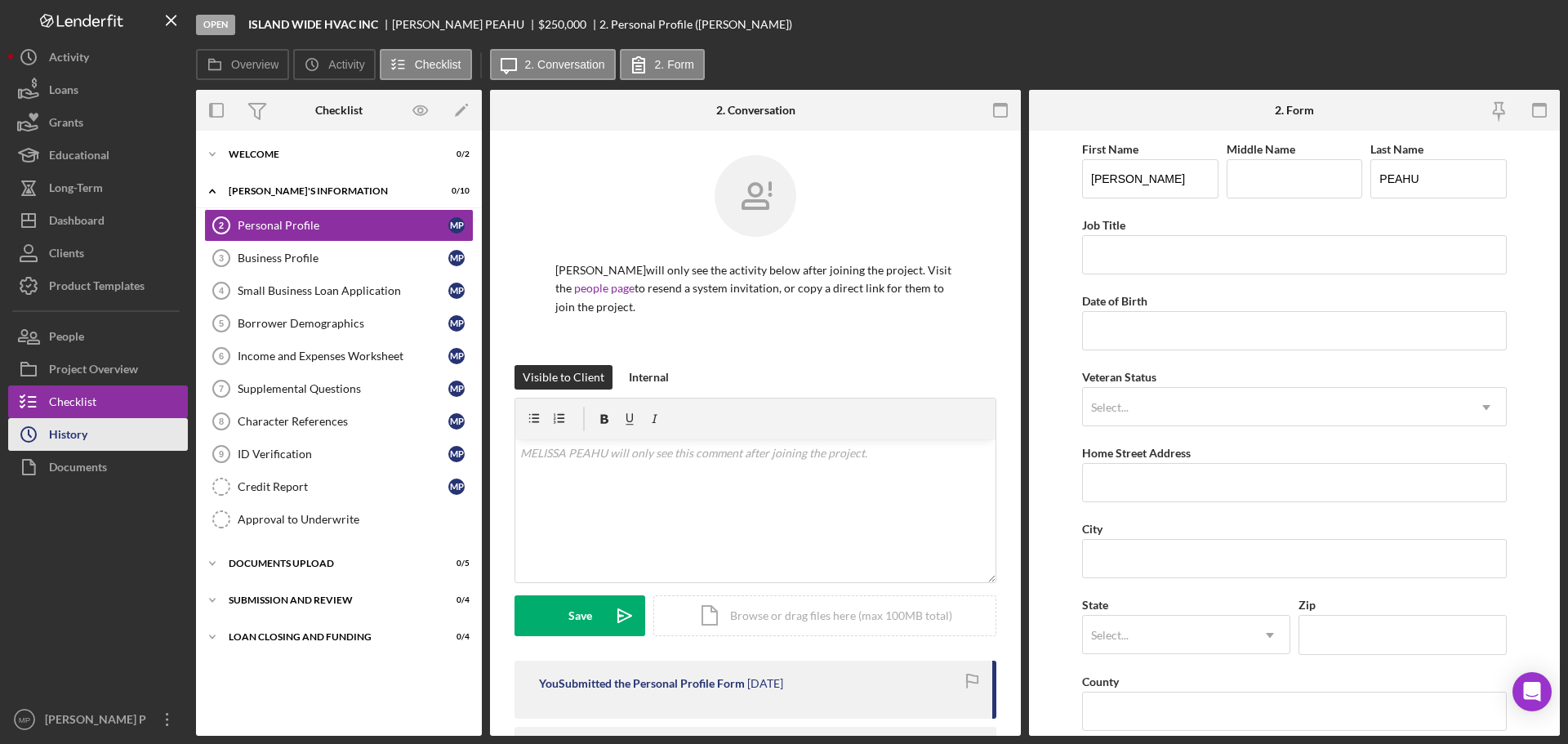
drag, startPoint x: 114, startPoint y: 434, endPoint x: 119, endPoint y: 427, distance: 8.6
click at [114, 435] on button "Icon/History History" at bounding box center [97, 434] width 180 height 33
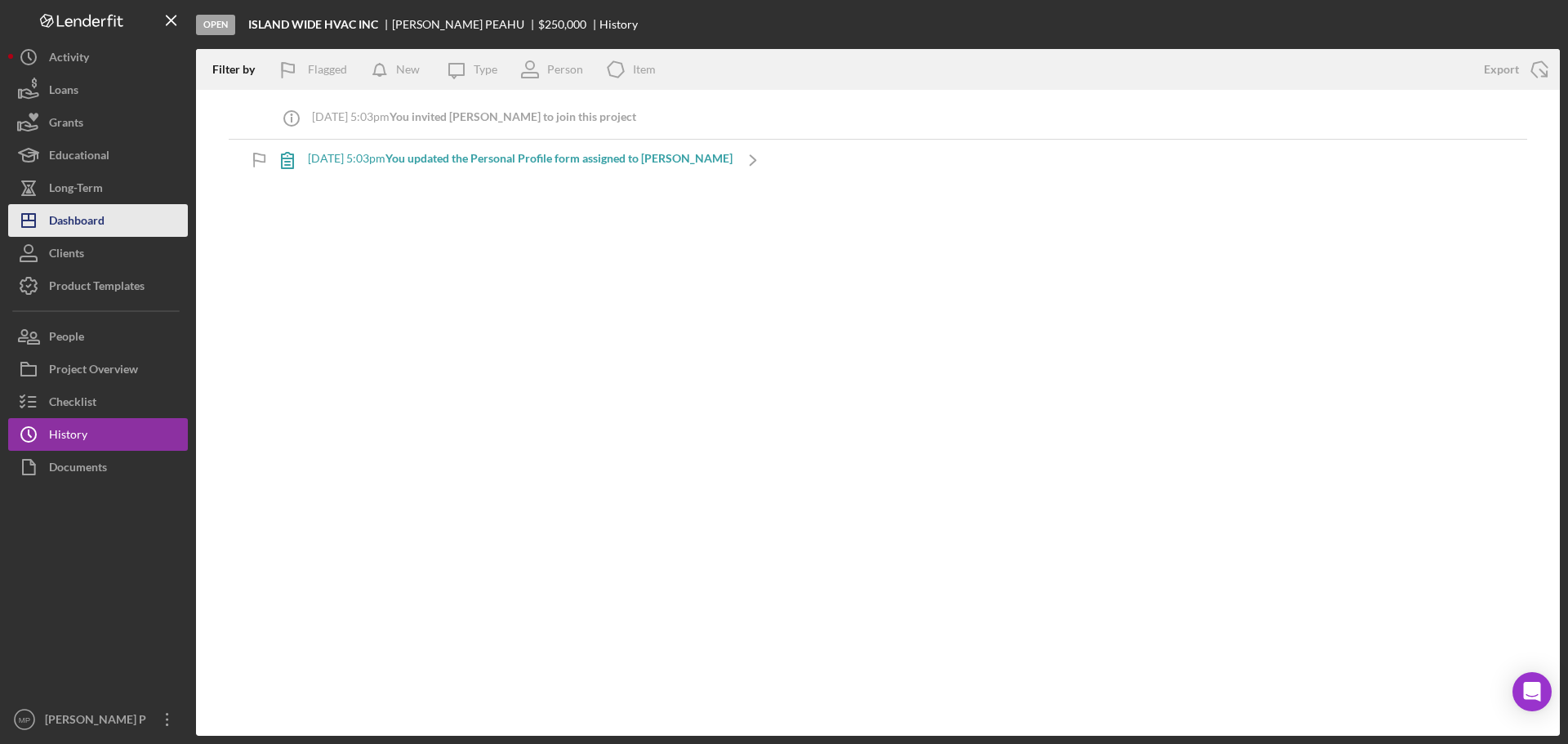
click at [113, 224] on button "Icon/Dashboard Dashboard" at bounding box center [97, 220] width 180 height 33
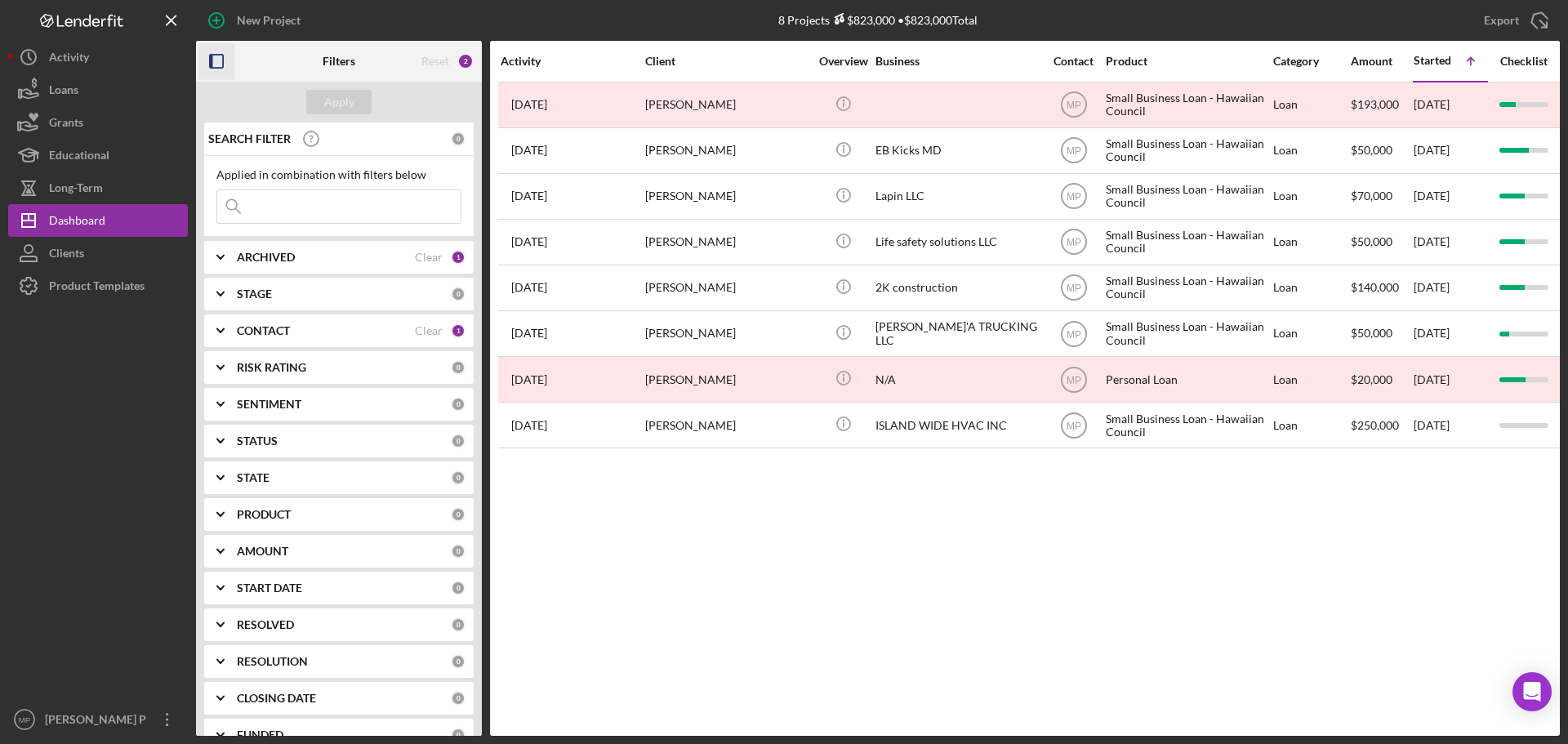
click at [221, 59] on icon "button" at bounding box center [217, 62] width 37 height 37
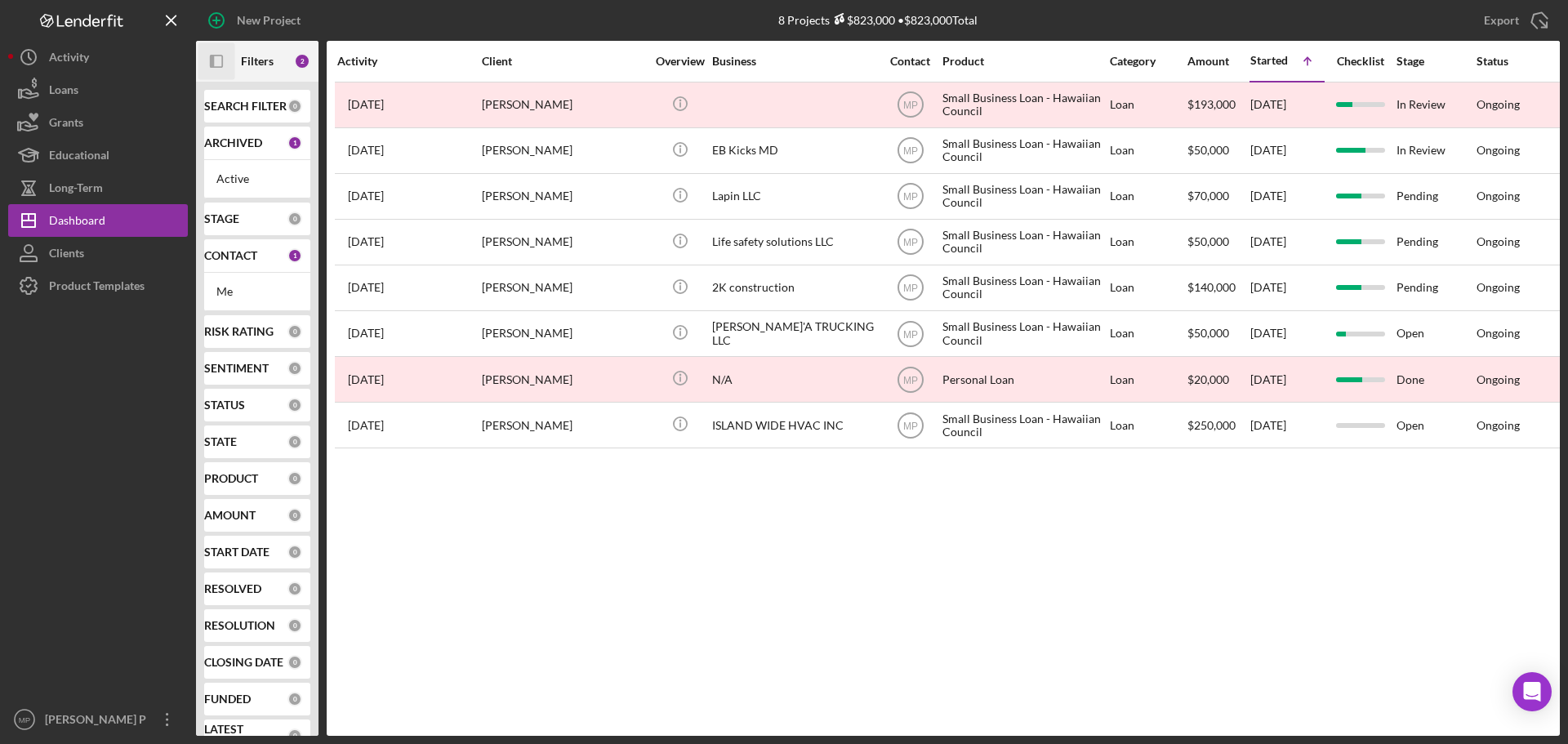
click at [218, 61] on icon "Icon/Panel Side Expand" at bounding box center [217, 62] width 37 height 37
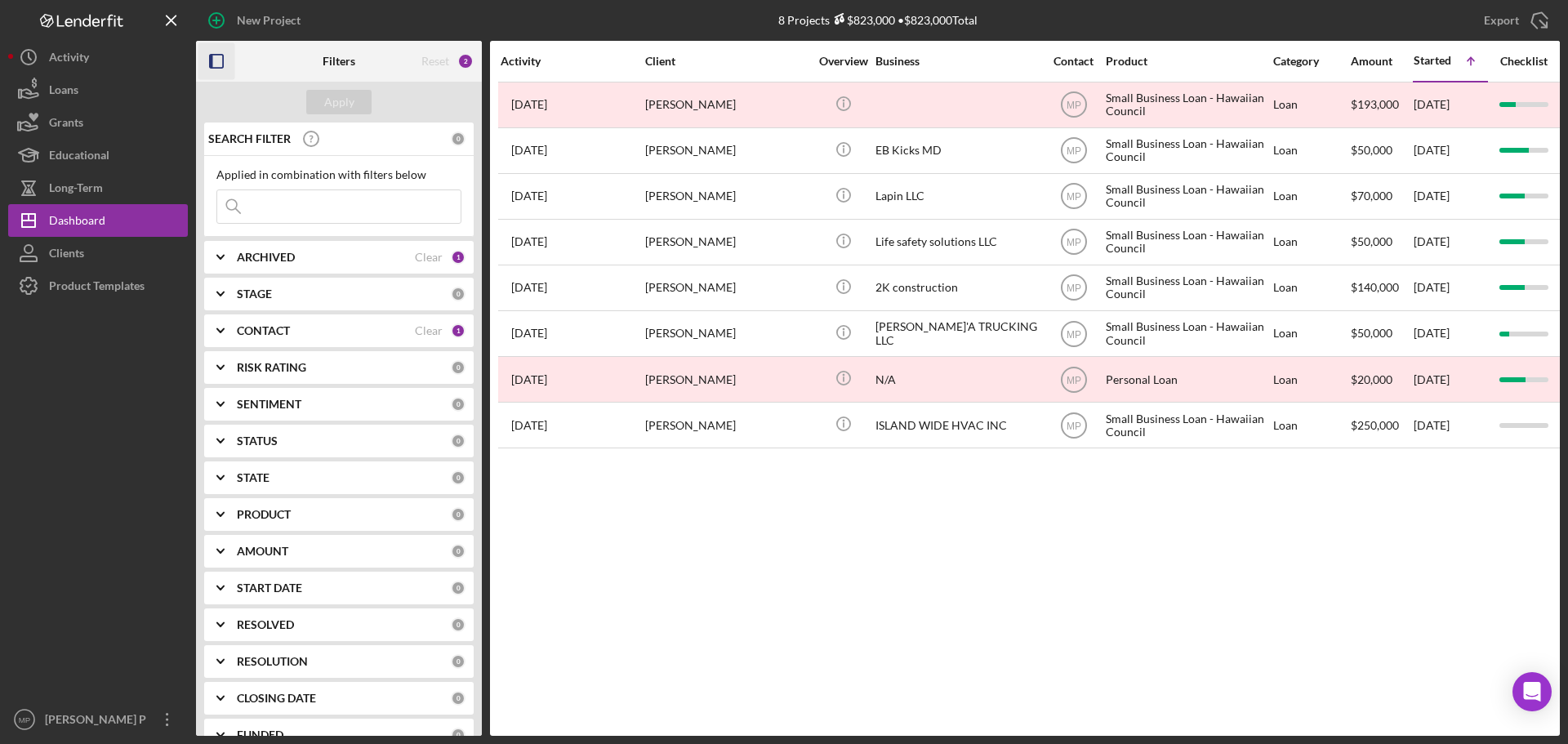
click at [217, 62] on icon "button" at bounding box center [217, 62] width 37 height 37
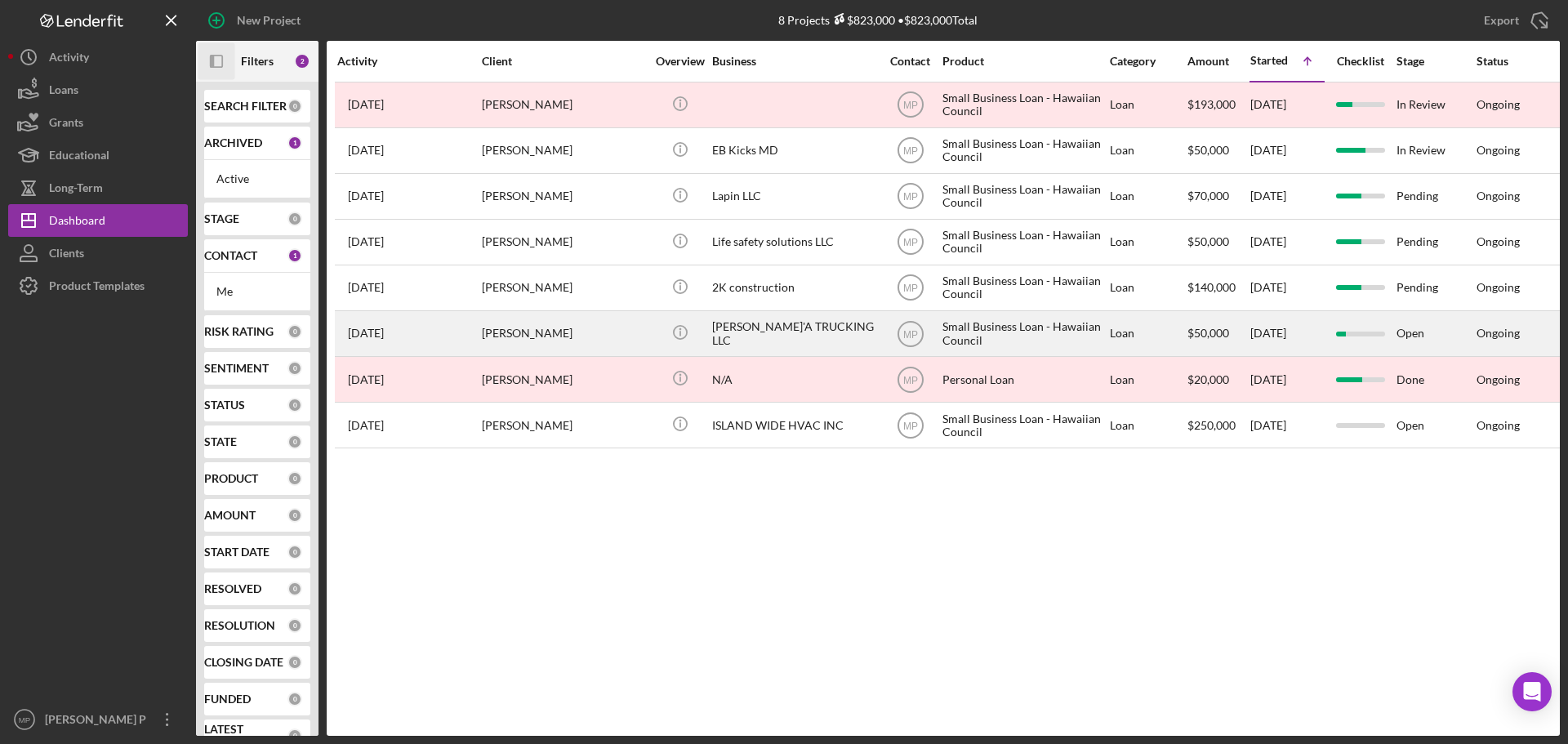
click at [754, 341] on div "[PERSON_NAME]'A TRUCKING LLC" at bounding box center [794, 333] width 163 height 44
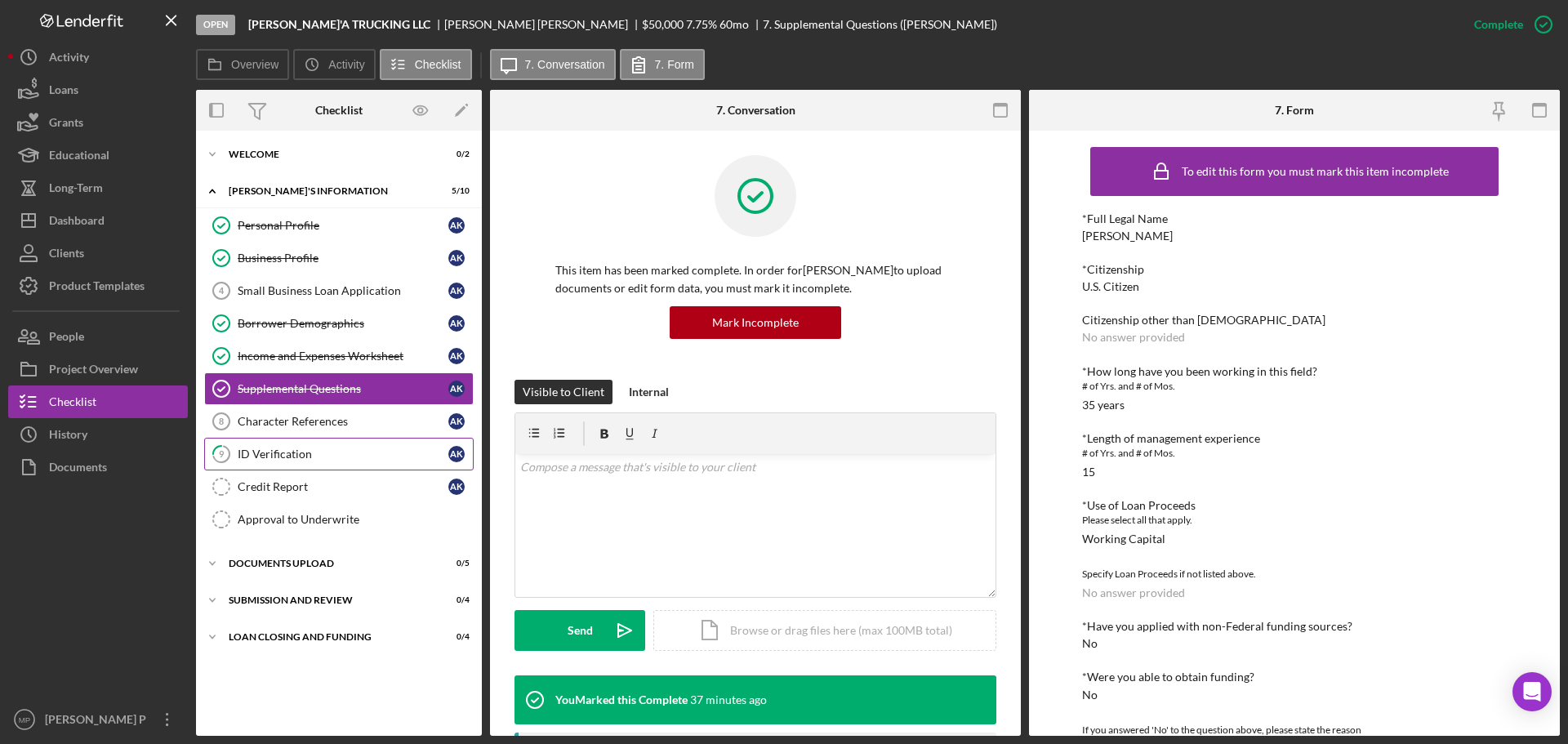
click at [335, 460] on div "ID Verification" at bounding box center [343, 454] width 211 height 13
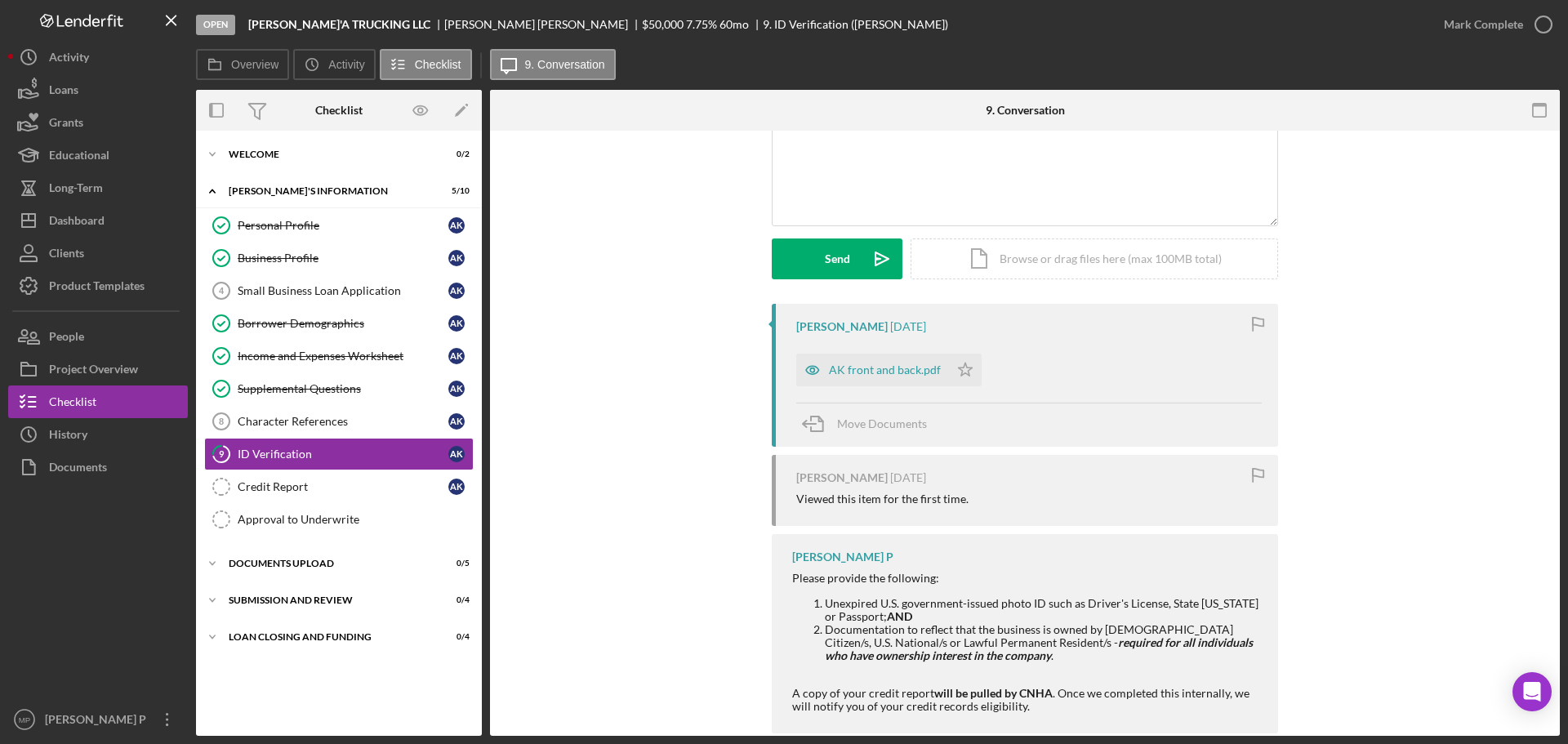
scroll to position [163, 0]
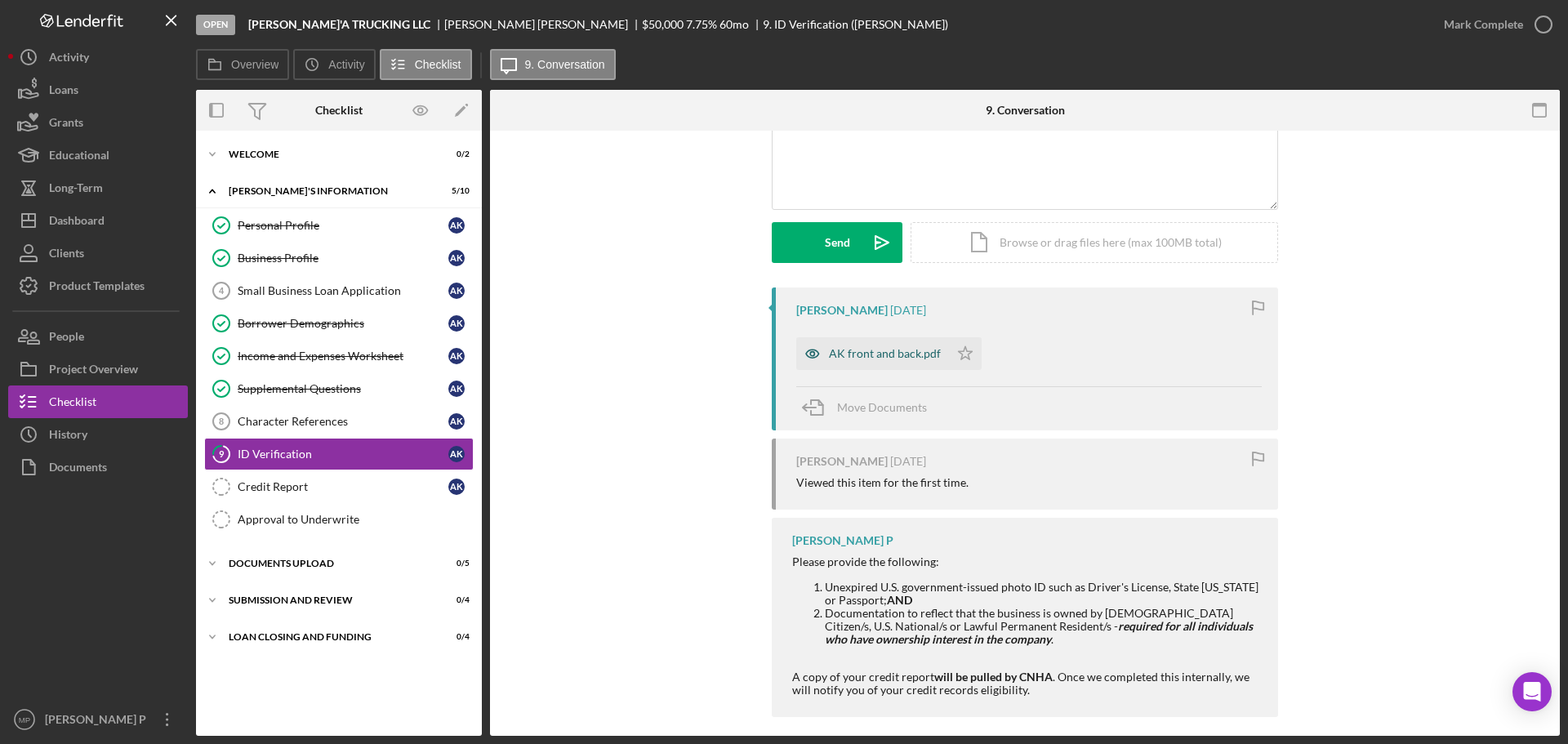
click at [886, 355] on div "AK front and back.pdf" at bounding box center [884, 353] width 112 height 13
